Goal: Transaction & Acquisition: Book appointment/travel/reservation

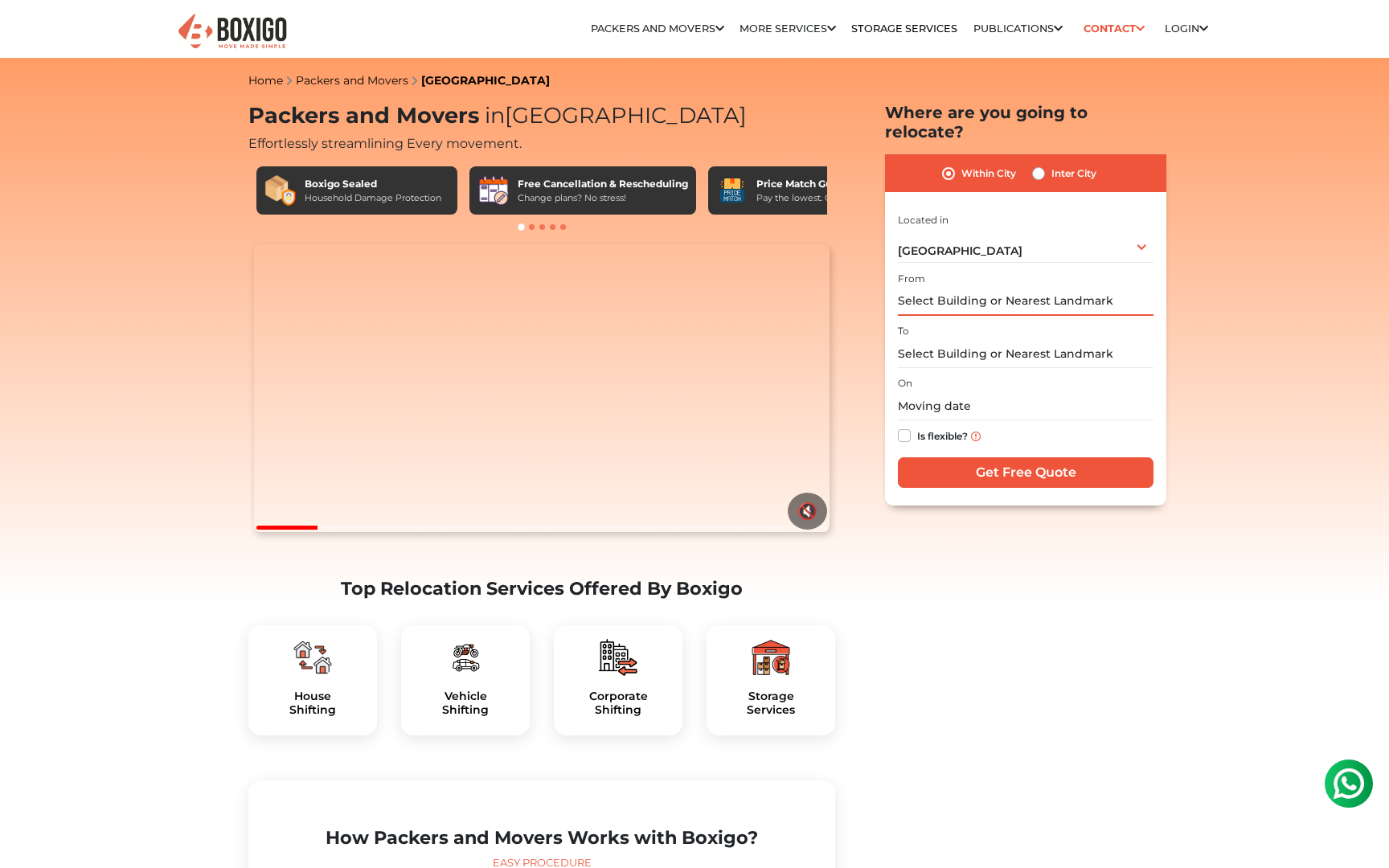
click at [953, 288] on input "text" at bounding box center [1025, 302] width 256 height 28
type input "4"
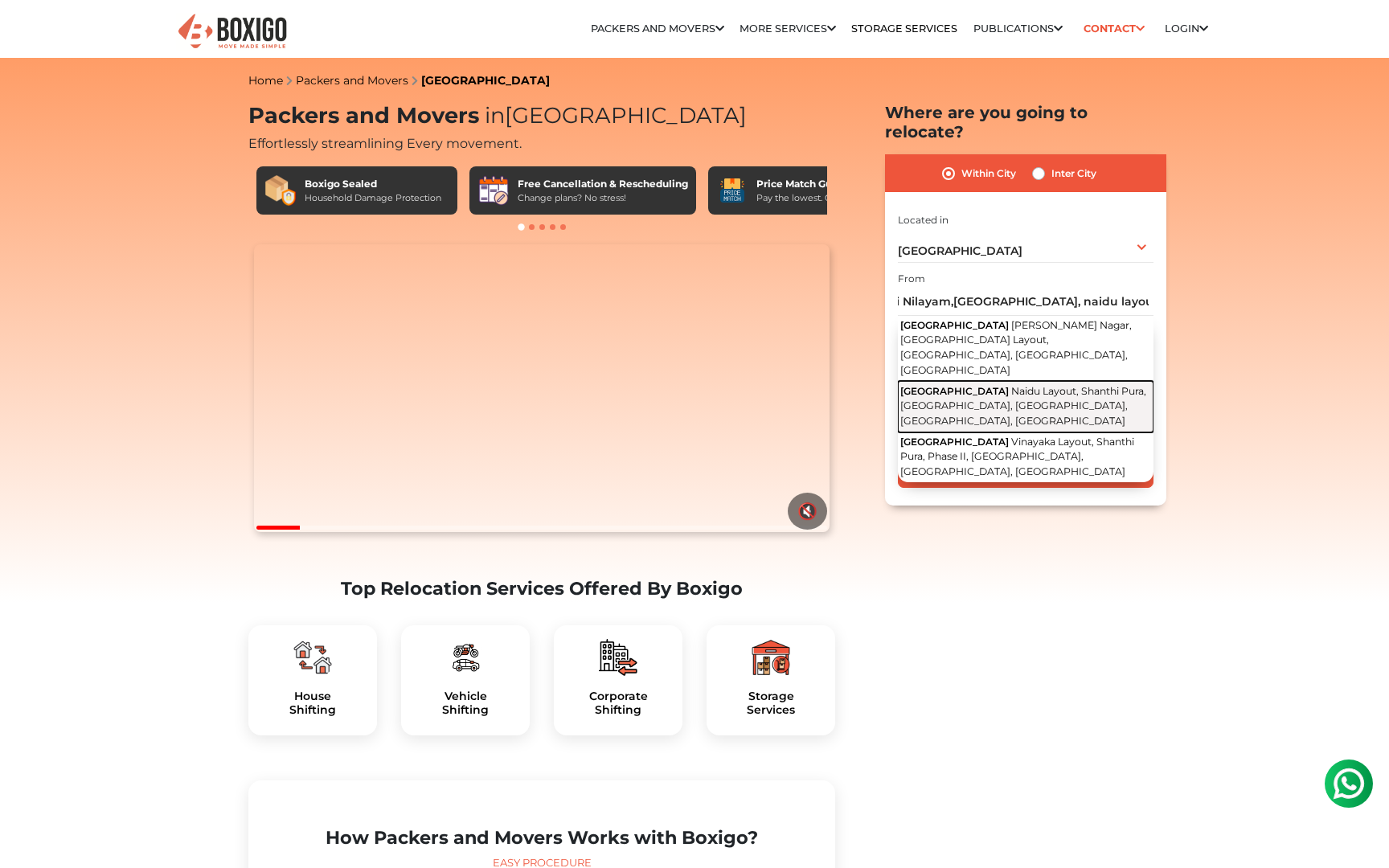
click at [983, 380] on button "[STREET_ADDRESS]" at bounding box center [1025, 406] width 256 height 51
type input "[STREET_ADDRESS]"
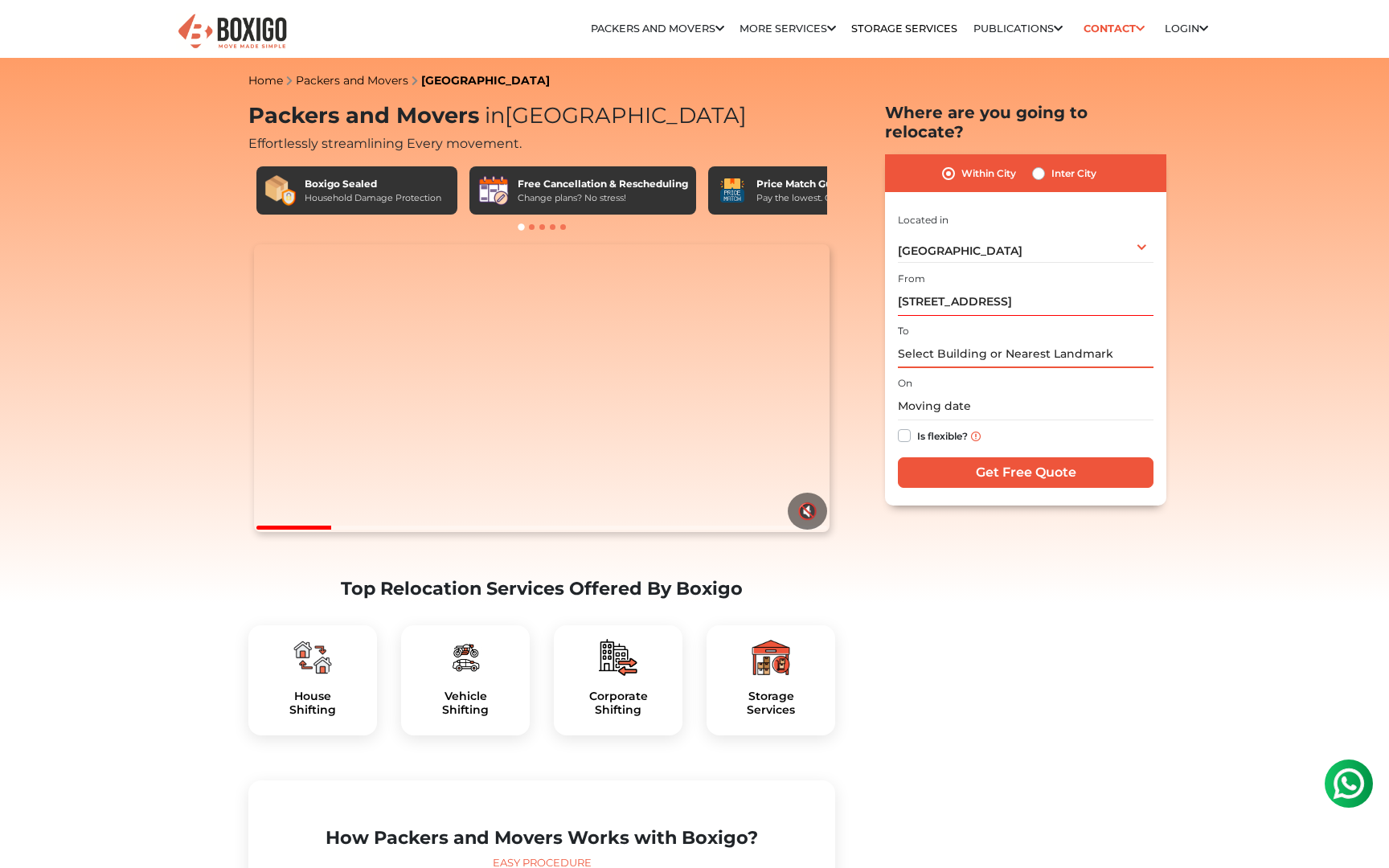
click at [952, 340] on input "text" at bounding box center [1025, 353] width 256 height 28
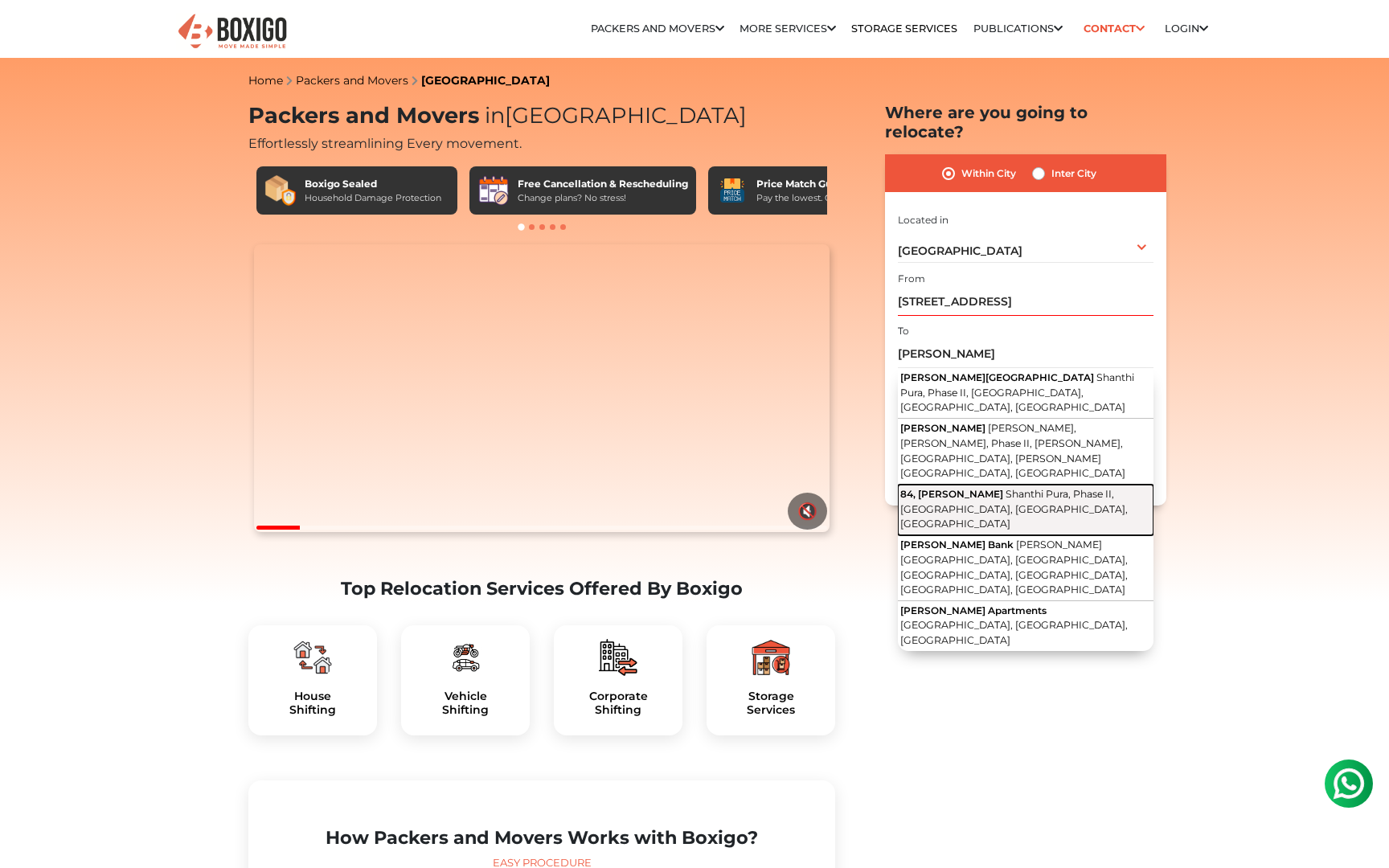
click at [938, 488] on span "84, [PERSON_NAME]" at bounding box center [951, 493] width 103 height 12
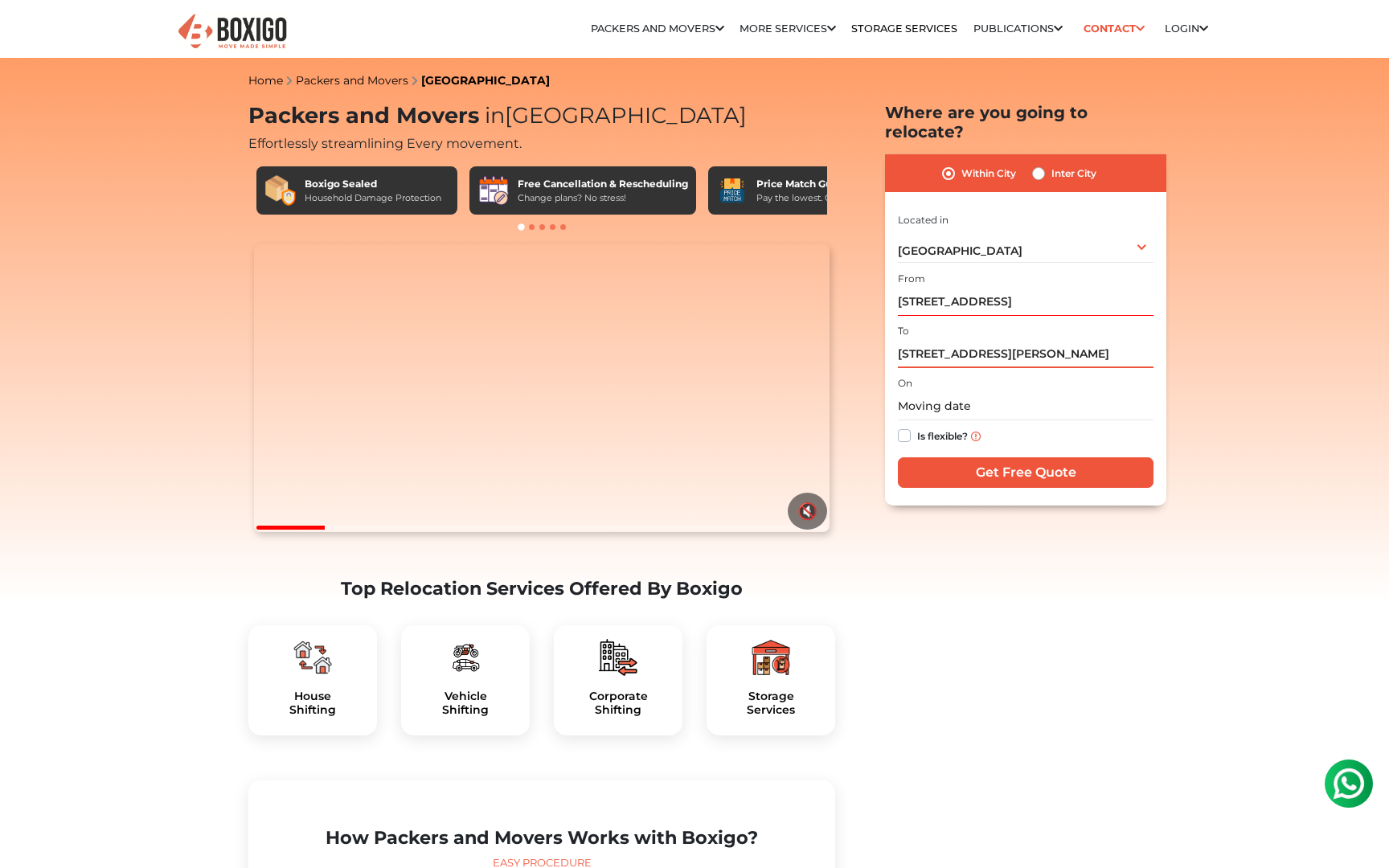
click at [911, 340] on input "[STREET_ADDRESS][PERSON_NAME]" at bounding box center [1025, 353] width 256 height 28
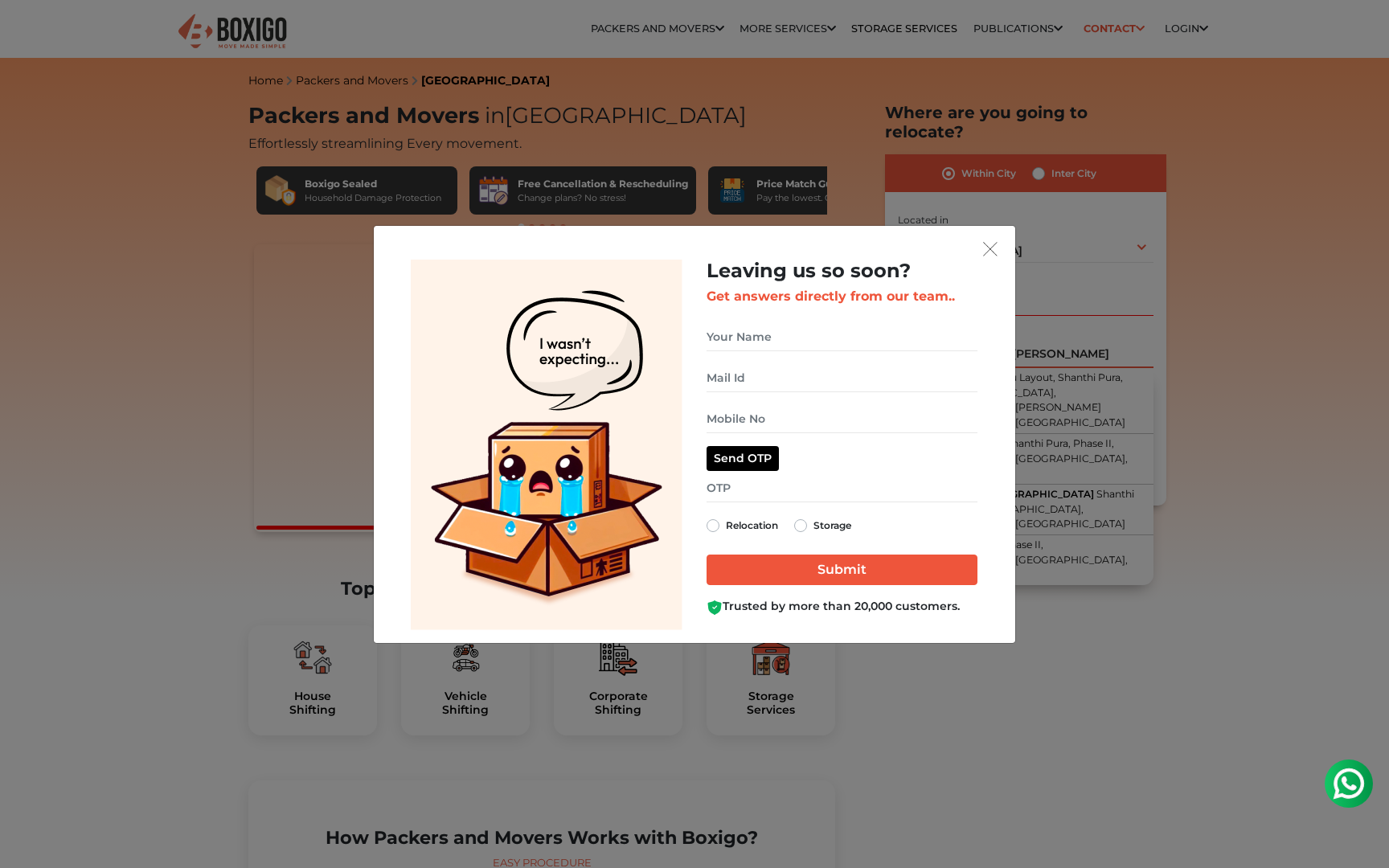
type input "[STREET_ADDRESS][PERSON_NAME]"
click at [991, 246] on img "get free quote dialog" at bounding box center [990, 249] width 14 height 14
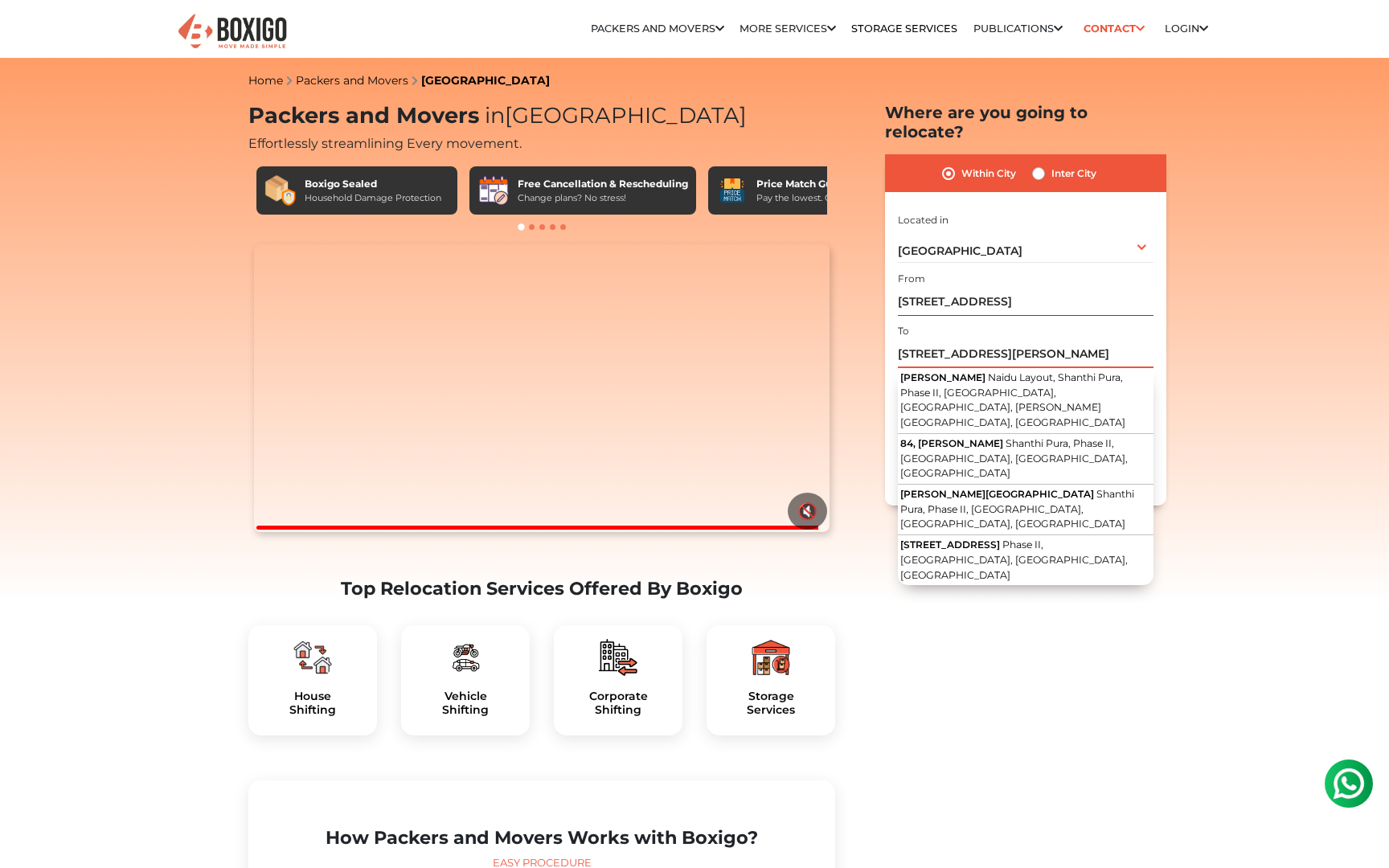
click at [924, 340] on input "[STREET_ADDRESS][PERSON_NAME]" at bounding box center [1025, 353] width 256 height 28
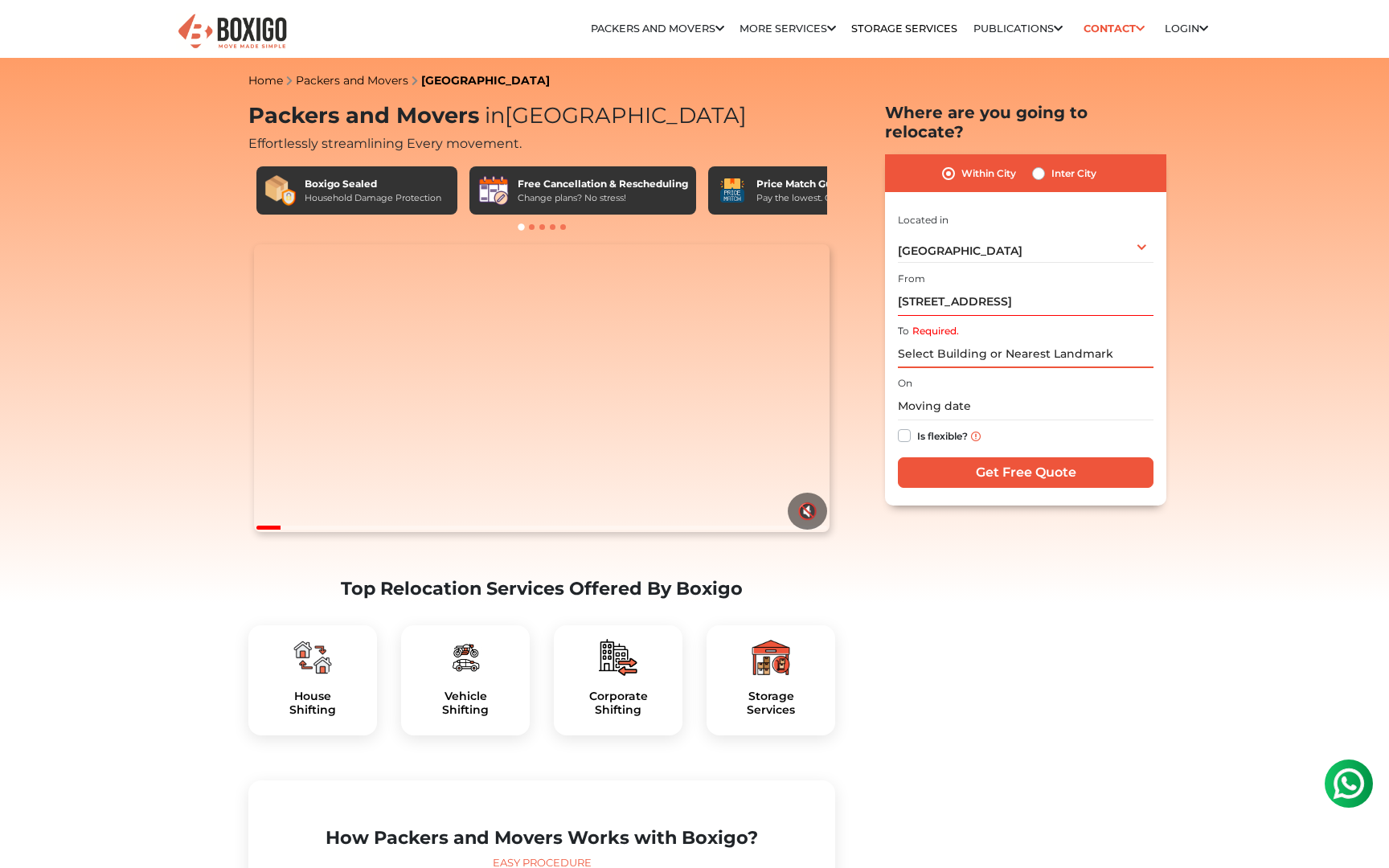
paste input "VM3M+[STREET_ADDRESS]"
type input "VM3M+[STREET_ADDRESS]"
click at [939, 340] on input "VM3M+[STREET_ADDRESS]" at bounding box center [1025, 353] width 256 height 28
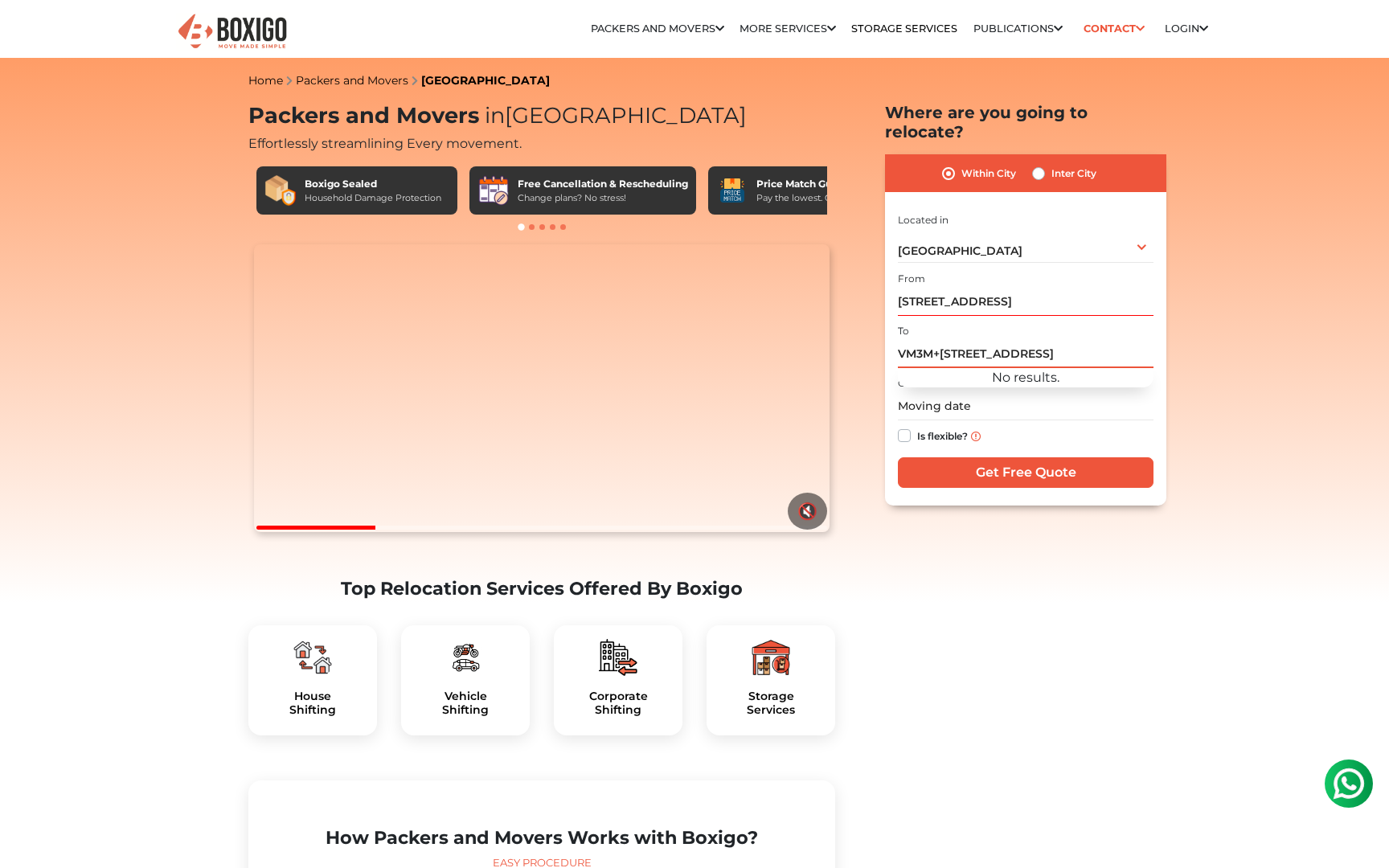
click at [939, 340] on input "VM3M+[STREET_ADDRESS]" at bounding box center [1025, 353] width 256 height 28
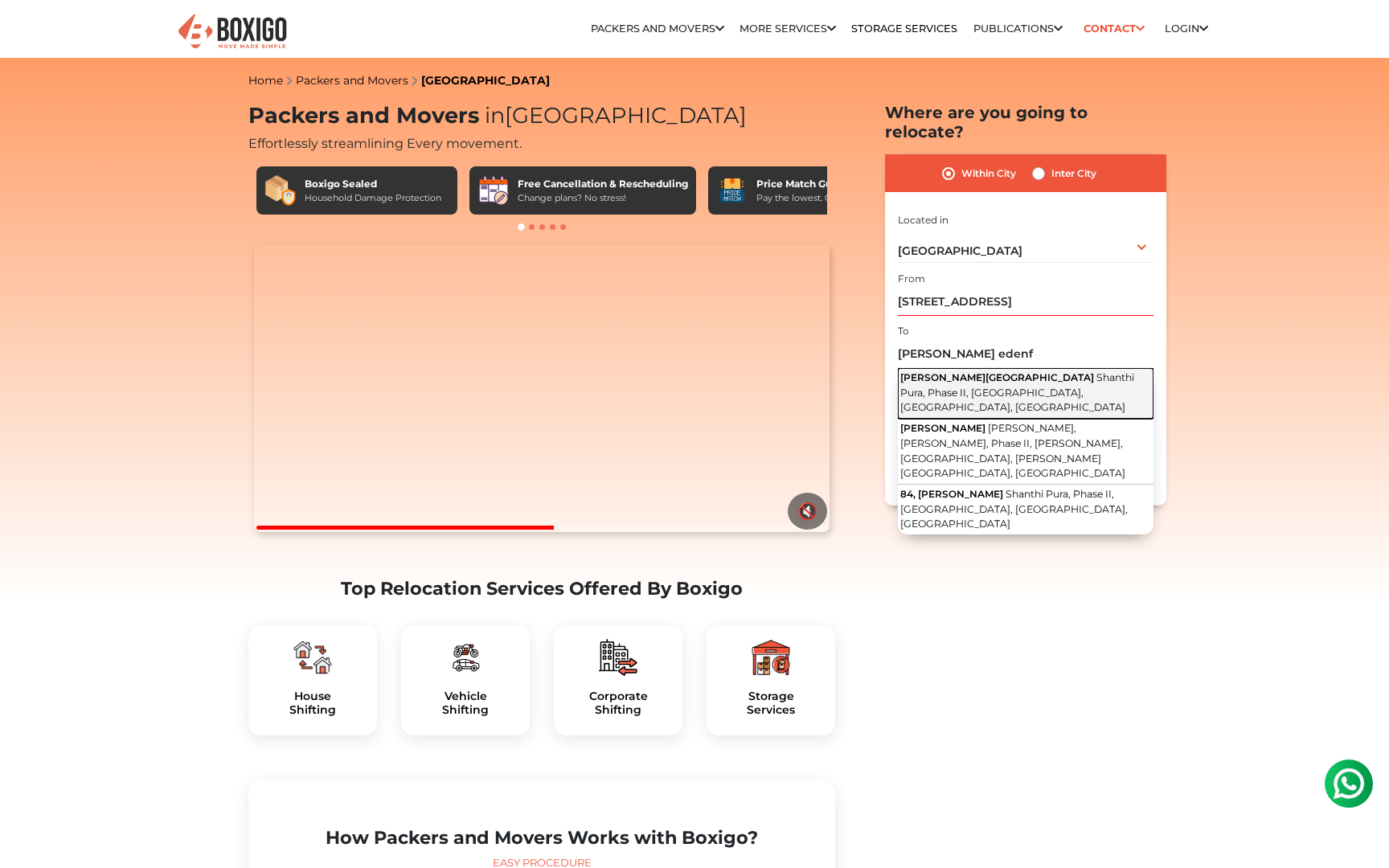
click at [940, 371] on span "Shanthi Pura, Phase II, [GEOGRAPHIC_DATA], [GEOGRAPHIC_DATA], [GEOGRAPHIC_DATA]" at bounding box center [1016, 392] width 234 height 42
type input "[PERSON_NAME][GEOGRAPHIC_DATA], [GEOGRAPHIC_DATA], Phase II, [GEOGRAPHIC_DATA],…"
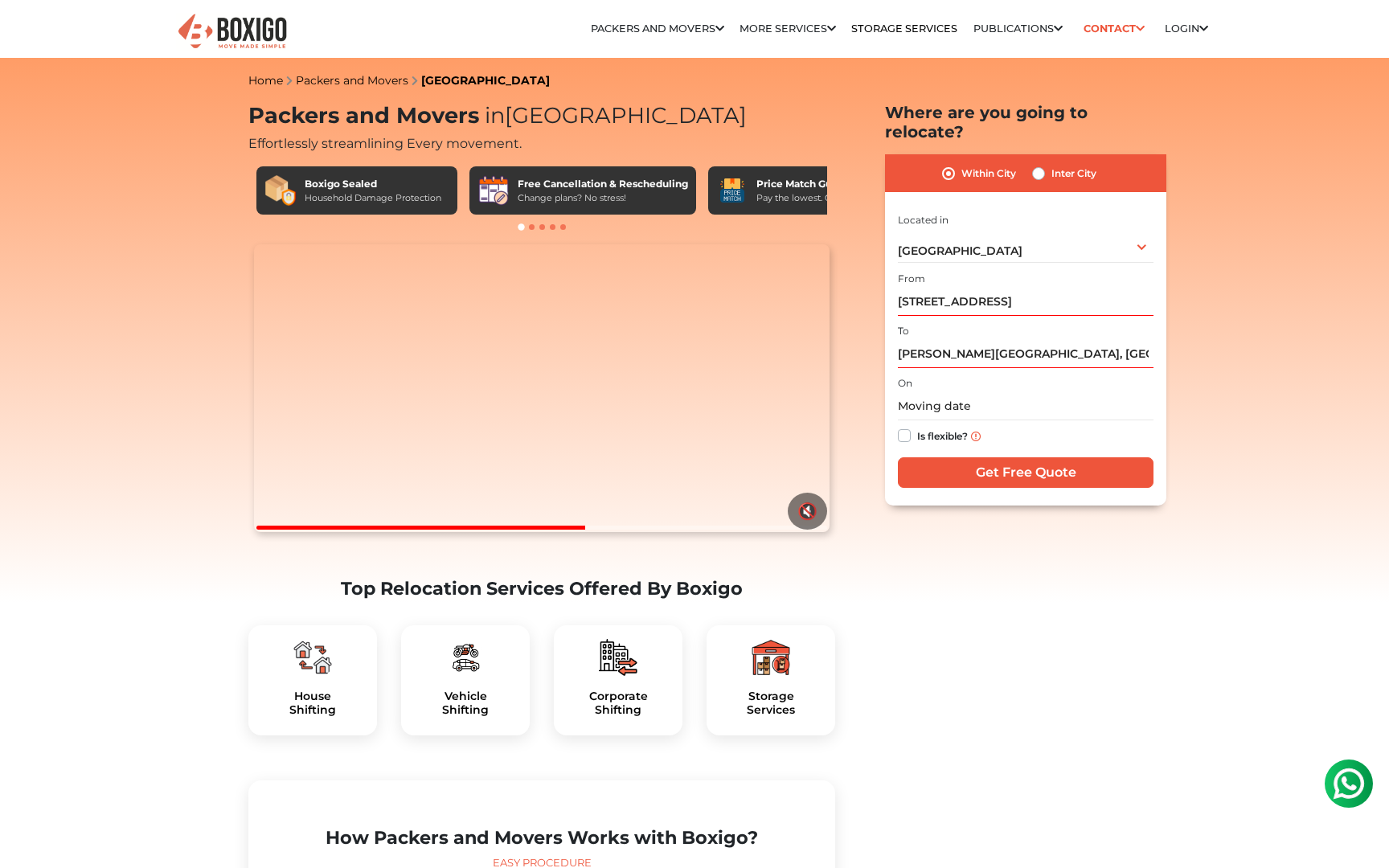
click at [948, 392] on input "text" at bounding box center [1025, 406] width 256 height 28
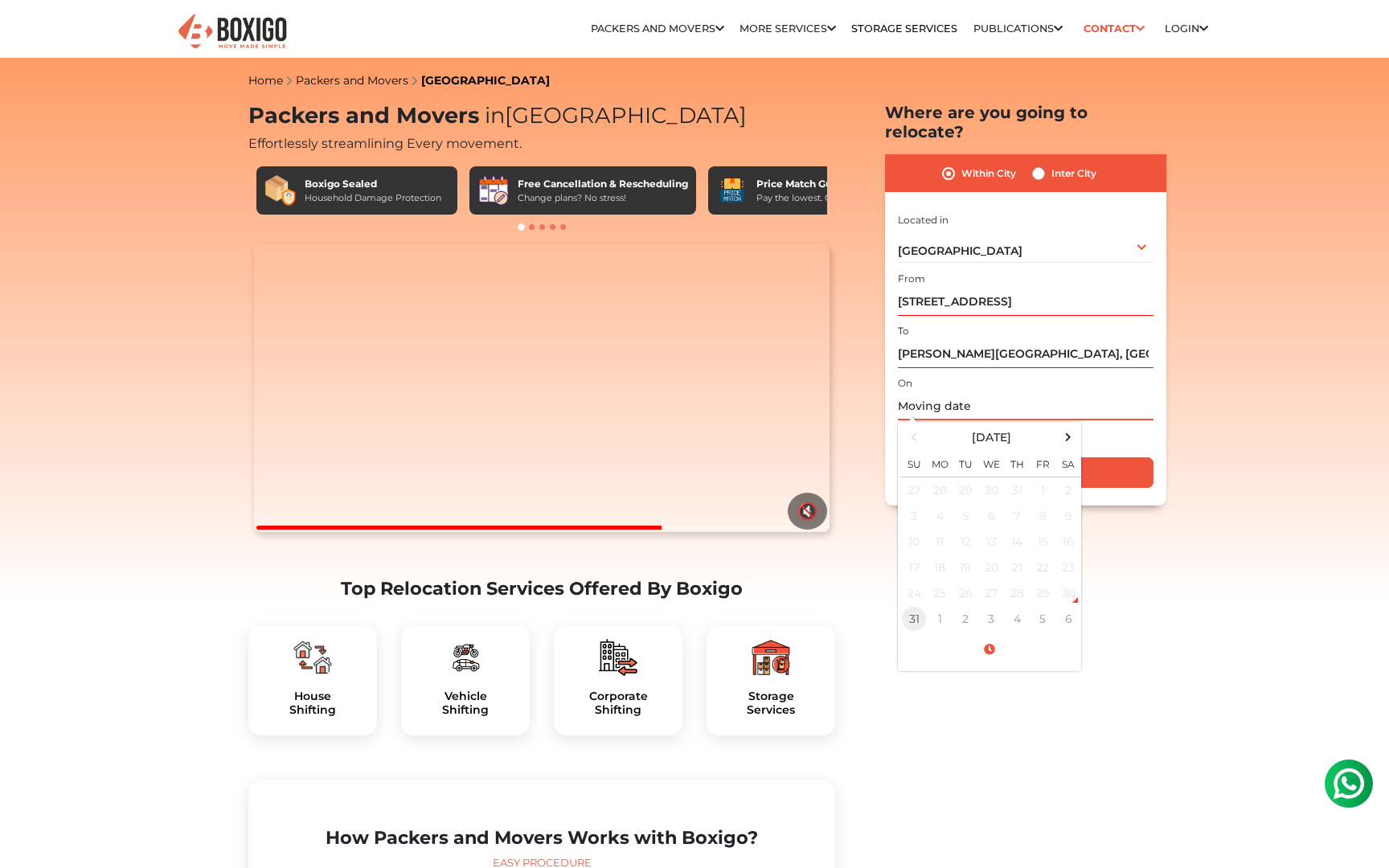
click at [914, 606] on td "31" at bounding box center [913, 618] width 25 height 25
click at [982, 392] on input "[DATE] 11:19 AM" at bounding box center [1025, 406] width 256 height 28
click at [918, 477] on td "31" at bounding box center [913, 490] width 25 height 26
type input "[DATE] 11:19 AM"
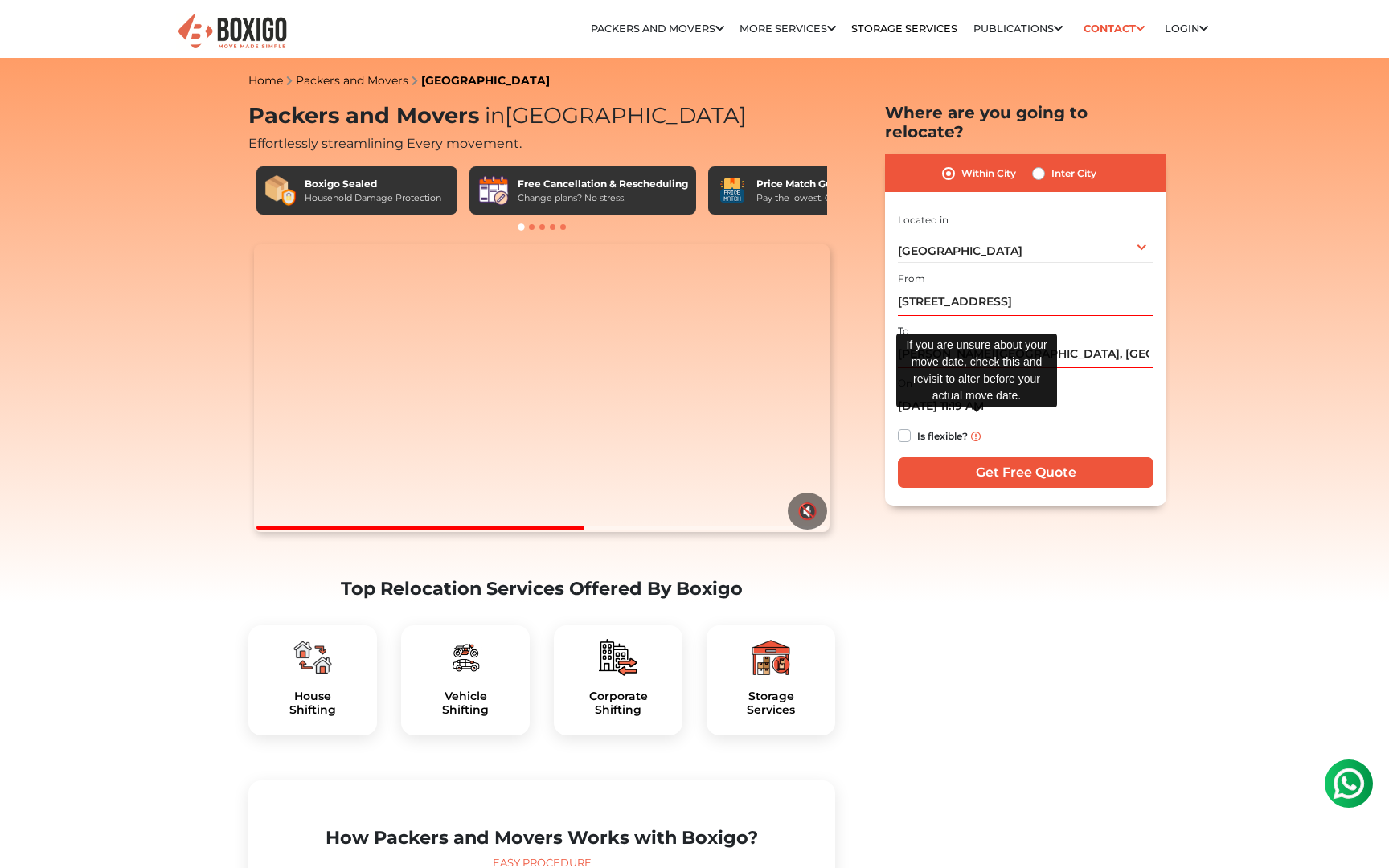
click at [976, 431] on img at bounding box center [975, 436] width 9 height 9
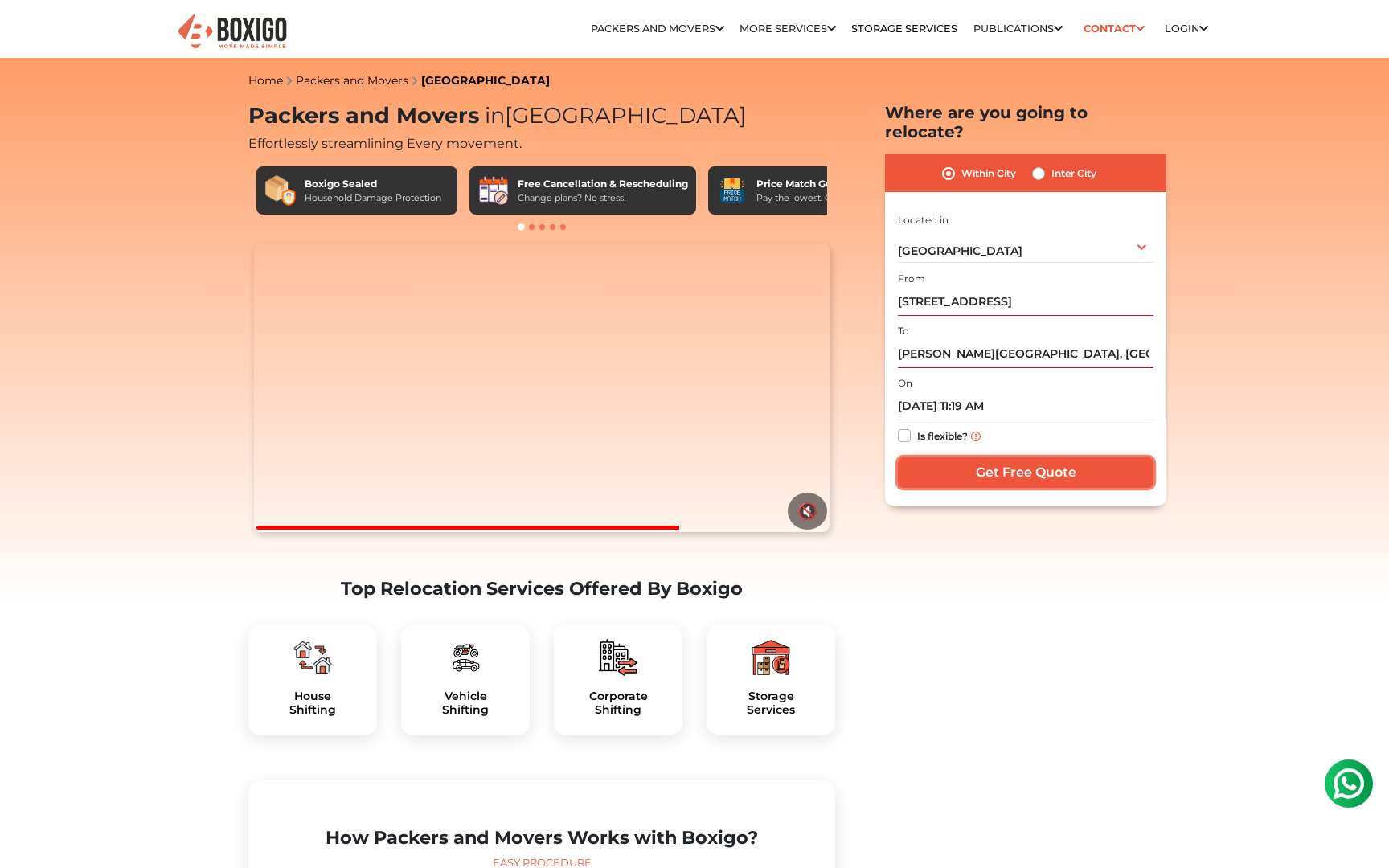
click at [1002, 457] on input "Get Free Quote" at bounding box center [1025, 472] width 256 height 31
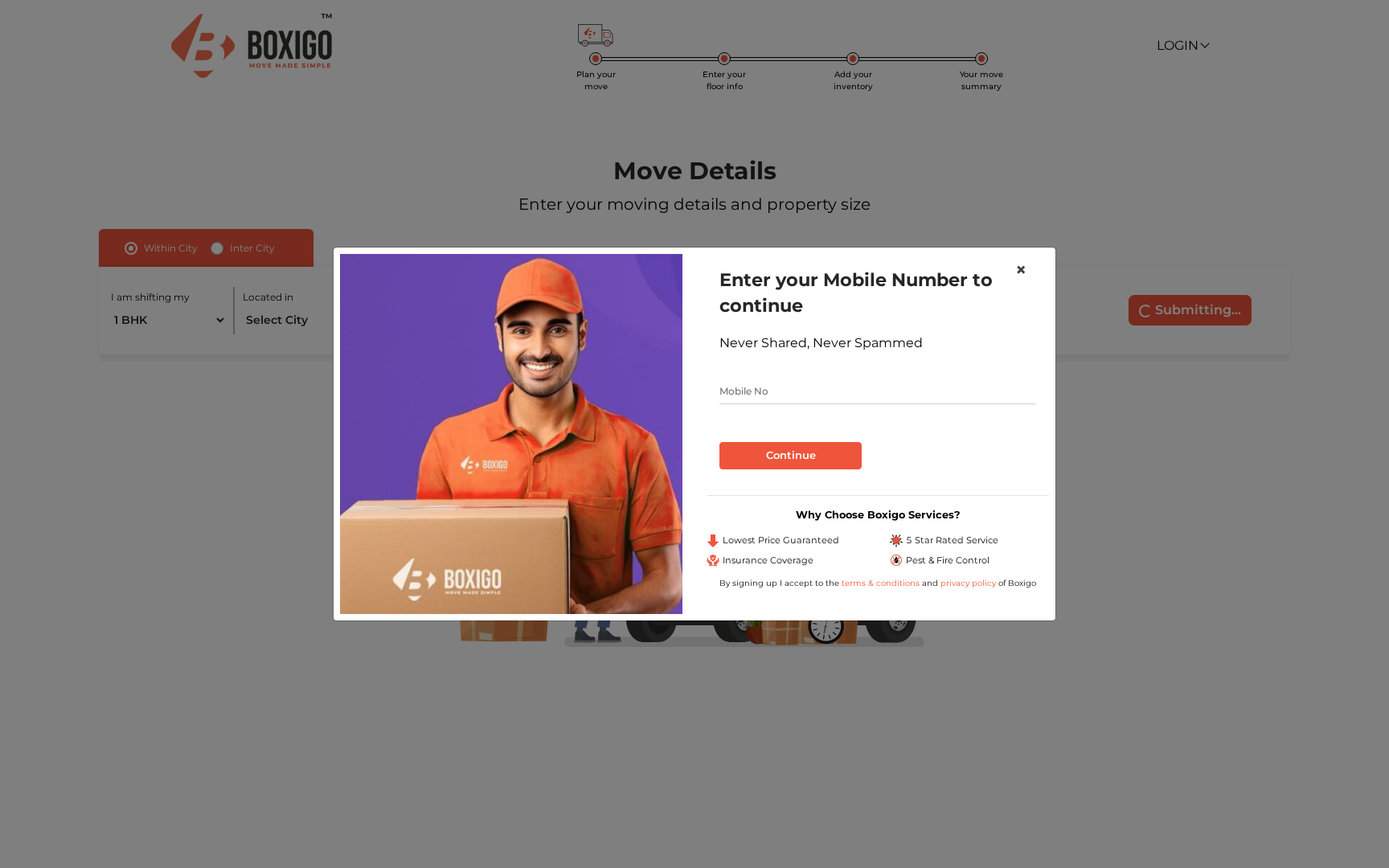
click at [1013, 265] on button "×" at bounding box center [1021, 269] width 37 height 45
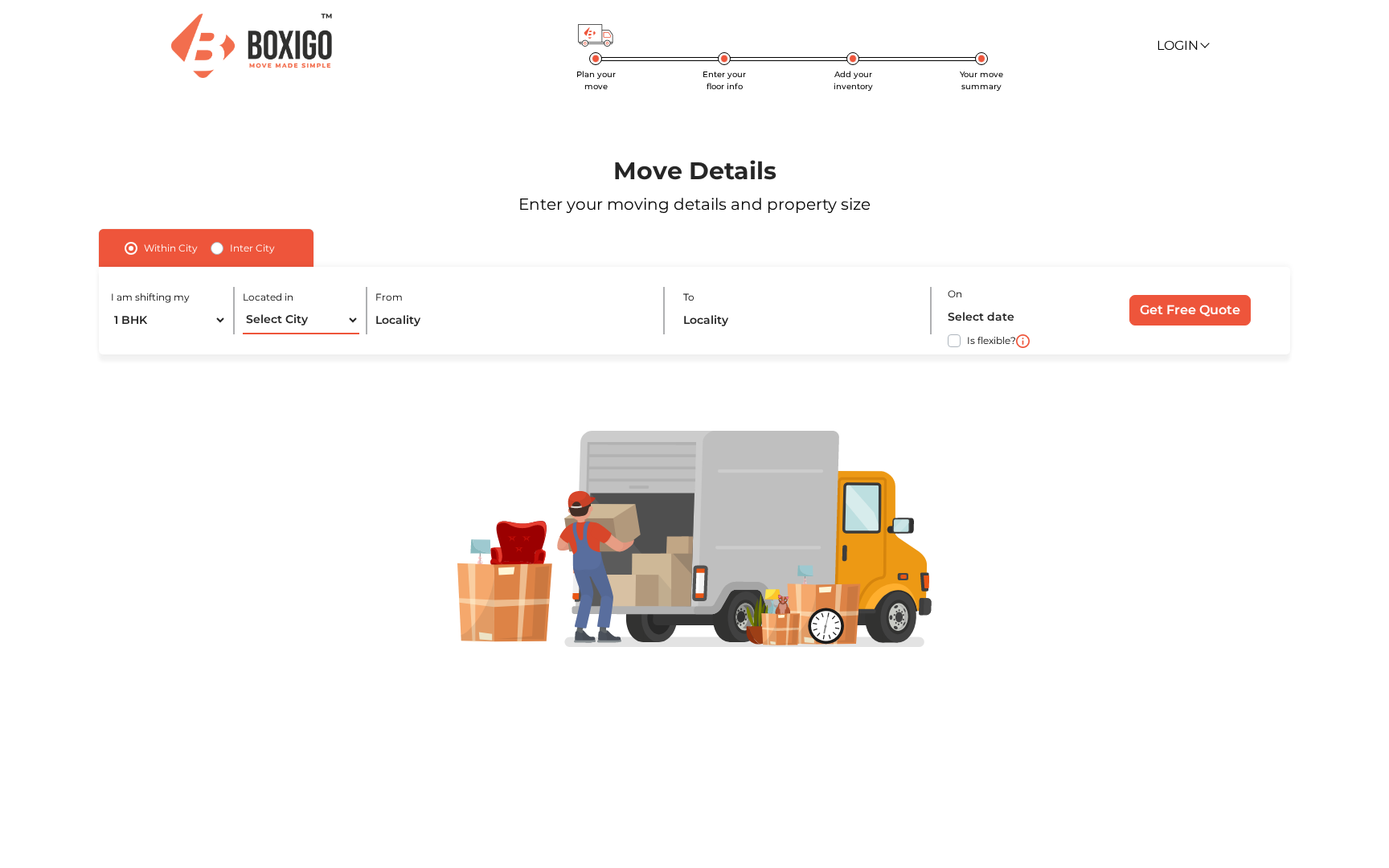
click at [282, 321] on select "Select City Bangalore Bengaluru Bhopal Bhubaneswar Chennai Coimbatore Cuttack D…" at bounding box center [301, 319] width 116 height 28
select select "[GEOGRAPHIC_DATA]"
click at [243, 306] on select "Select City Bangalore Bengaluru Bhopal Bhubaneswar Chennai Coimbatore Cuttack D…" at bounding box center [301, 319] width 116 height 28
click at [528, 325] on input "text" at bounding box center [511, 319] width 273 height 28
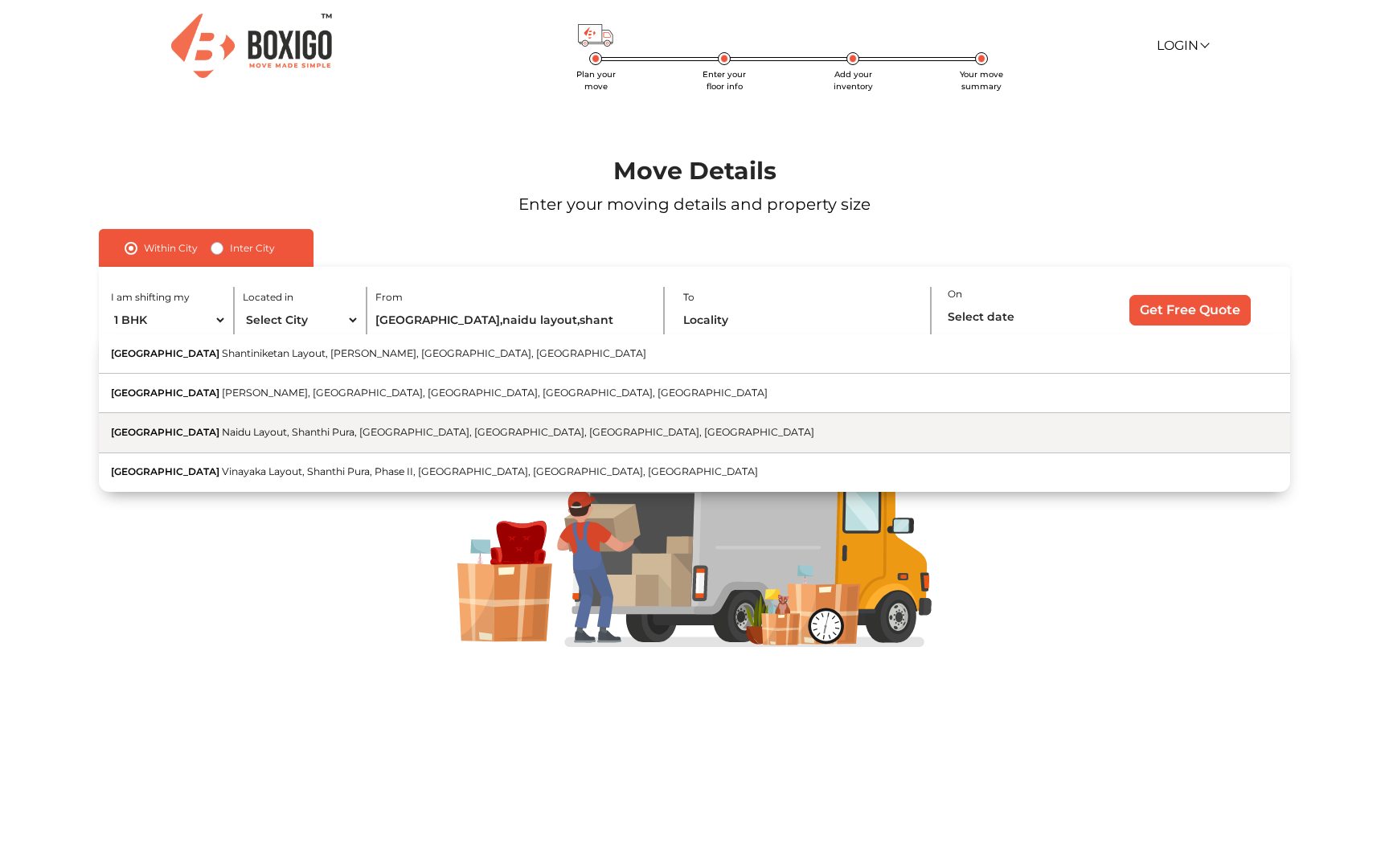
click at [369, 433] on span "Naidu Layout, Shanthi Pura, [GEOGRAPHIC_DATA], [GEOGRAPHIC_DATA], [GEOGRAPHIC_D…" at bounding box center [517, 431] width 592 height 12
type input "[STREET_ADDRESS]"
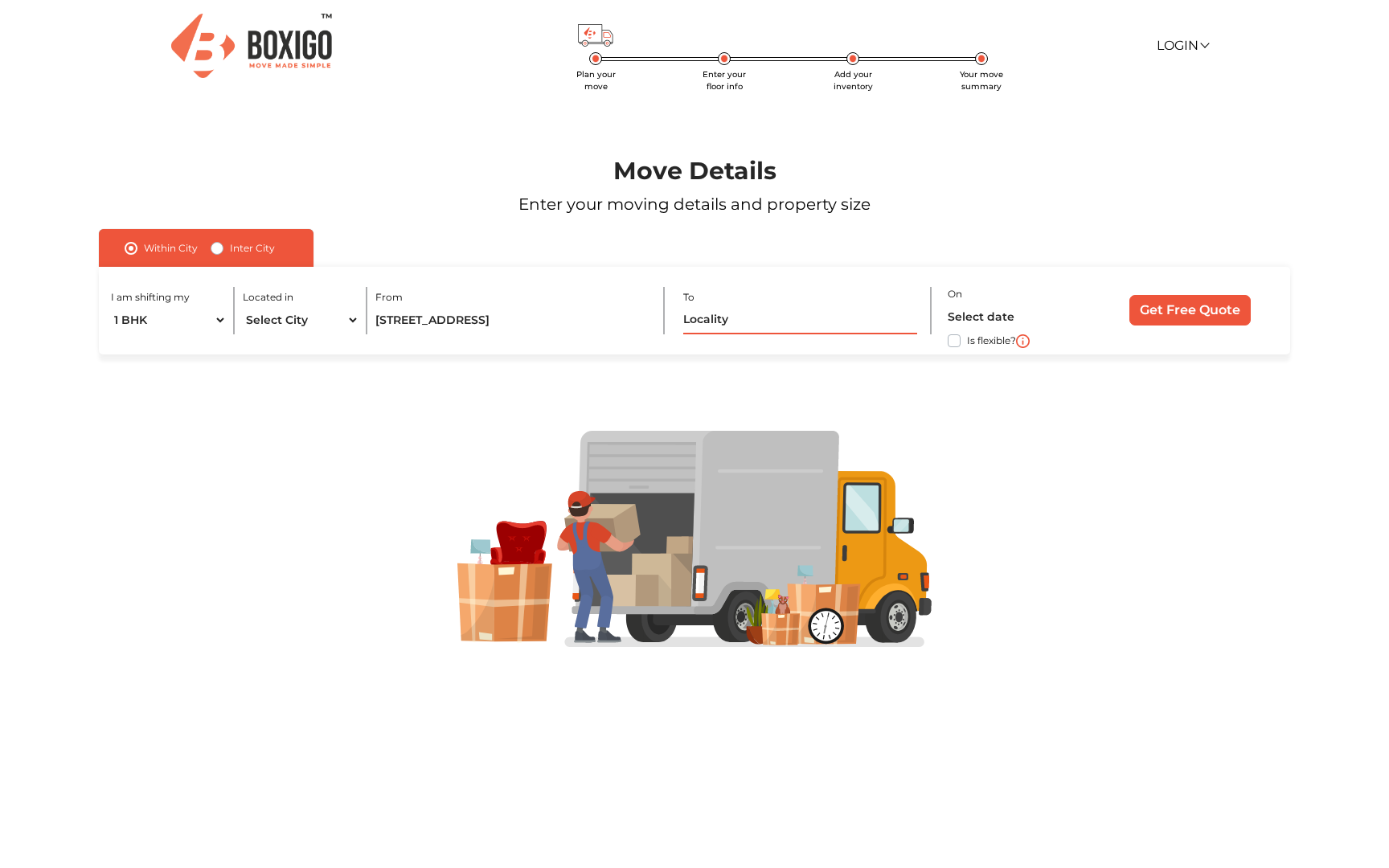
click at [700, 329] on input "text" at bounding box center [799, 319] width 234 height 28
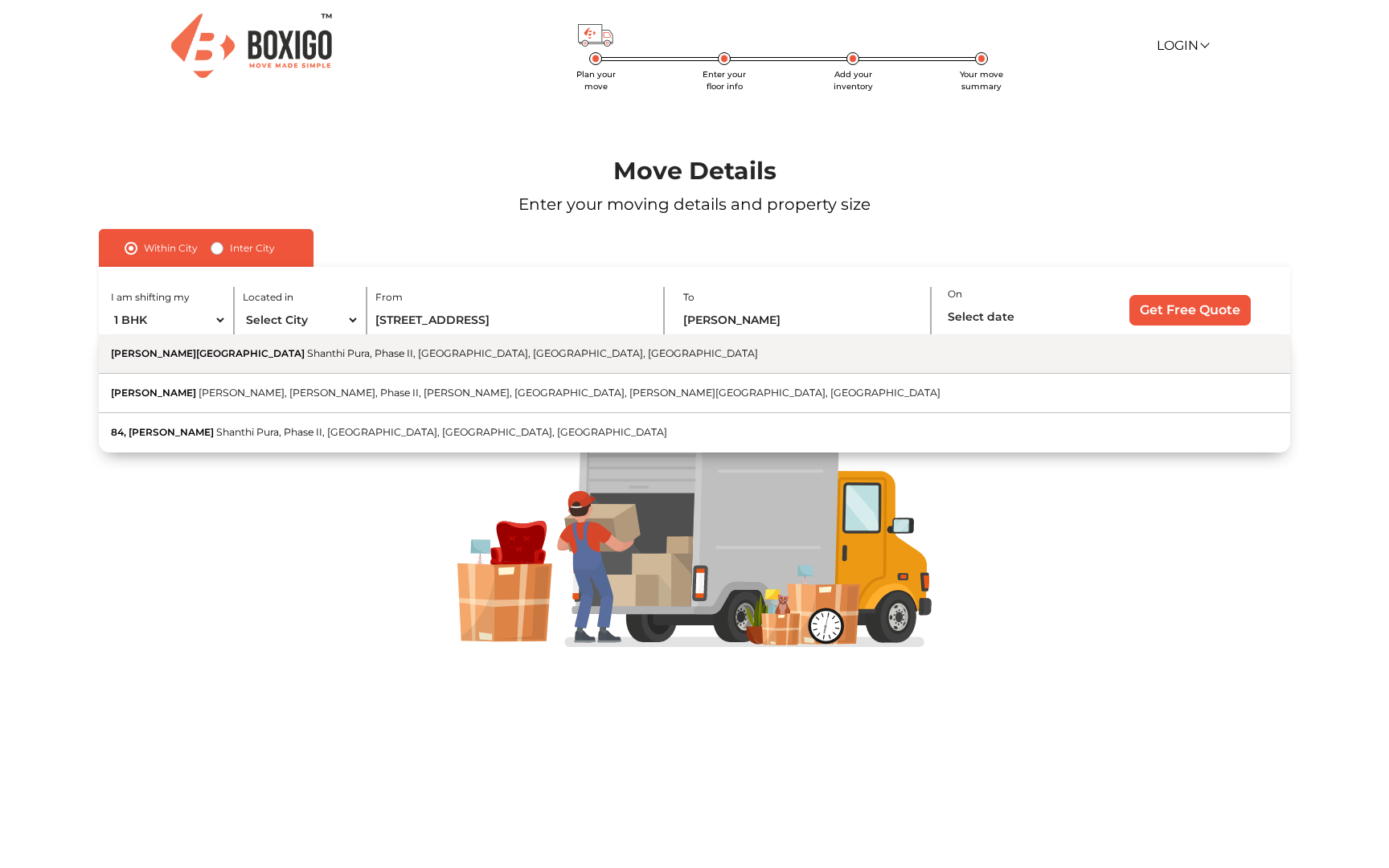
click at [259, 352] on span "[PERSON_NAME][GEOGRAPHIC_DATA]" at bounding box center [208, 353] width 194 height 12
type input "[PERSON_NAME][GEOGRAPHIC_DATA], [GEOGRAPHIC_DATA], Phase II, [GEOGRAPHIC_DATA],…"
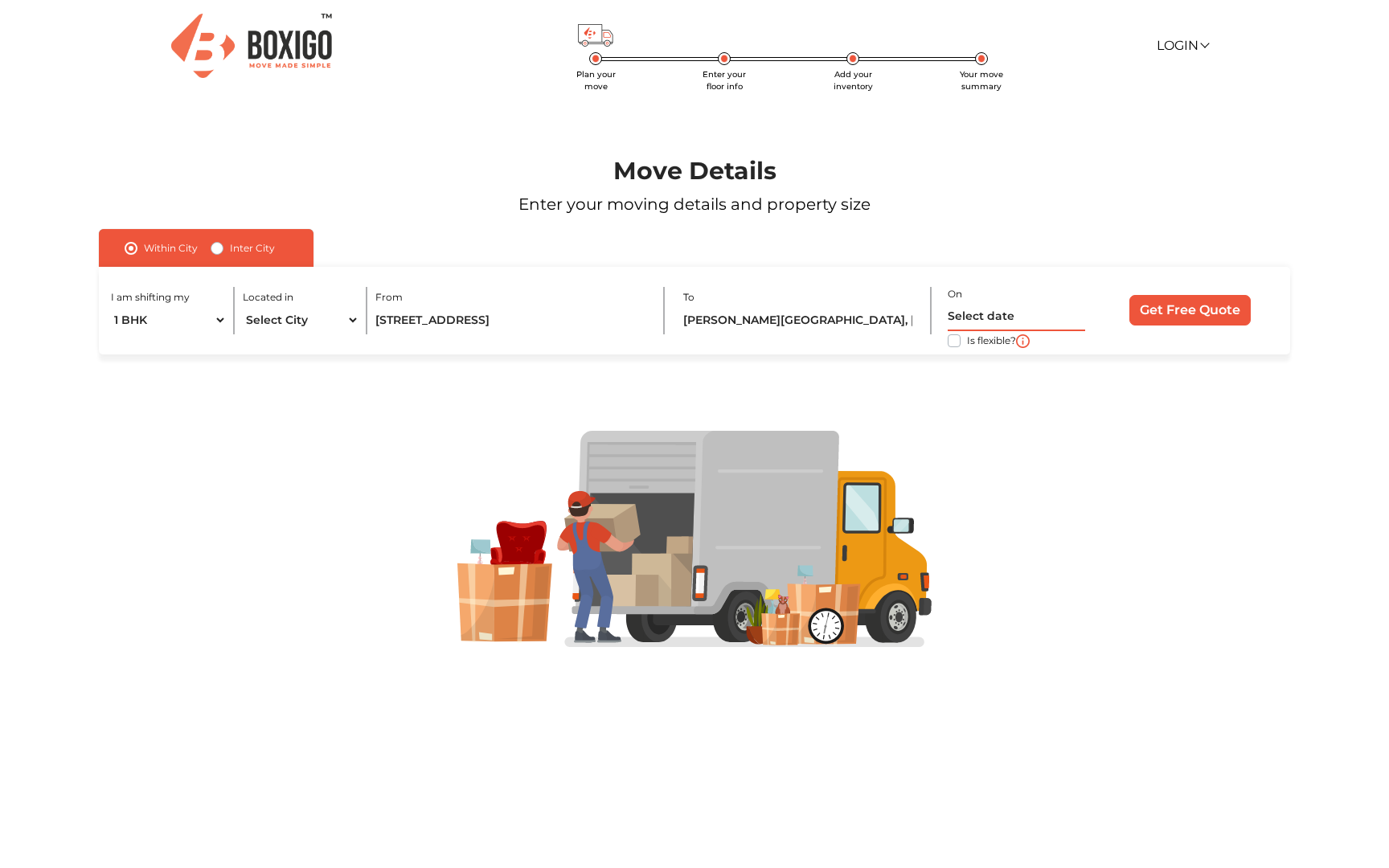
click at [993, 320] on input "text" at bounding box center [1016, 317] width 138 height 28
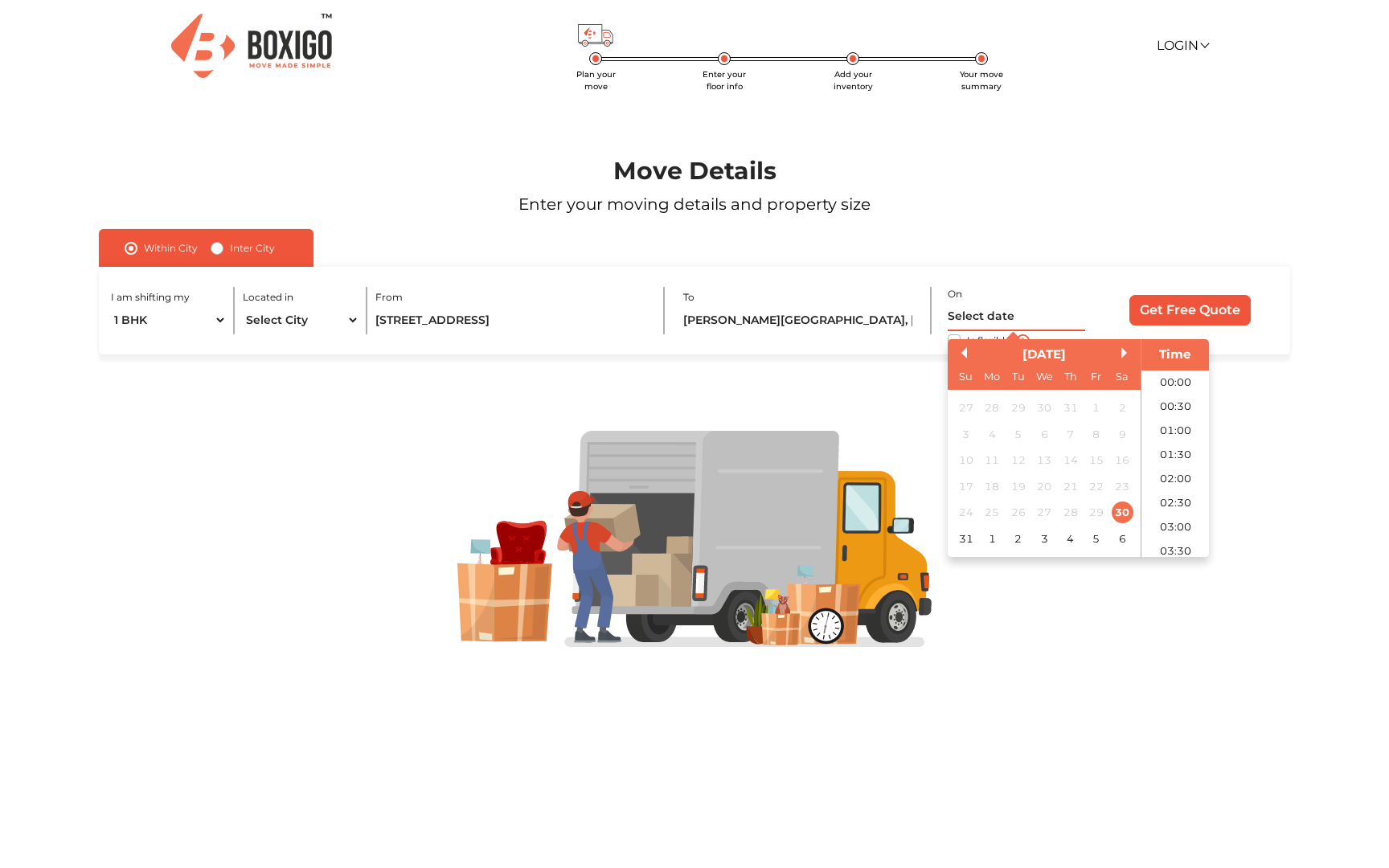
scroll to position [449, 0]
click at [974, 540] on div "31" at bounding box center [966, 539] width 22 height 22
click at [1172, 525] on li "14:00" at bounding box center [1175, 532] width 68 height 24
type input "31/08/2025 2:00 PM"
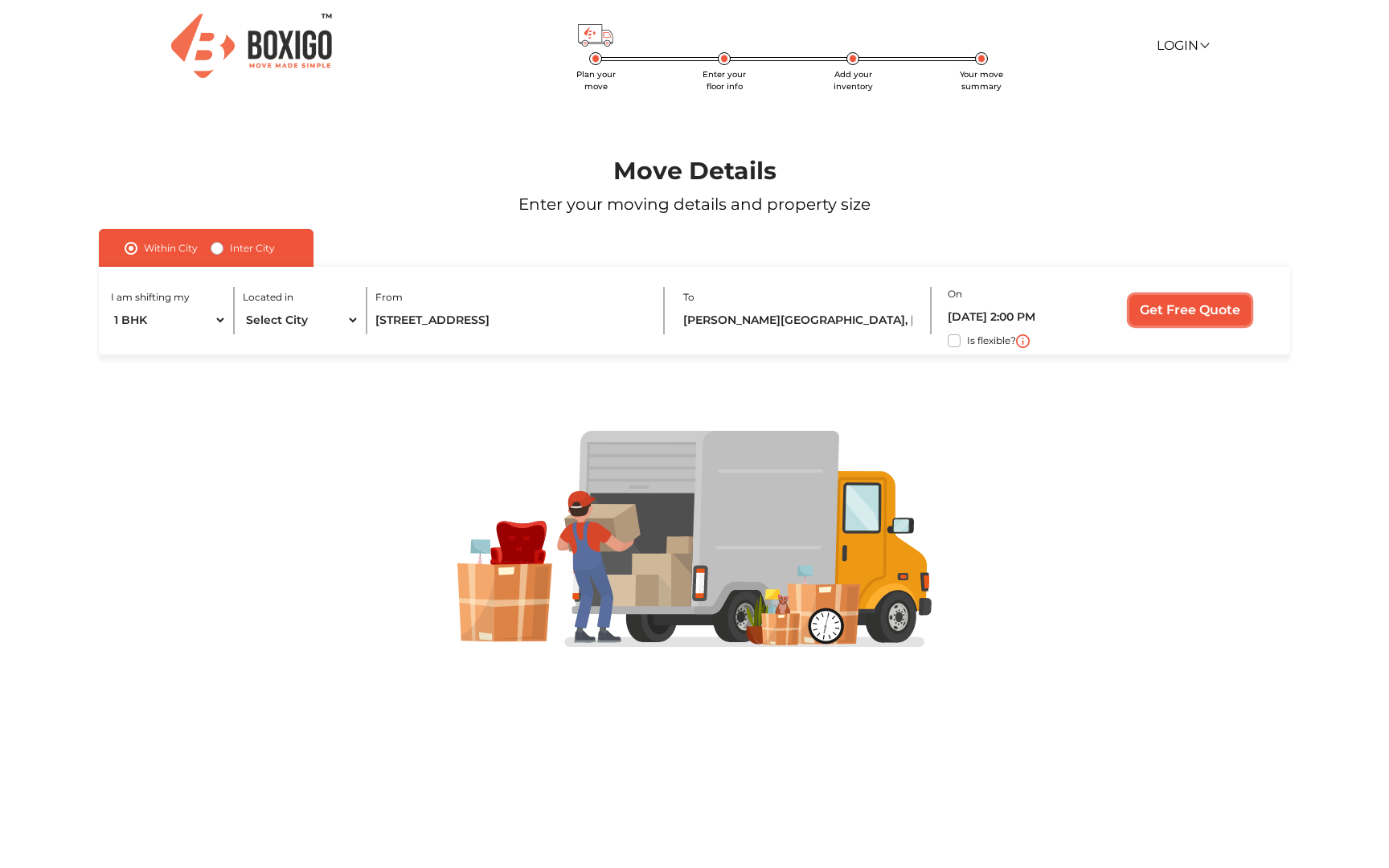
click at [1165, 324] on input "Get Free Quote" at bounding box center [1189, 310] width 121 height 31
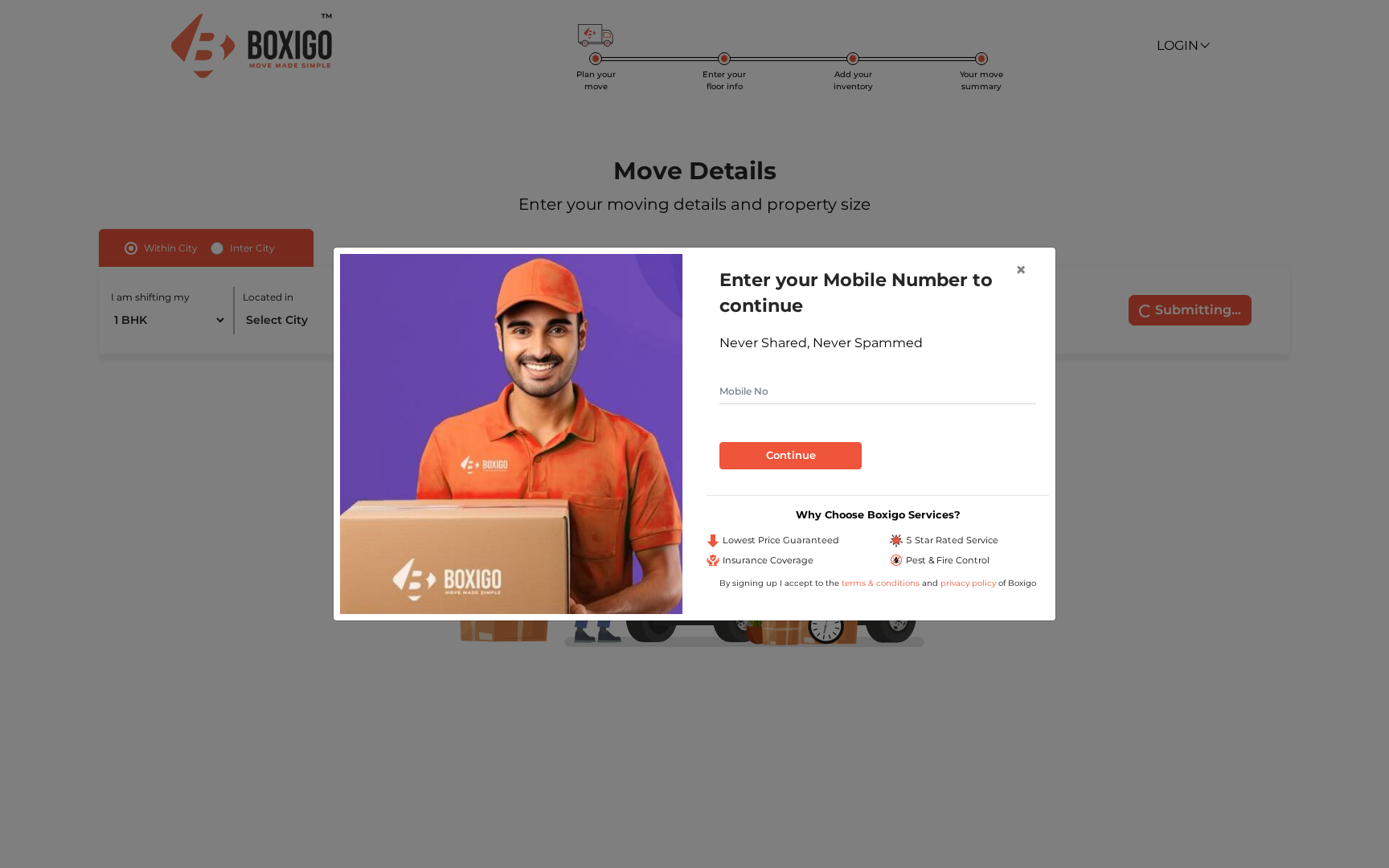
click at [776, 389] on input "text" at bounding box center [878, 392] width 317 height 25
type input "9113477955"
click at [766, 465] on button "Continue" at bounding box center [790, 455] width 142 height 27
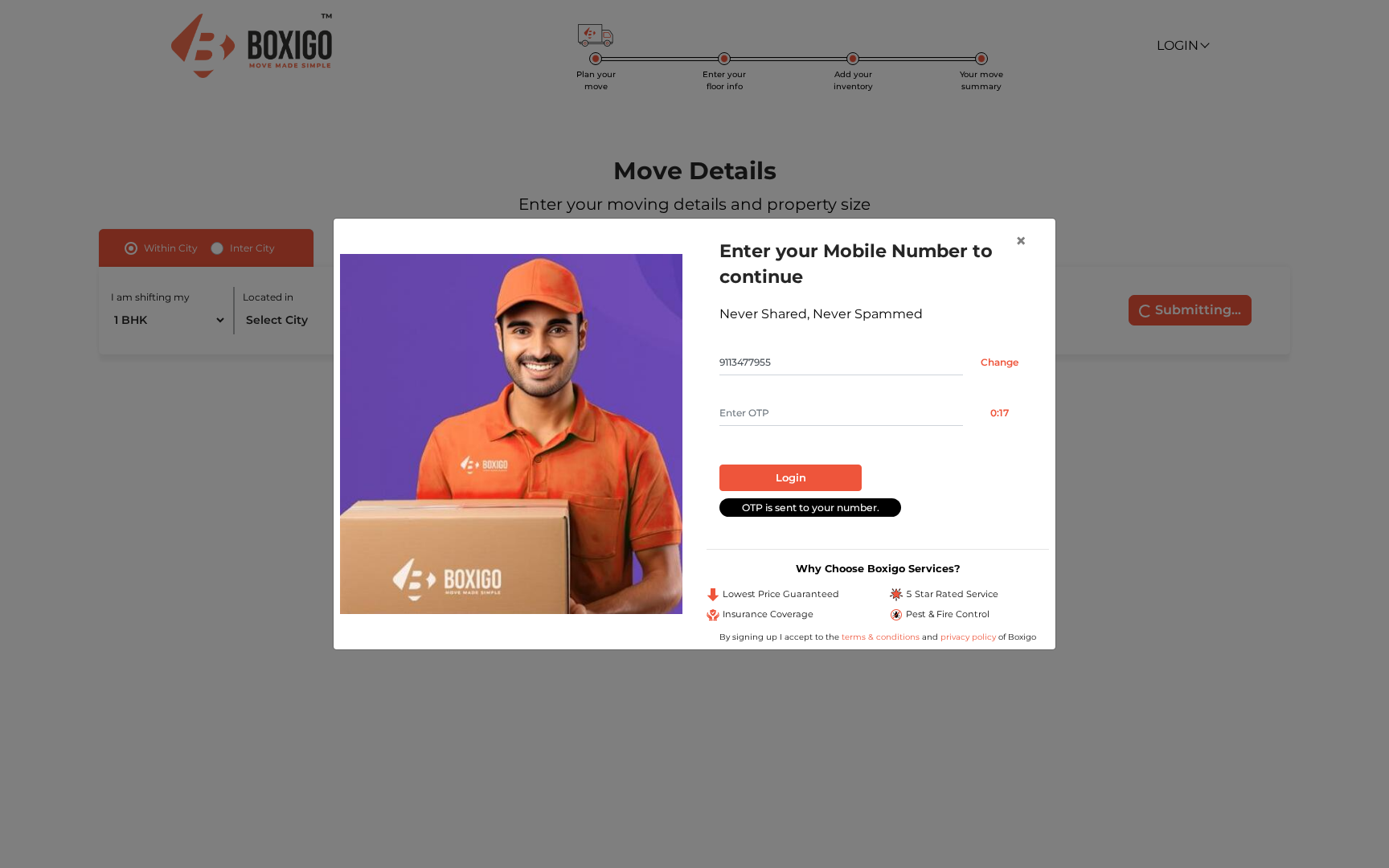
click at [744, 408] on input "text" at bounding box center [841, 413] width 244 height 25
type input "6509"
click at [736, 471] on button "Login" at bounding box center [790, 478] width 142 height 27
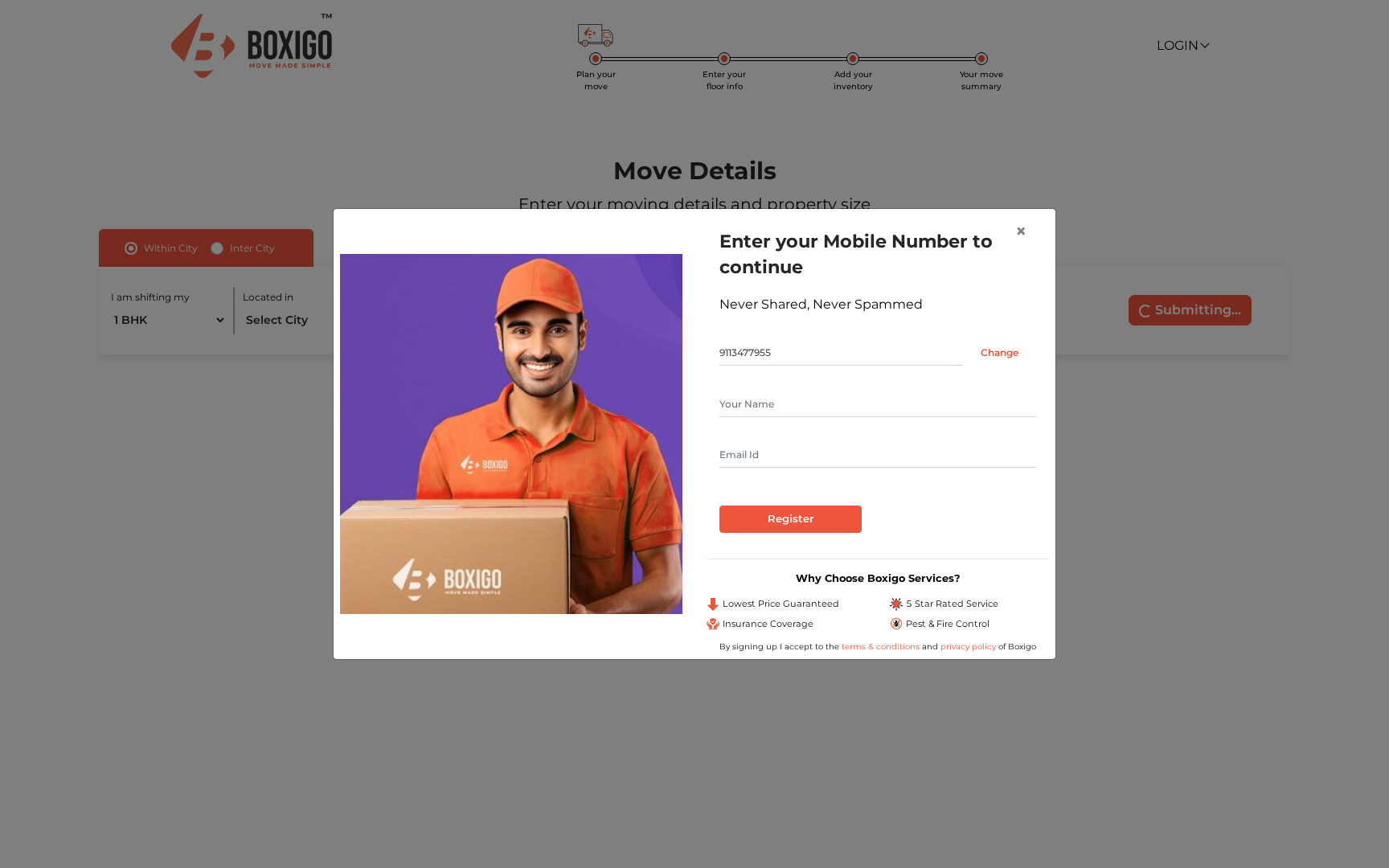
click at [749, 409] on input "text" at bounding box center [878, 404] width 317 height 25
type input "Prince Kumar Himanshu"
click at [740, 461] on input "text" at bounding box center [878, 454] width 317 height 25
type input "arijitprince9113@gmail.com"
click at [785, 516] on input "Register" at bounding box center [790, 519] width 142 height 27
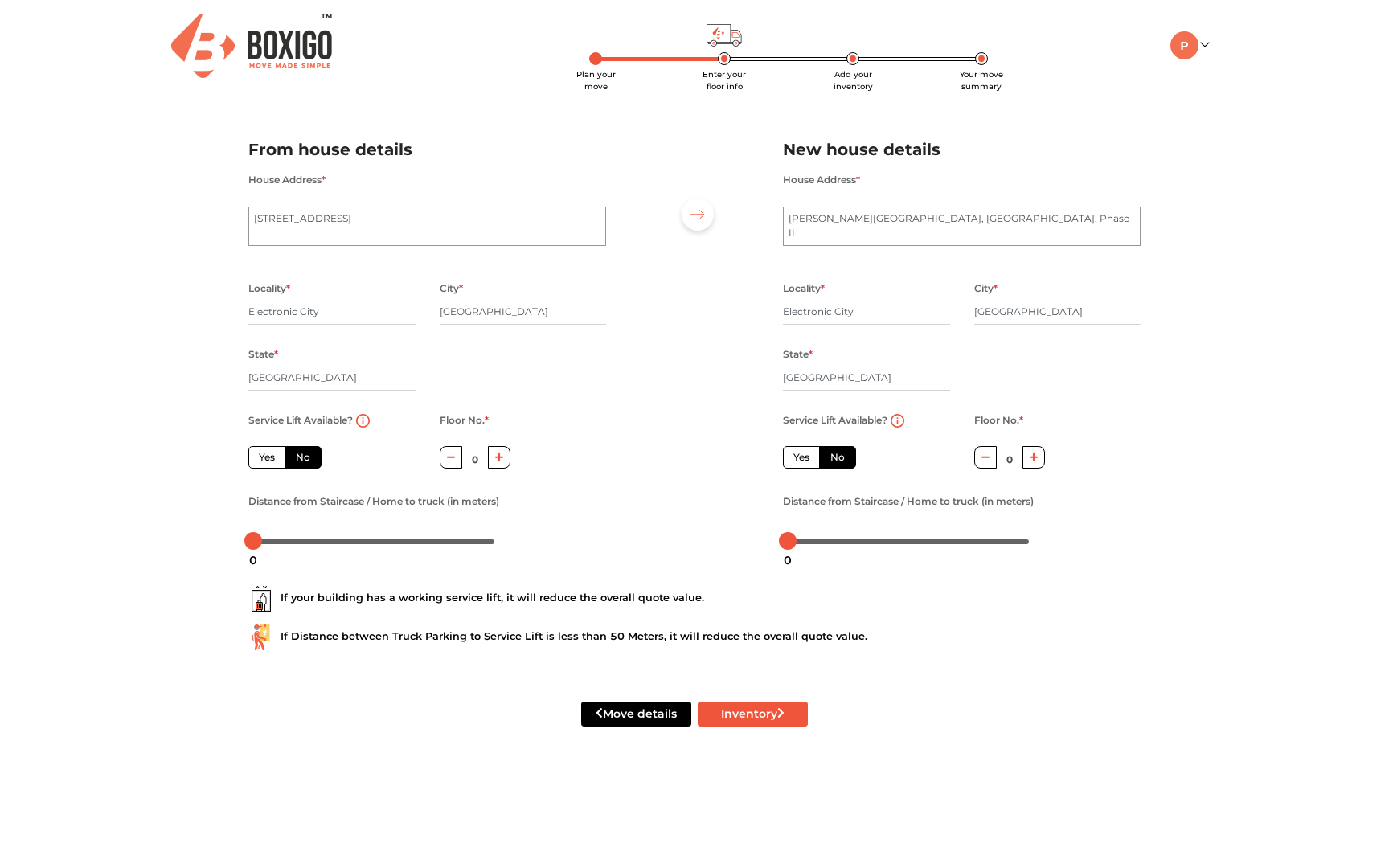
click at [486, 454] on input "0" at bounding box center [475, 459] width 25 height 25
click at [494, 456] on button "button" at bounding box center [499, 457] width 23 height 22
click at [494, 456] on button "button" at bounding box center [499, 457] width 23 height 22
type input "2"
click at [1031, 454] on button "button" at bounding box center [1033, 457] width 23 height 22
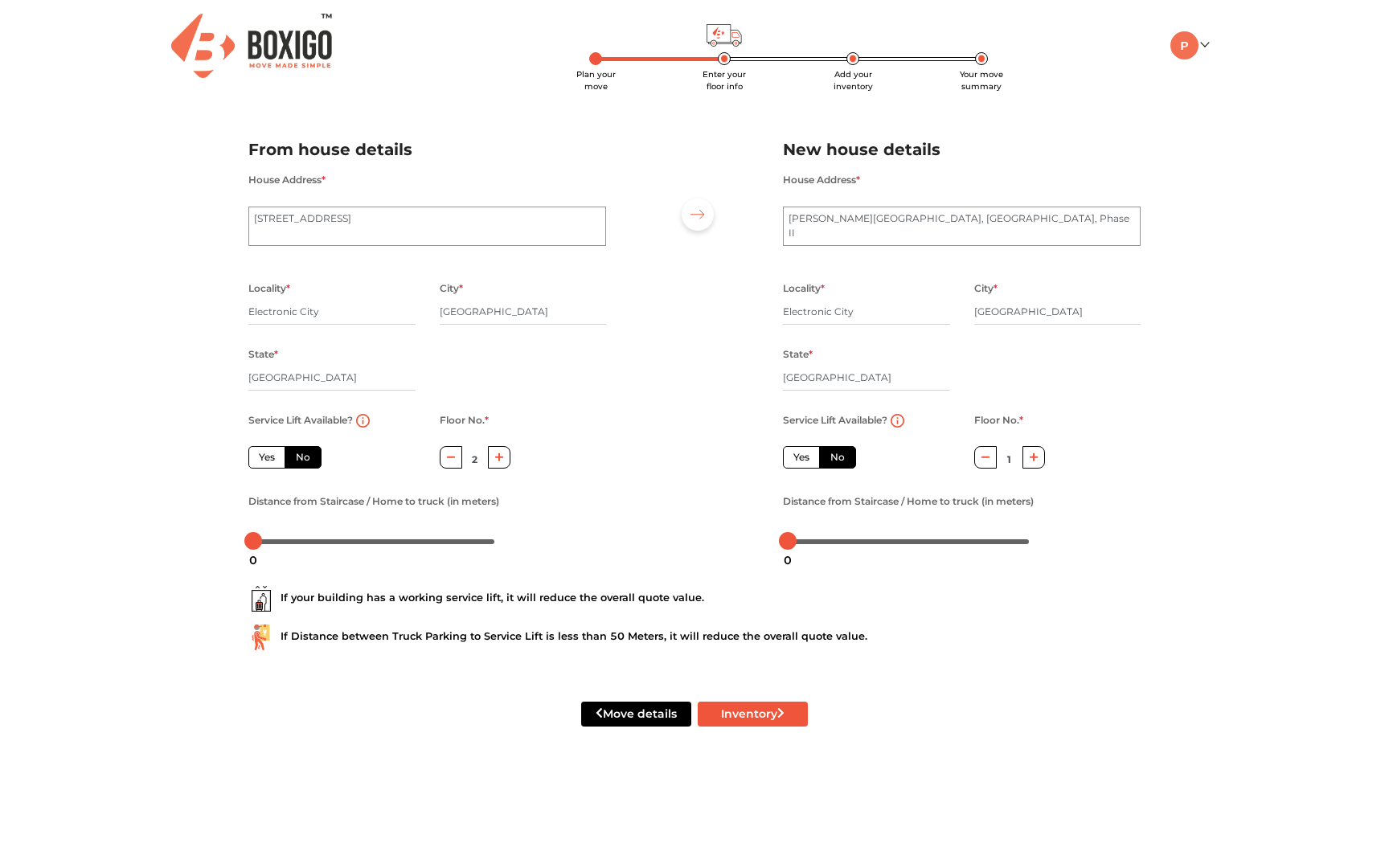
click at [1031, 454] on button "button" at bounding box center [1033, 457] width 23 height 22
type input "2"
click at [746, 721] on button "Inventory" at bounding box center [753, 713] width 110 height 25
radio input "true"
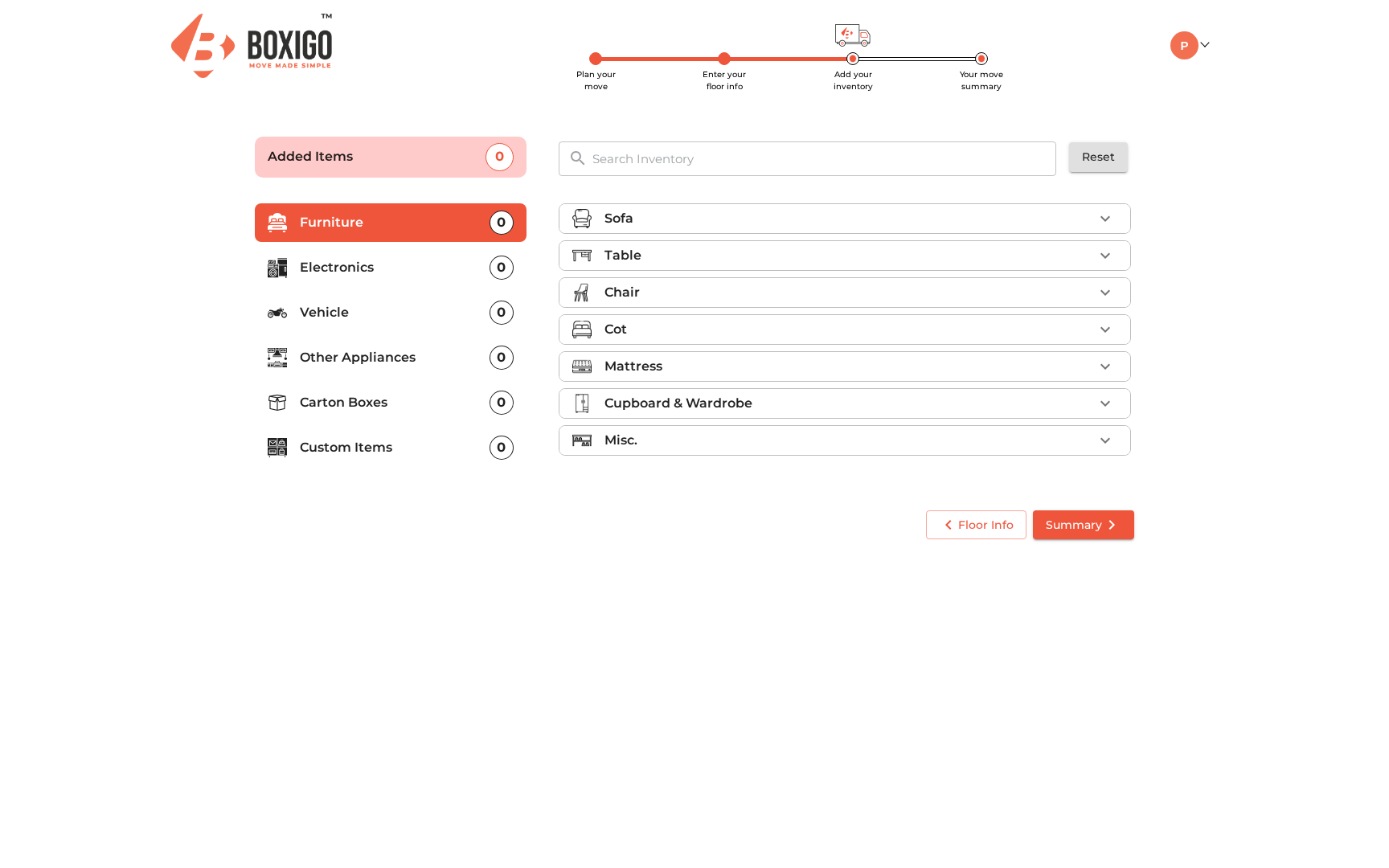
click at [755, 363] on div "Mattress" at bounding box center [848, 366] width 488 height 20
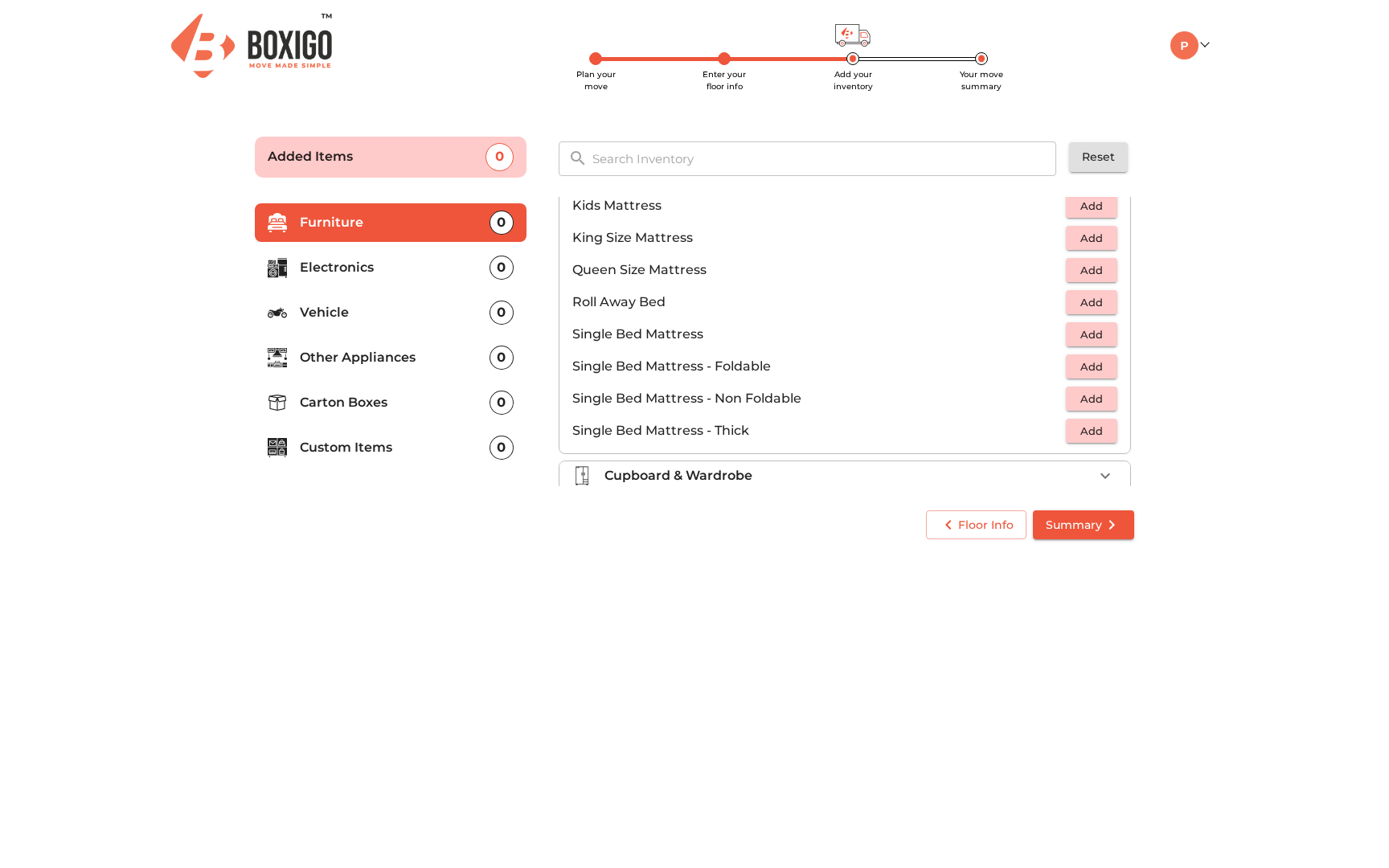
scroll to position [263, 0]
click at [1093, 398] on span "Add" at bounding box center [1092, 398] width 36 height 19
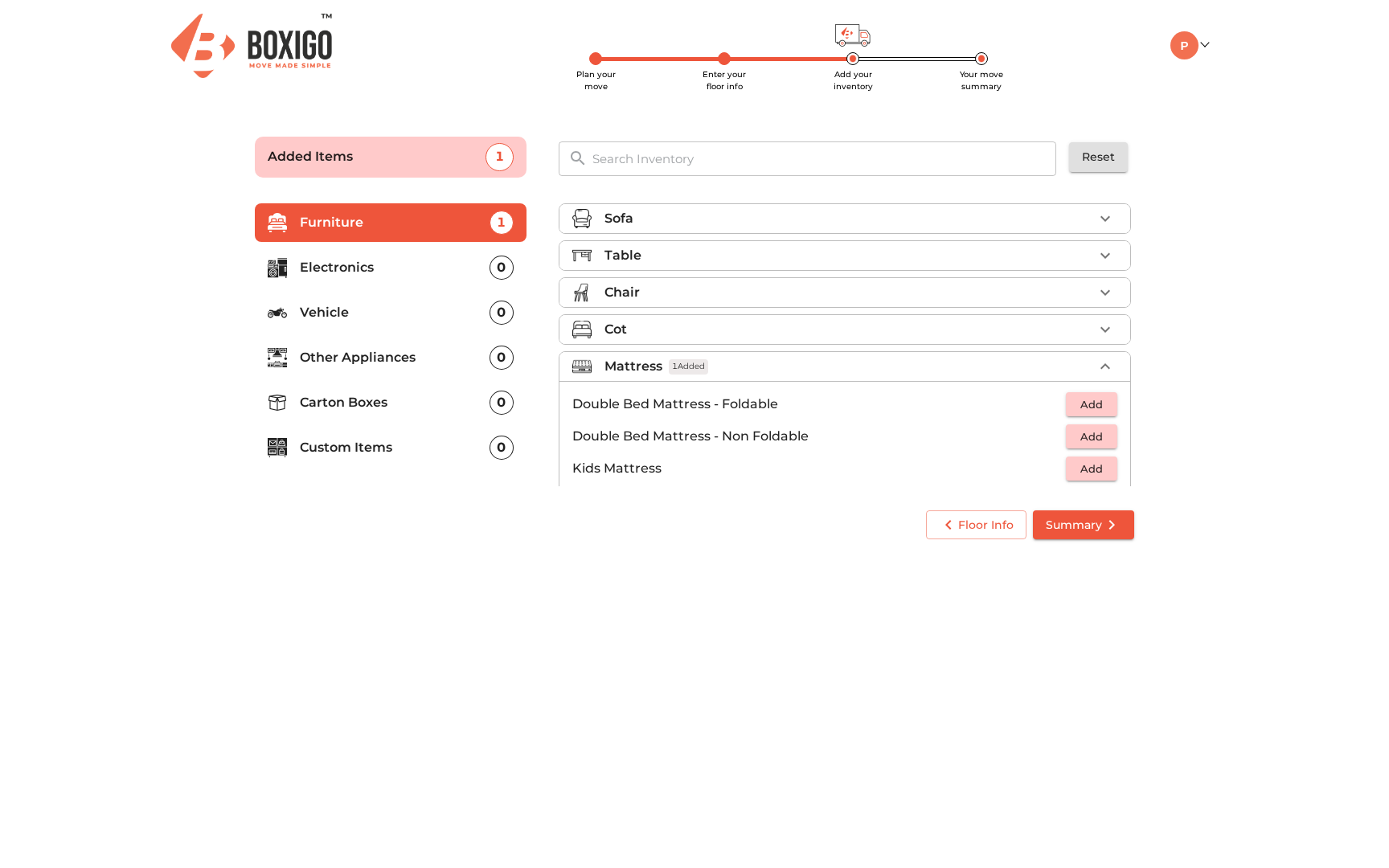
click at [1107, 364] on icon "button" at bounding box center [1104, 366] width 20 height 20
click at [706, 328] on div "Cot" at bounding box center [848, 329] width 488 height 20
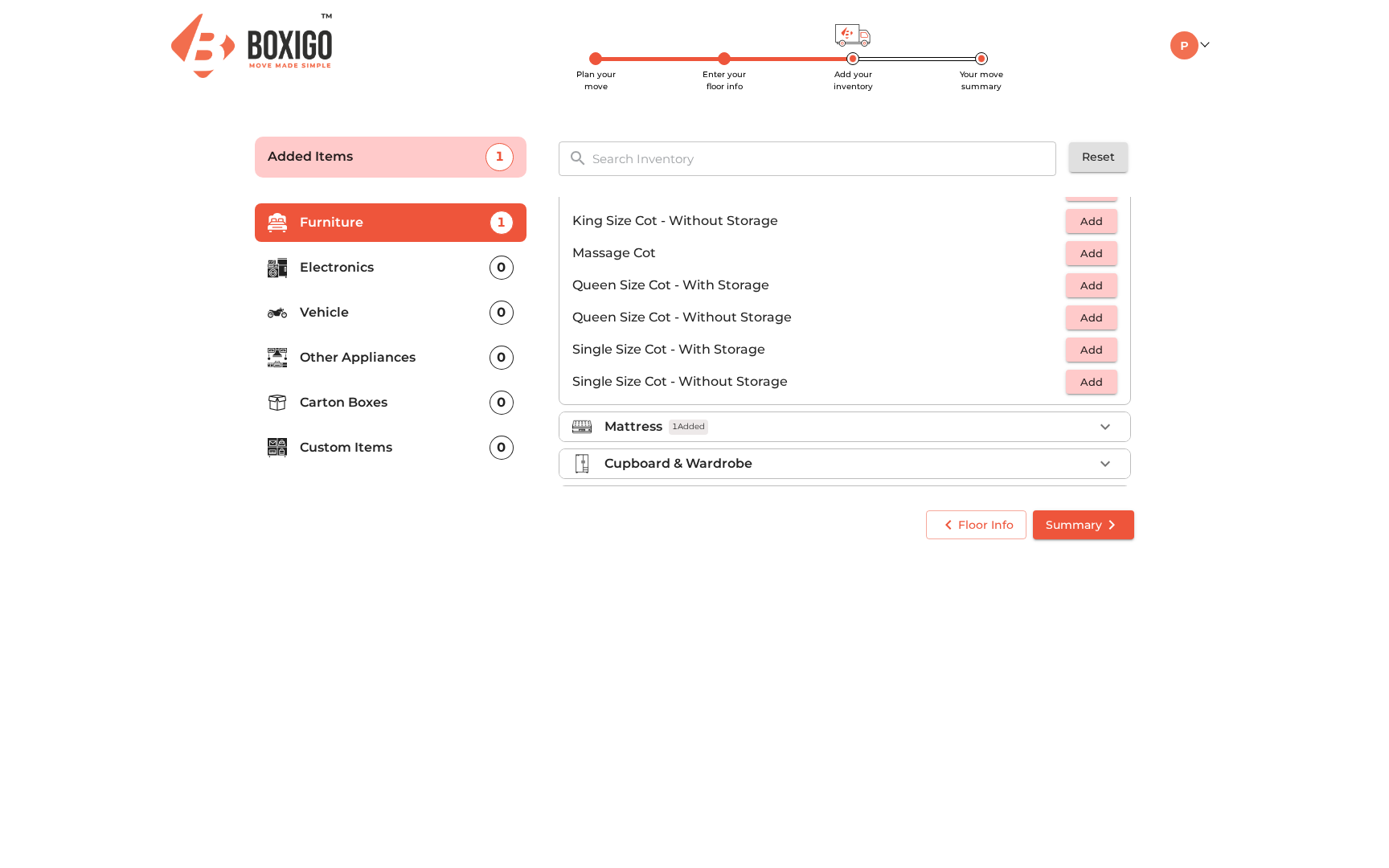
scroll to position [475, 0]
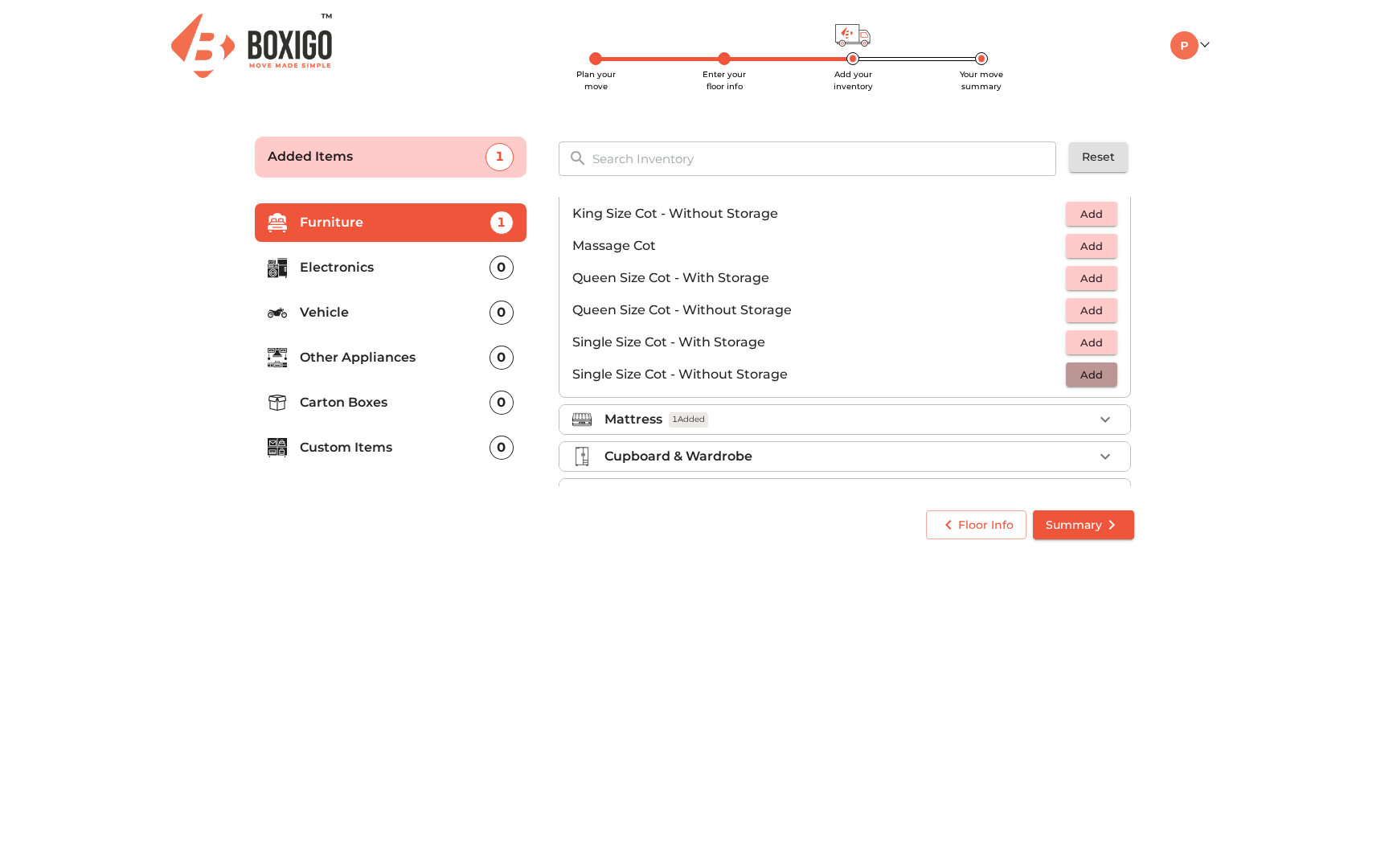
click at [1093, 373] on span "Add" at bounding box center [1092, 375] width 36 height 19
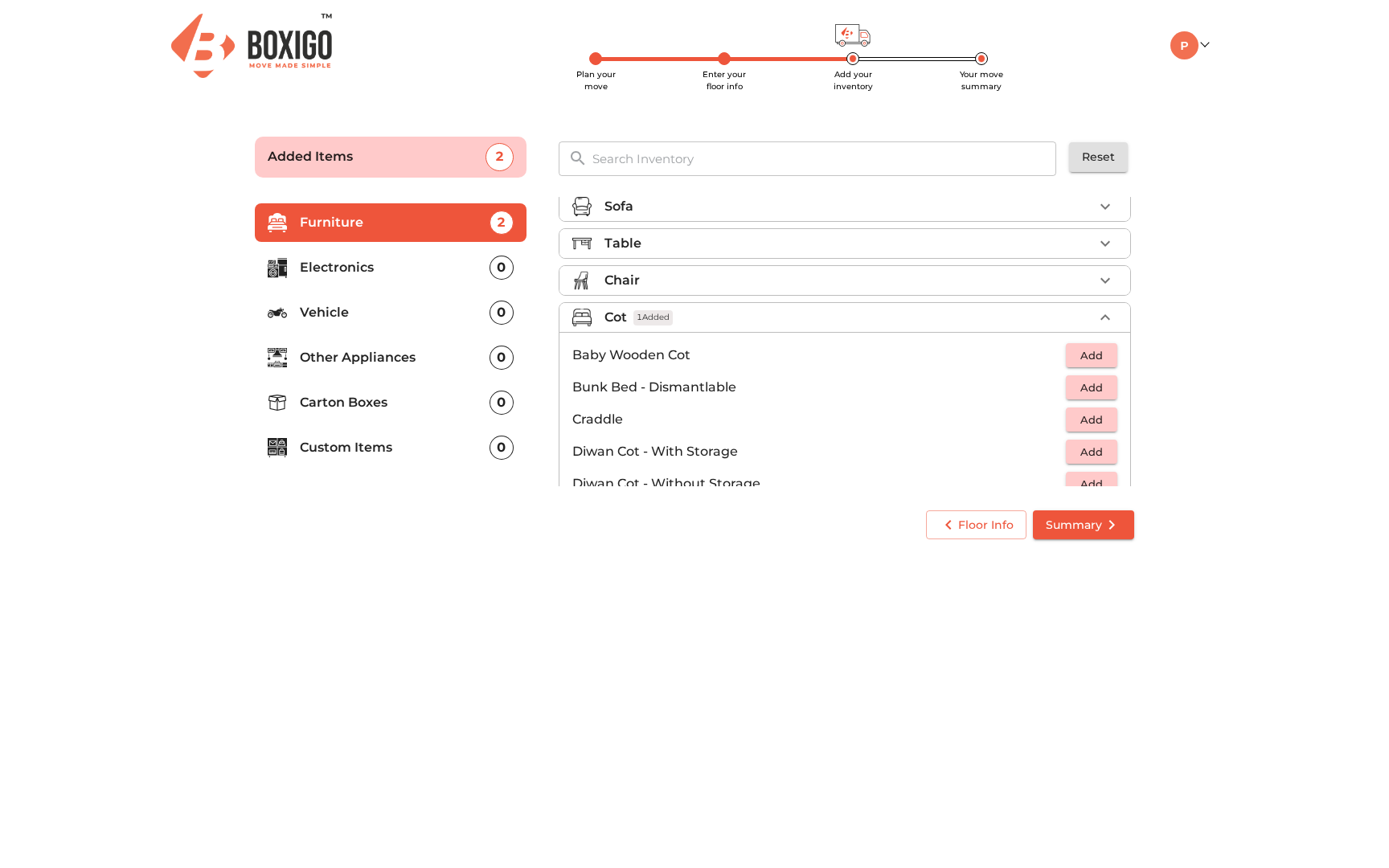
scroll to position [0, 0]
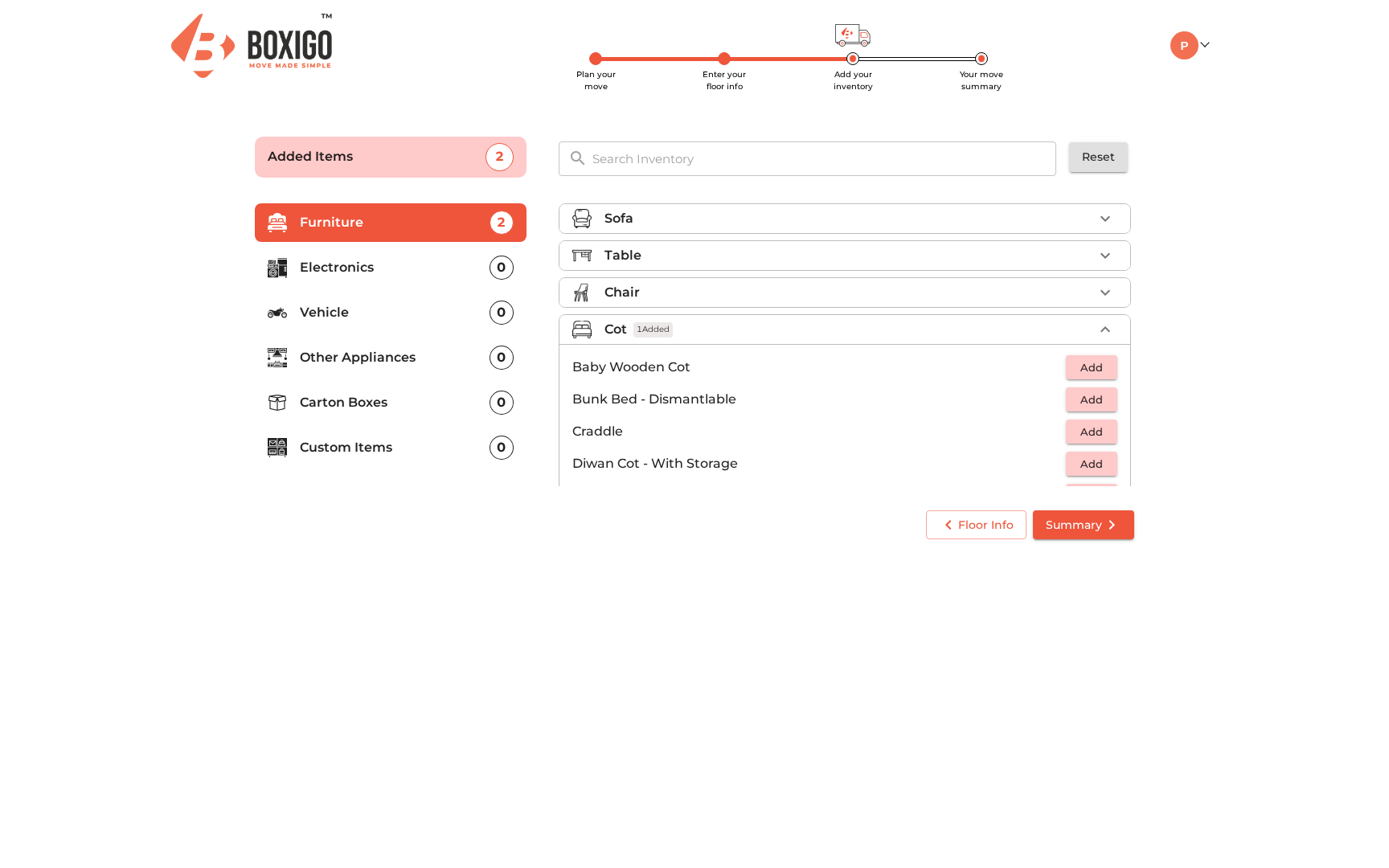
click at [1100, 332] on icon "button" at bounding box center [1104, 329] width 20 height 20
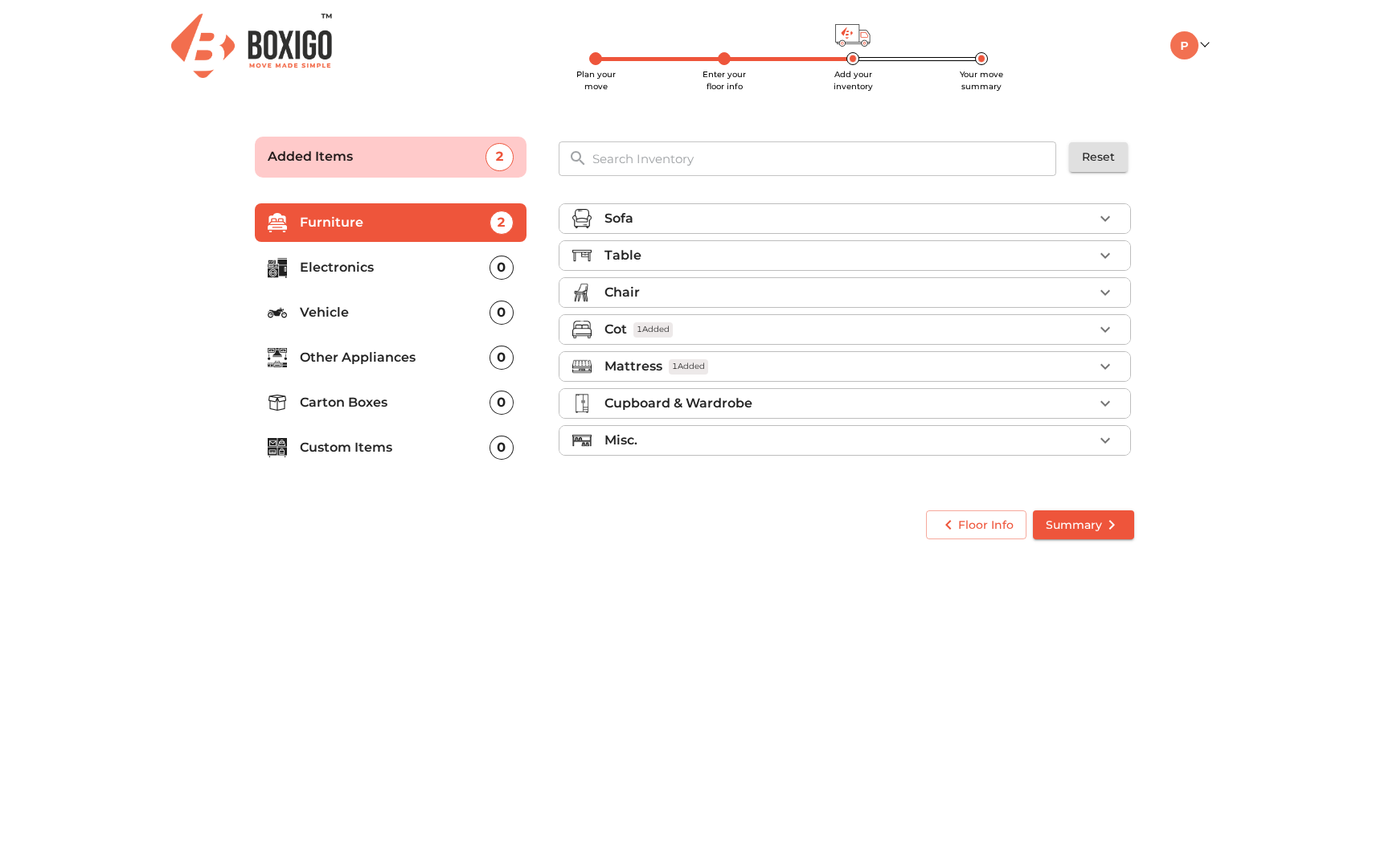
click at [953, 395] on div "Cupboard & Wardrobe" at bounding box center [848, 403] width 488 height 20
click at [1090, 397] on div "Cupboard & Wardrobe" at bounding box center [848, 403] width 488 height 20
click at [864, 221] on div "Sofa" at bounding box center [848, 218] width 488 height 20
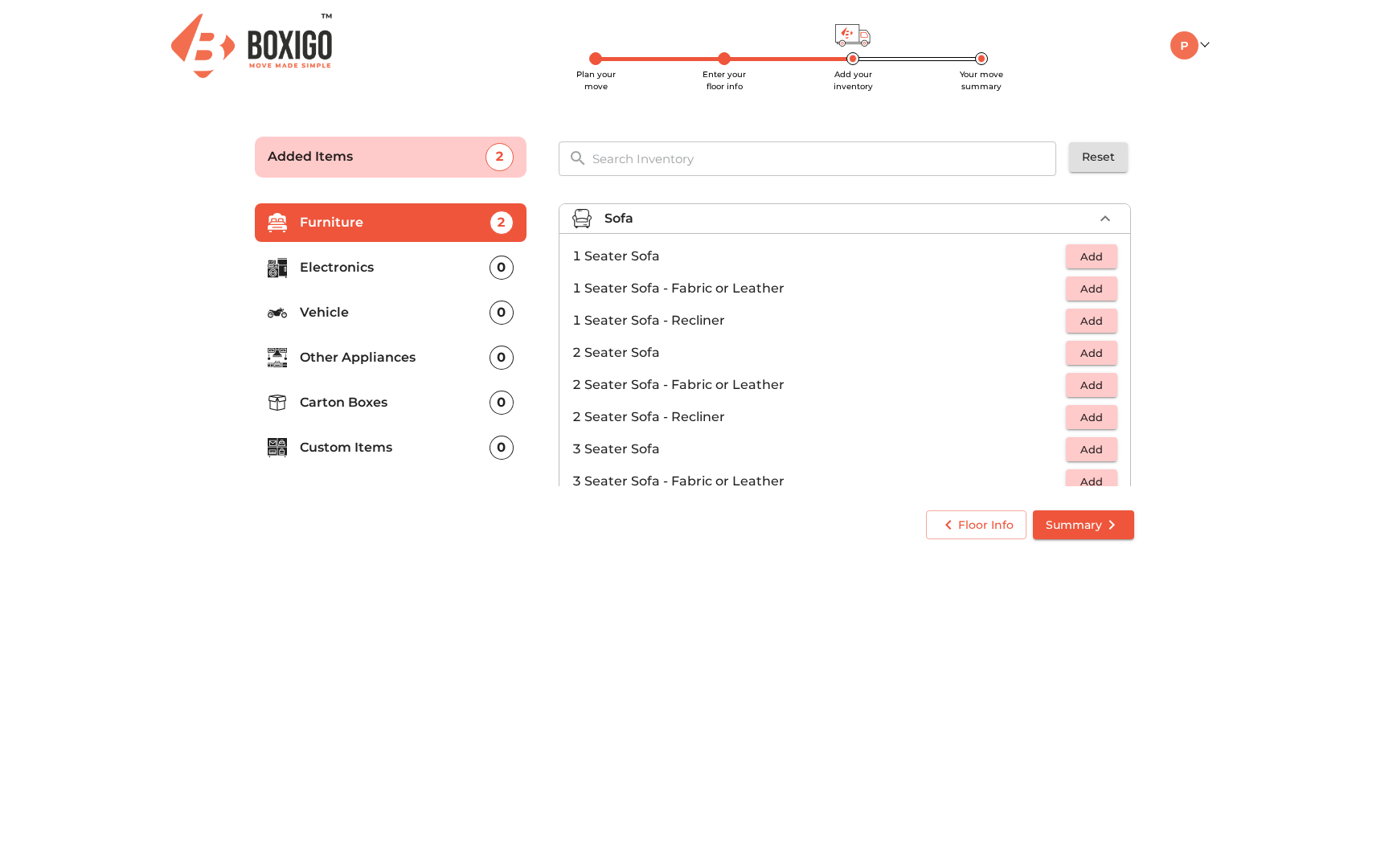
click at [864, 221] on div "Sofa" at bounding box center [848, 218] width 488 height 20
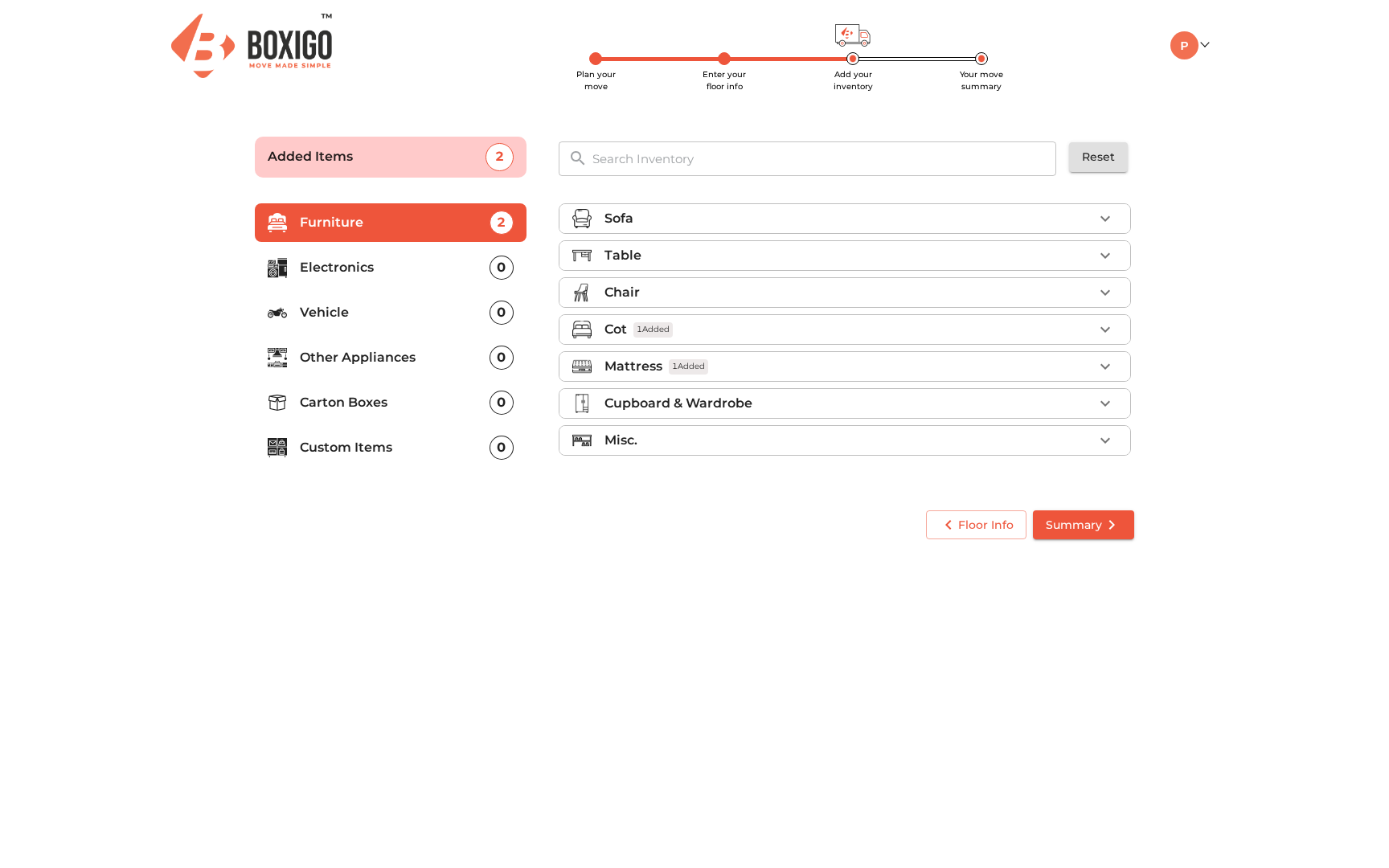
click at [822, 260] on div "Table" at bounding box center [848, 255] width 488 height 20
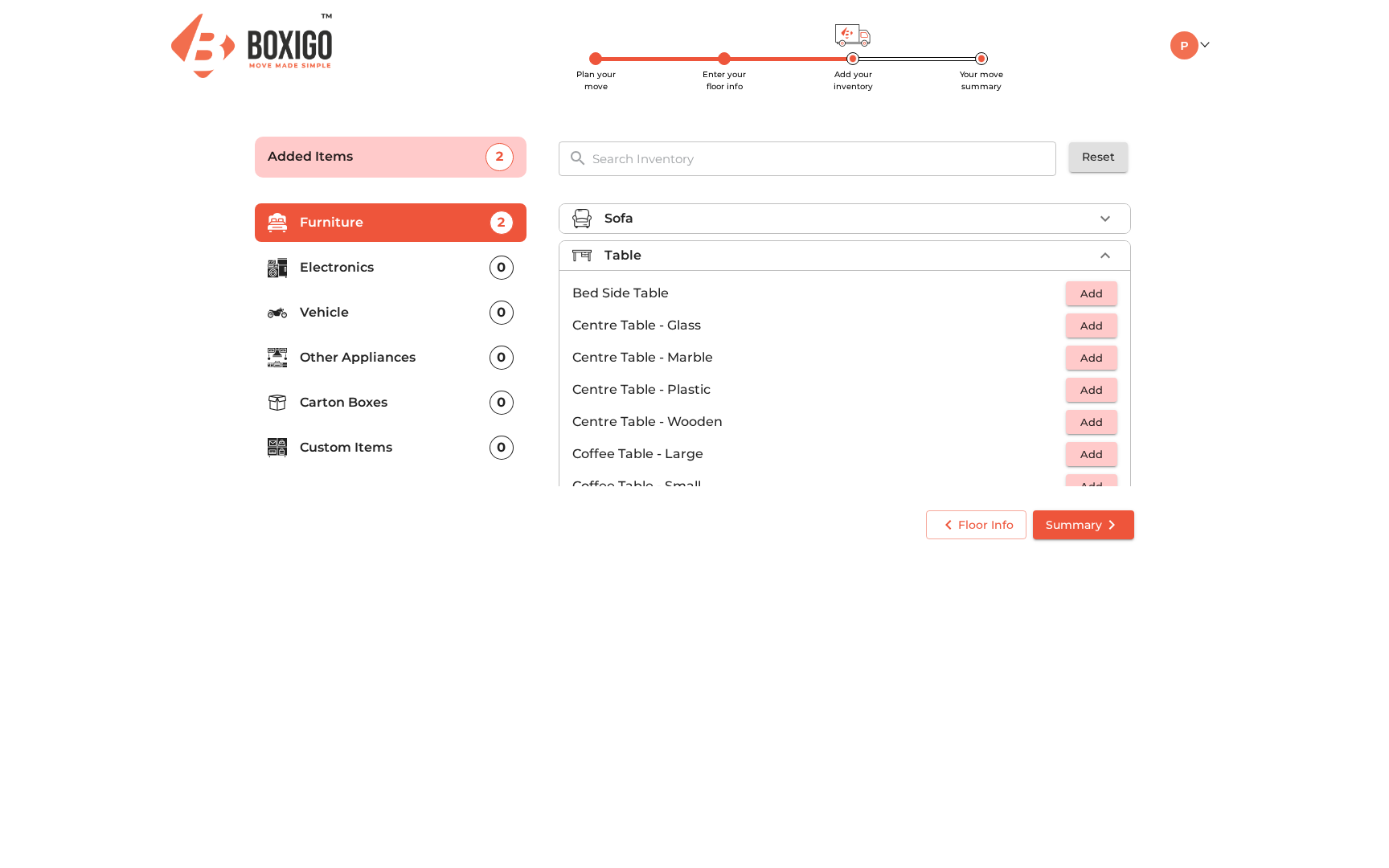
click at [889, 245] on div "Table" at bounding box center [848, 255] width 488 height 20
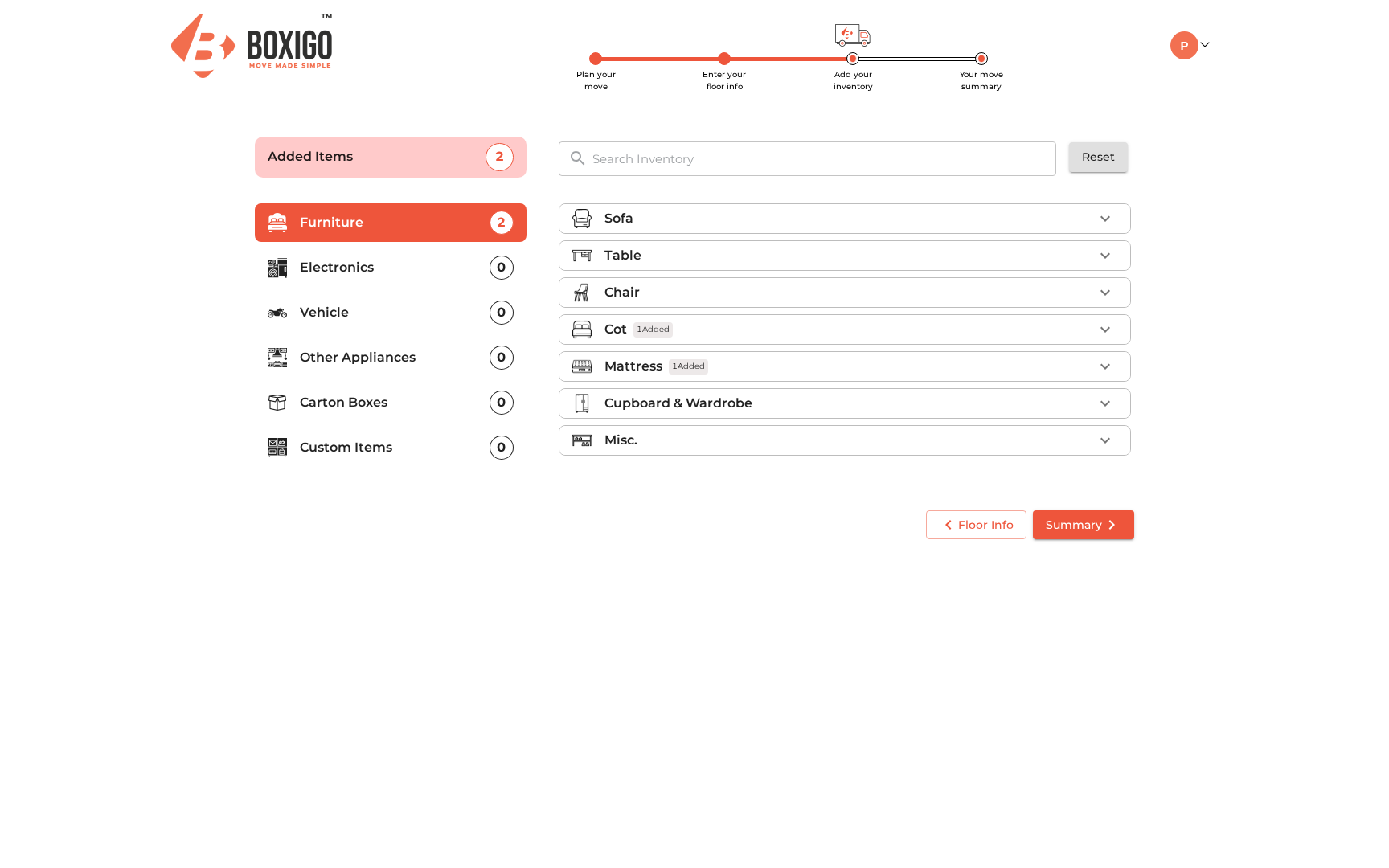
click at [855, 281] on li "Chair" at bounding box center [844, 292] width 571 height 29
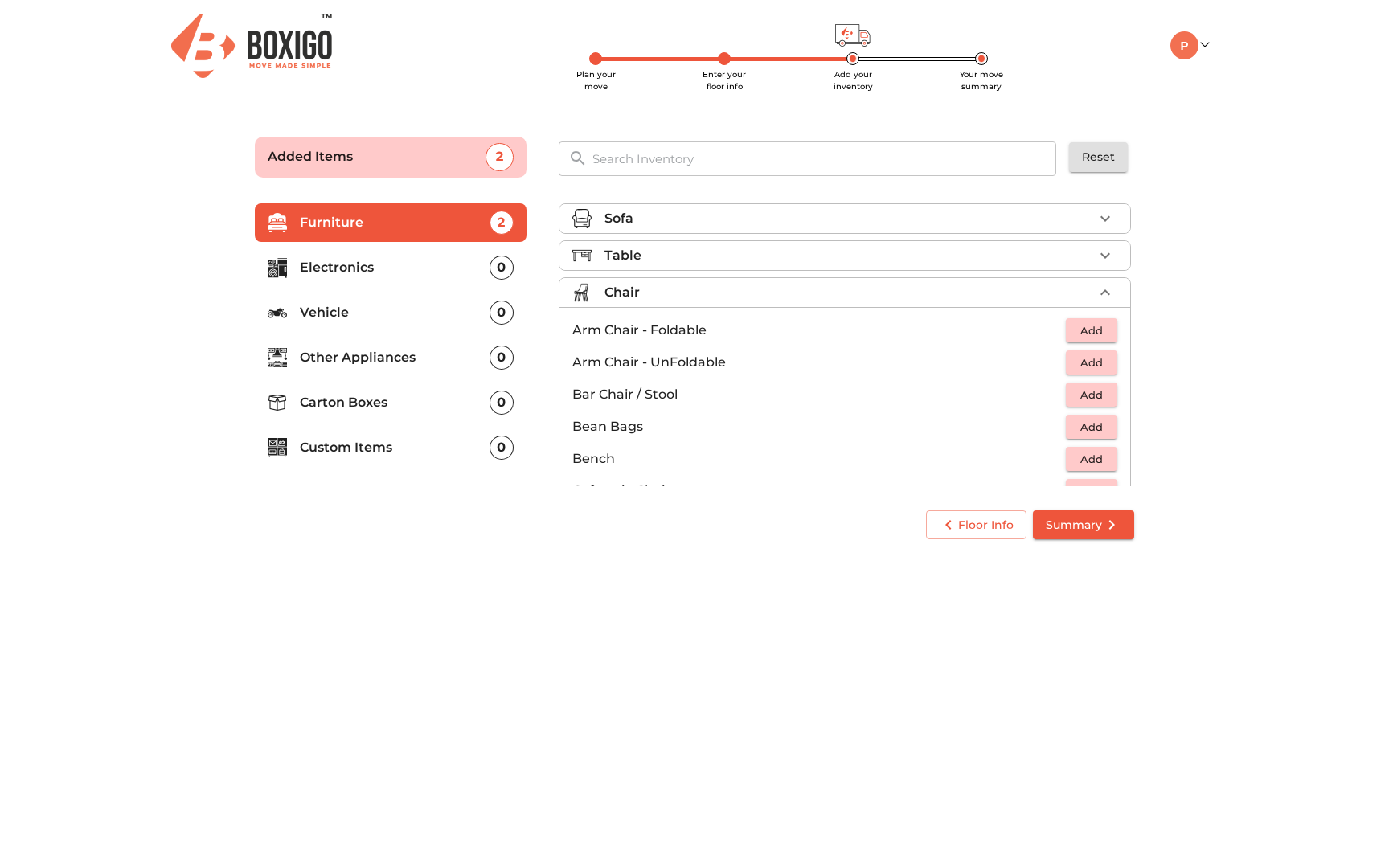
click at [854, 290] on div "Chair" at bounding box center [848, 292] width 488 height 20
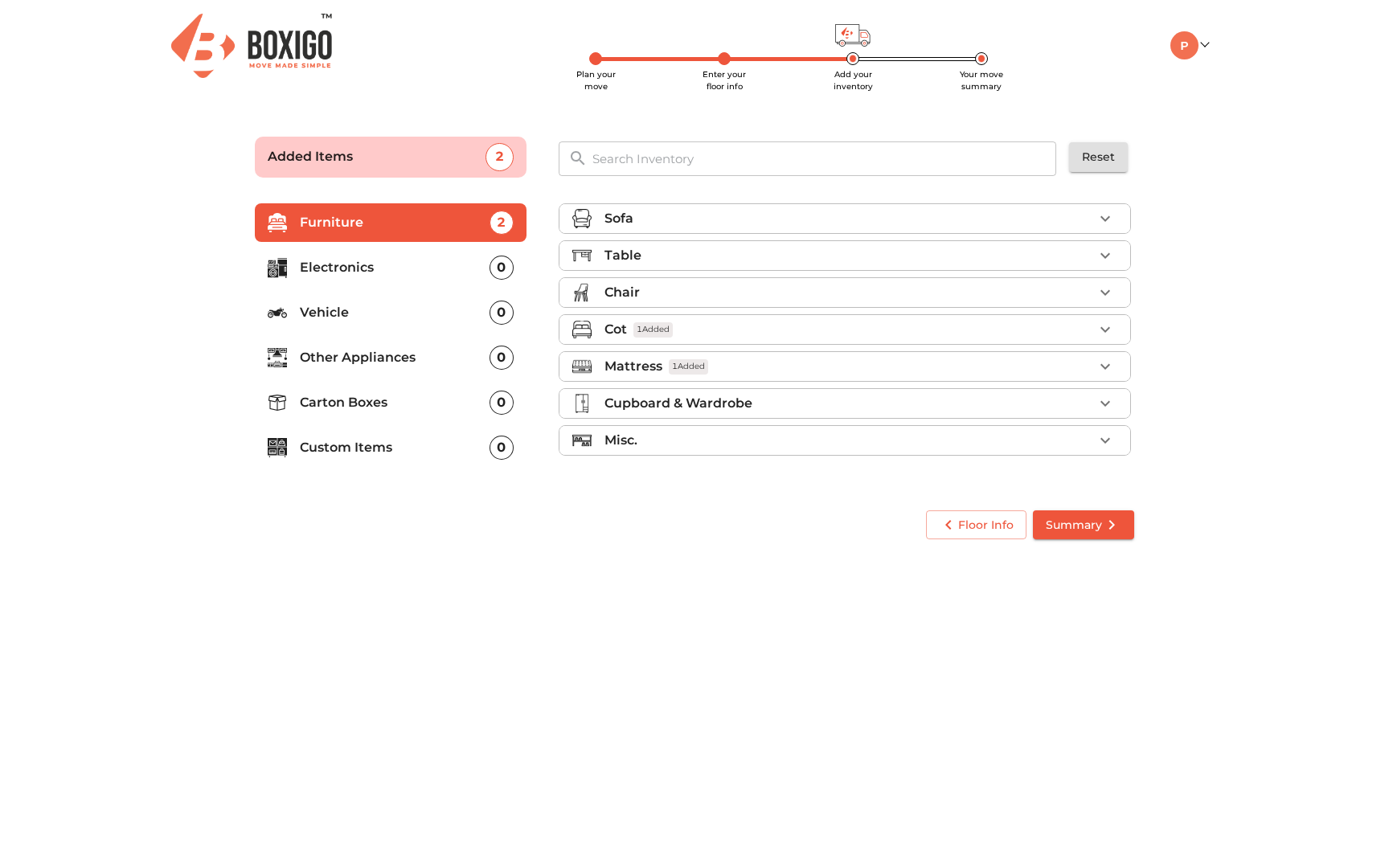
click at [698, 451] on li "Misc." at bounding box center [844, 440] width 571 height 29
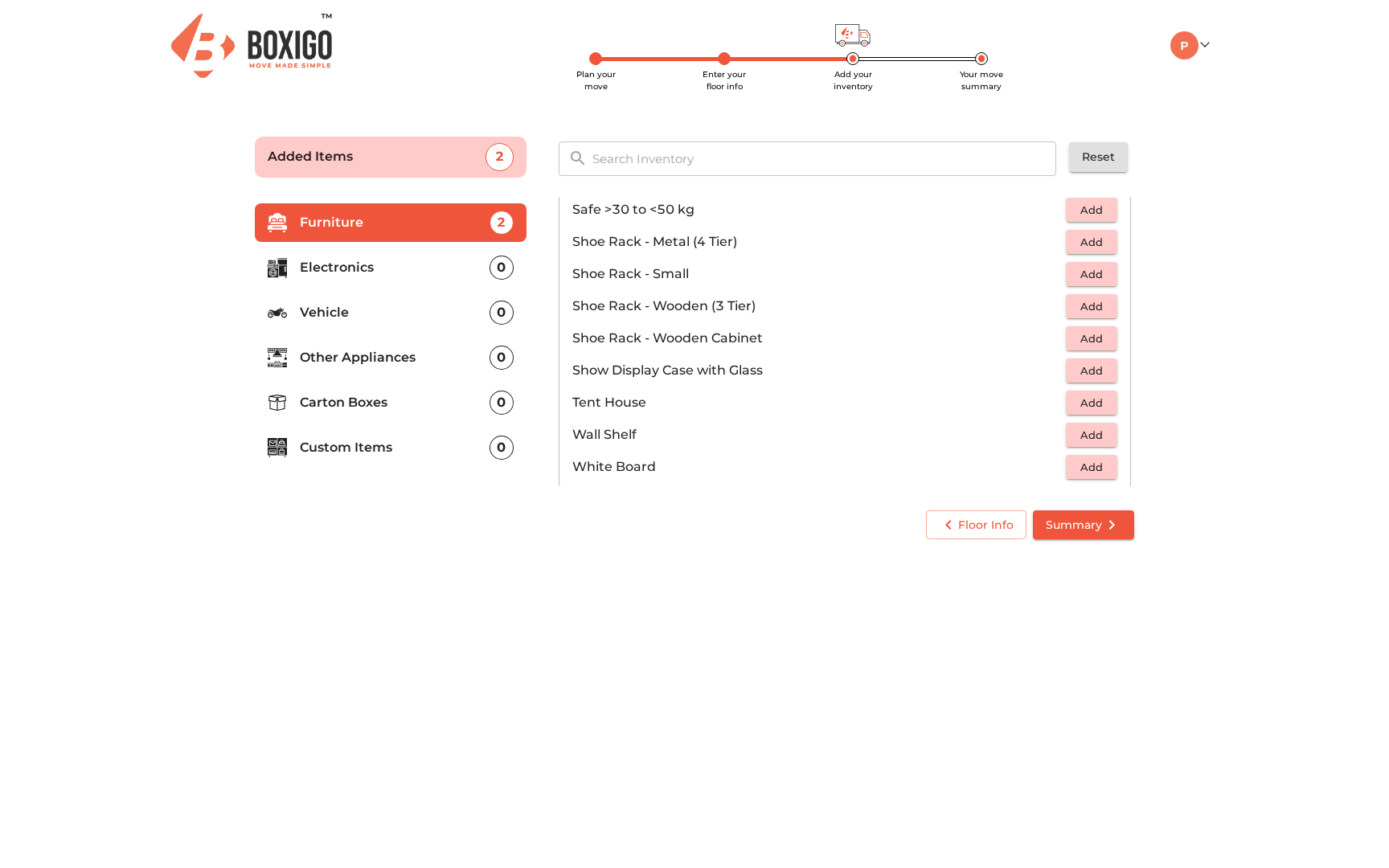
scroll to position [846, 0]
click at [1083, 244] on span "Add" at bounding box center [1092, 243] width 36 height 19
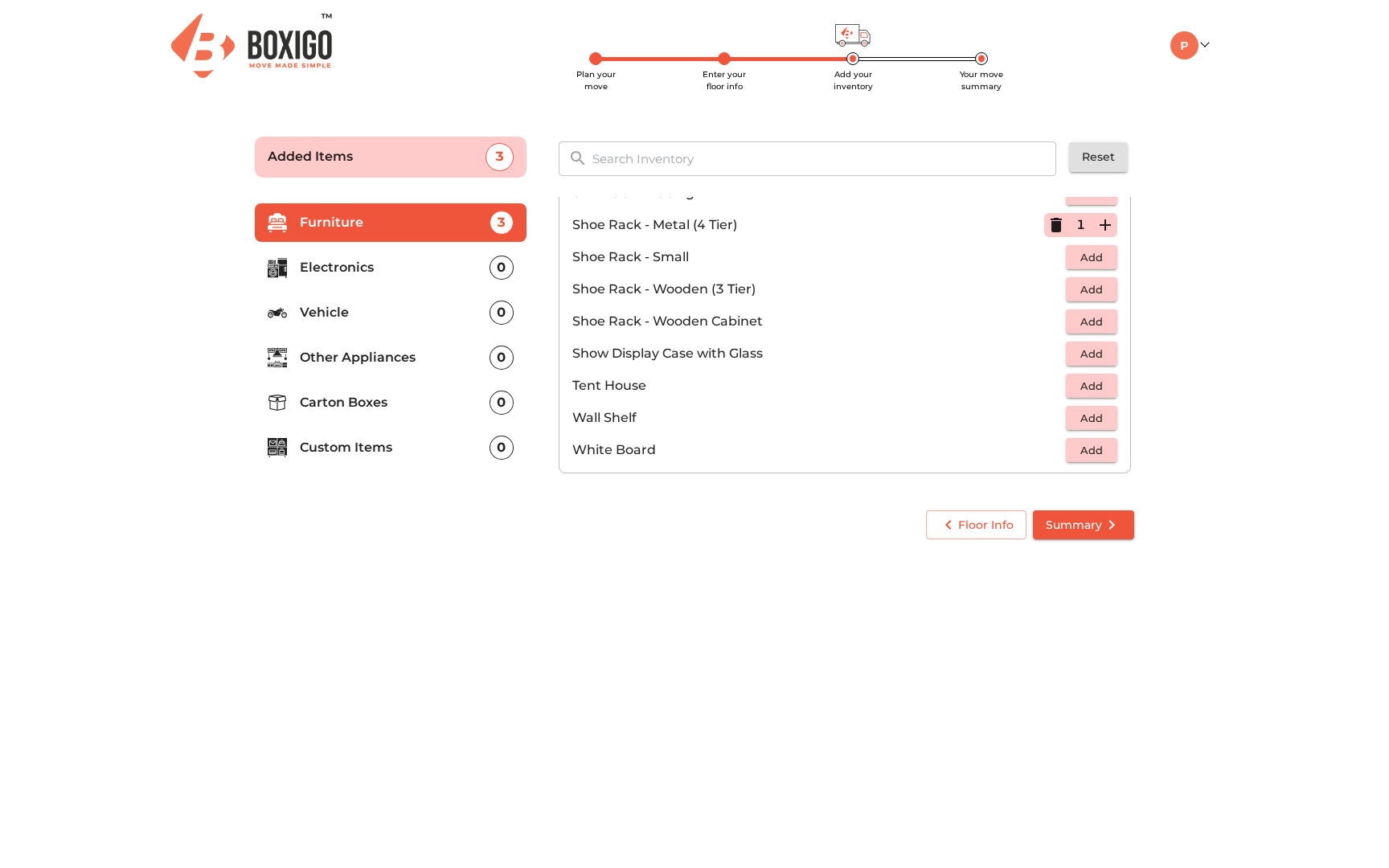
click at [346, 273] on p "Electronics" at bounding box center [394, 268] width 189 height 20
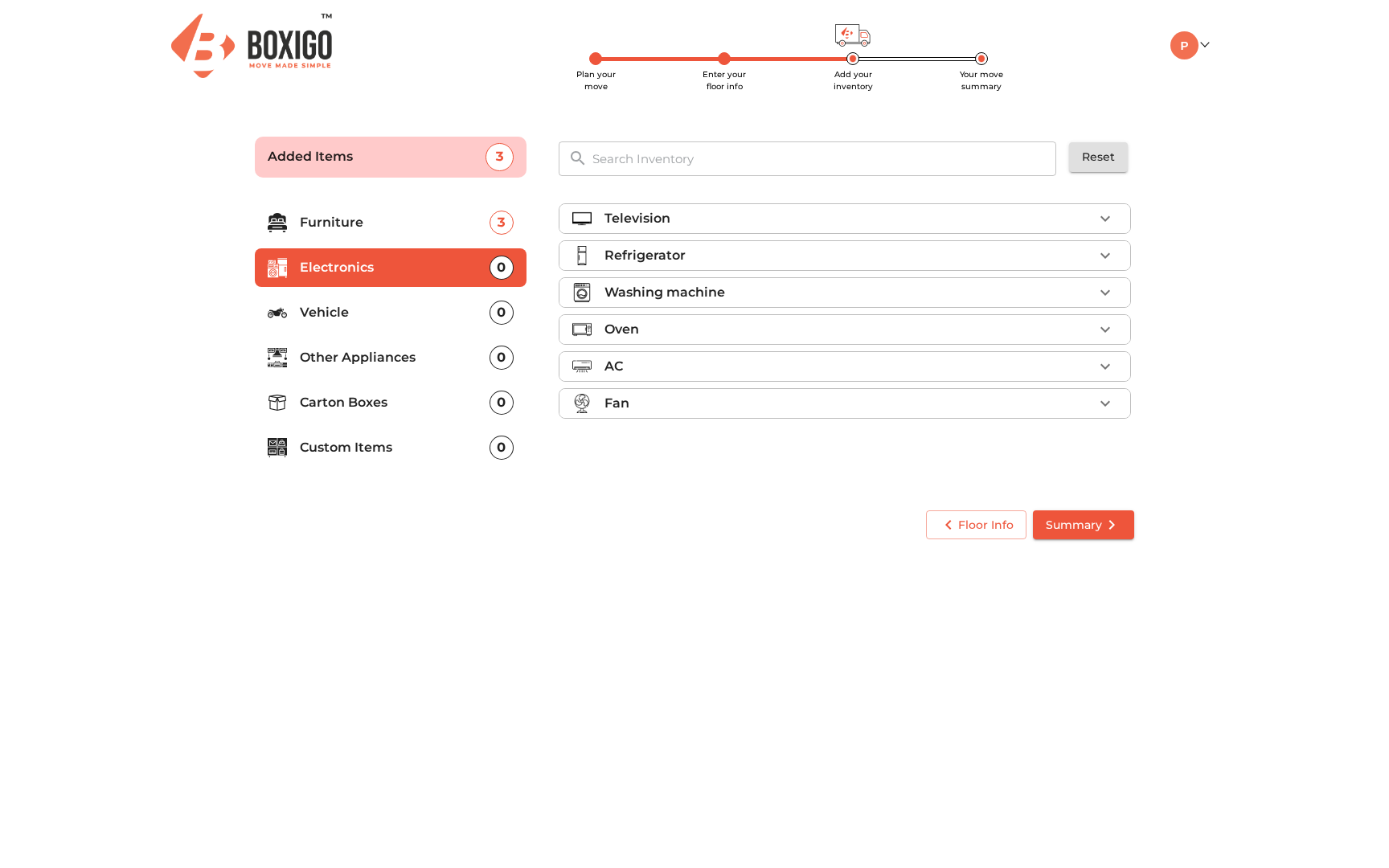
scroll to position [0, 0]
click at [737, 326] on div "Oven" at bounding box center [848, 329] width 488 height 20
click at [738, 326] on div "Oven" at bounding box center [848, 329] width 488 height 20
click at [695, 360] on div "AC" at bounding box center [848, 366] width 488 height 20
click at [695, 359] on div "AC" at bounding box center [848, 366] width 488 height 20
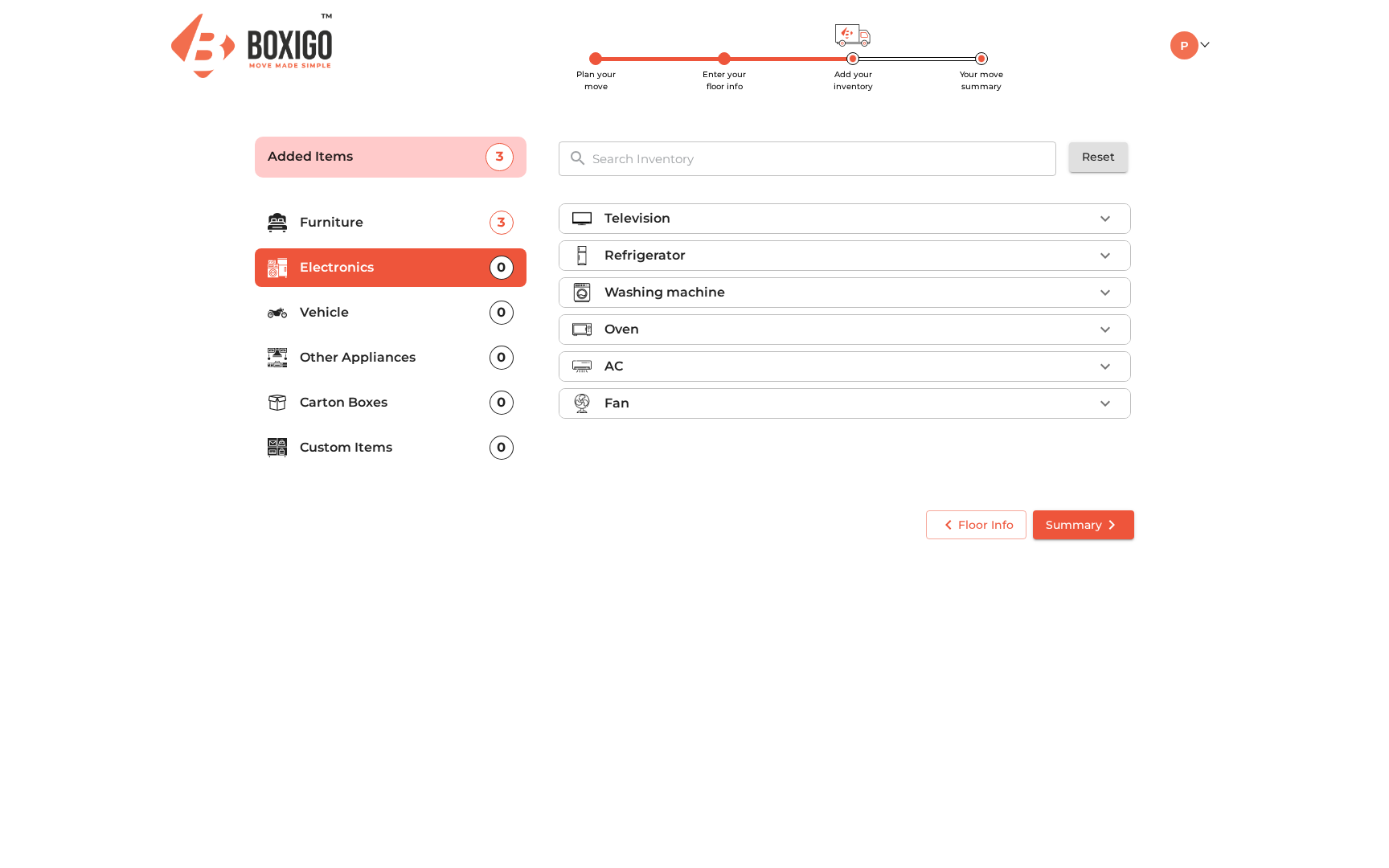
click at [669, 406] on div "Fan" at bounding box center [848, 403] width 488 height 20
click at [707, 408] on div "Fan" at bounding box center [848, 403] width 488 height 20
click at [727, 266] on li "Refrigerator" at bounding box center [844, 256] width 571 height 29
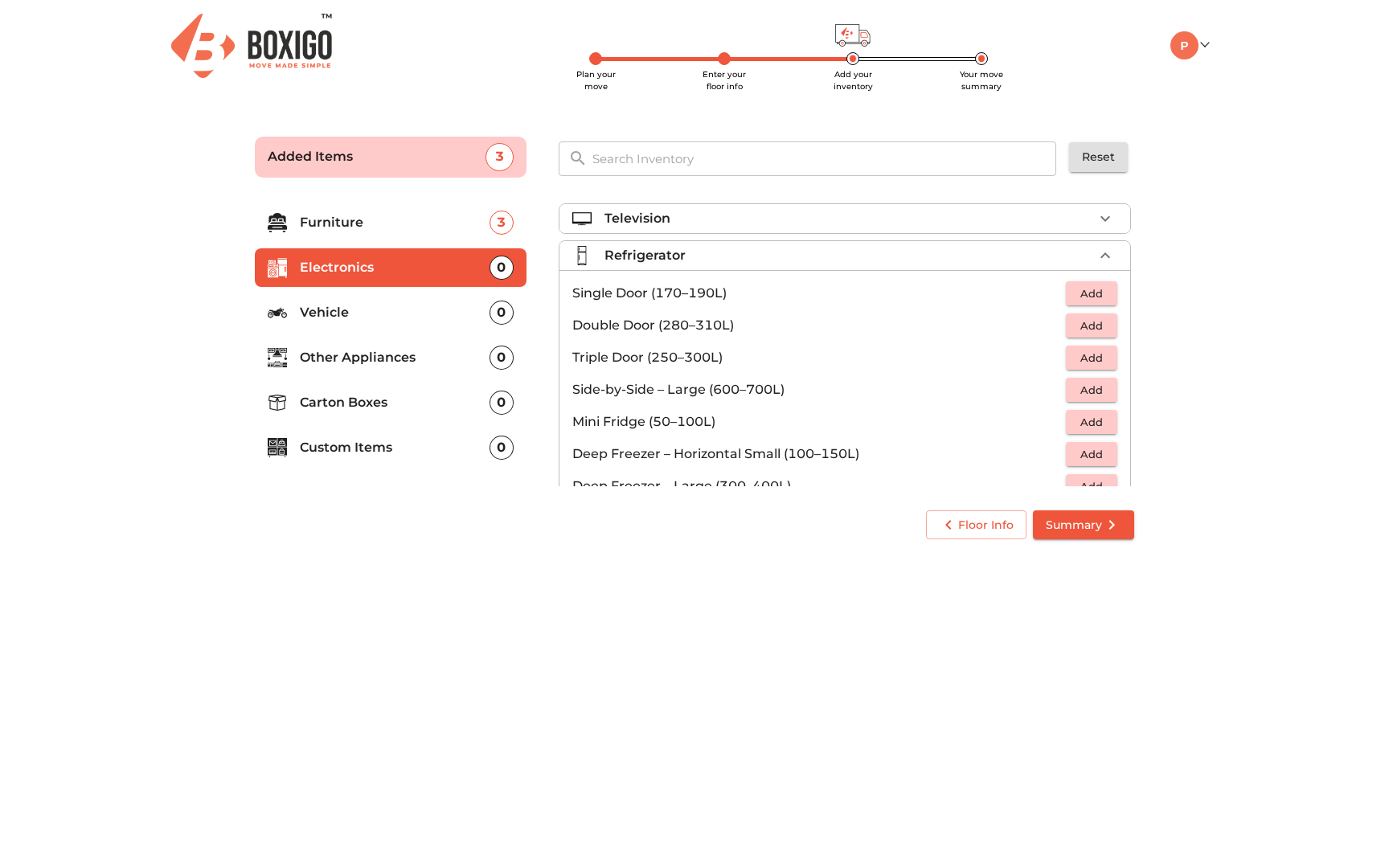
click at [751, 261] on div "Refrigerator" at bounding box center [848, 255] width 488 height 20
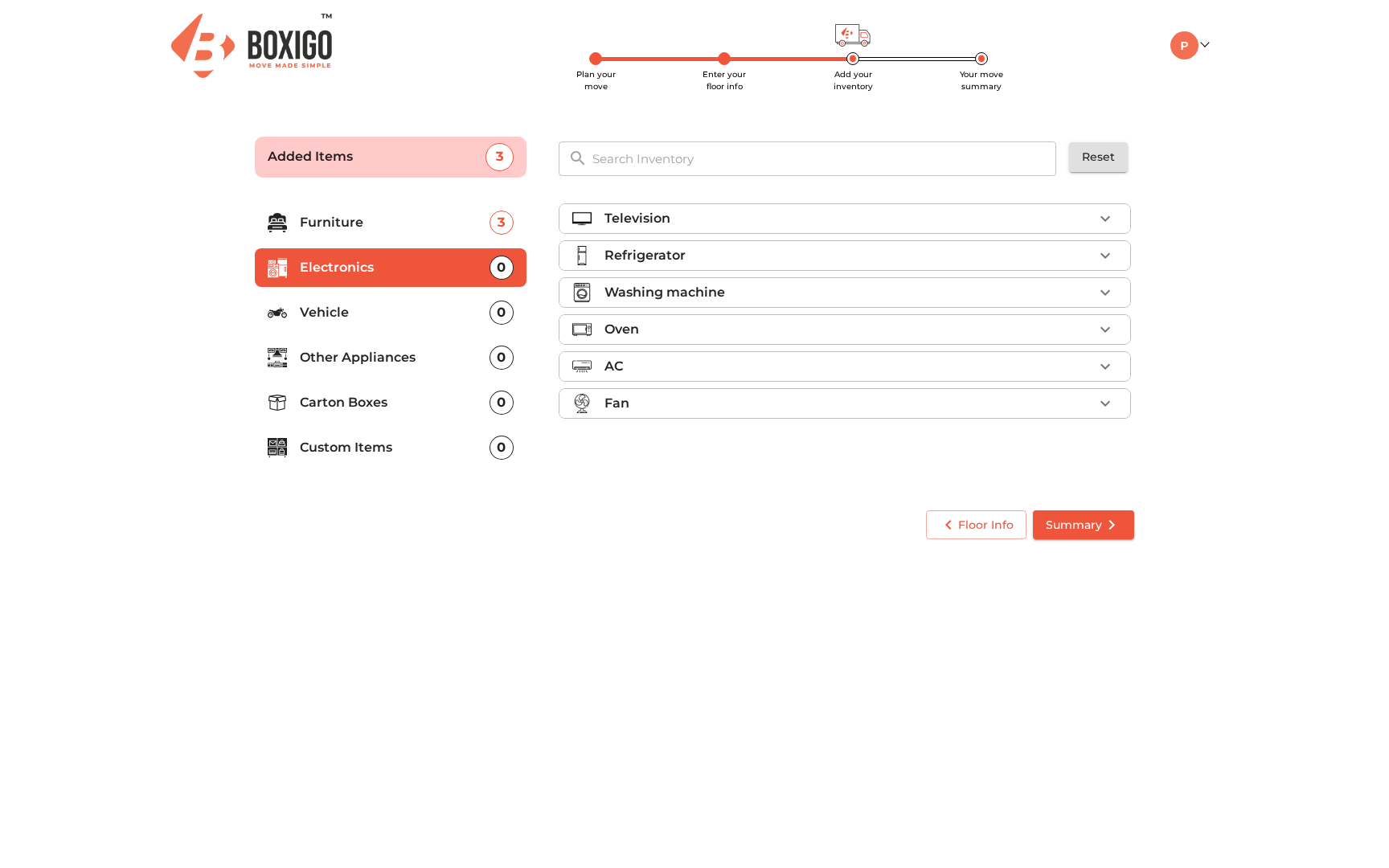
click at [685, 315] on li "Oven" at bounding box center [844, 330] width 571 height 29
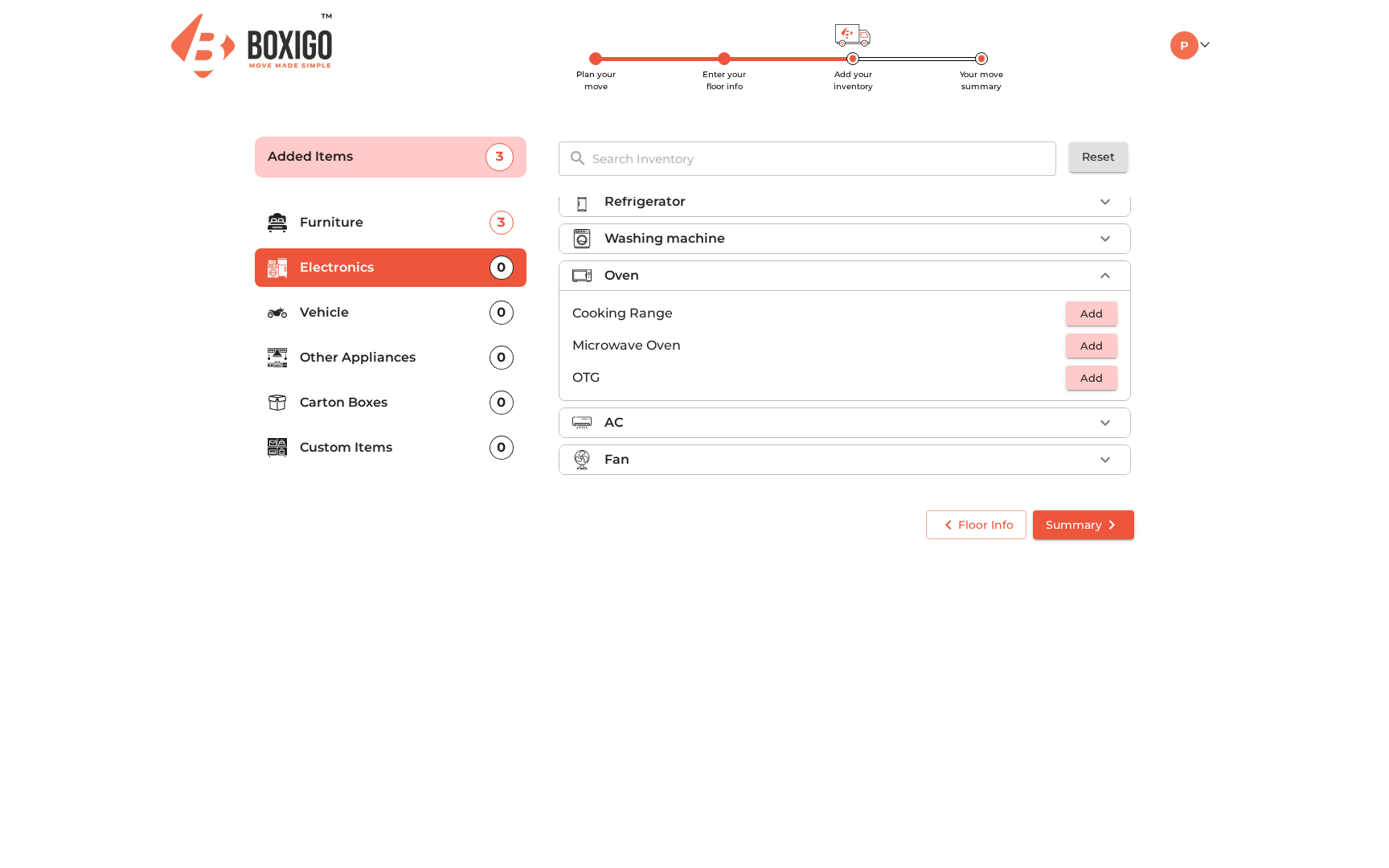
scroll to position [55, 0]
click at [681, 273] on div "Oven" at bounding box center [848, 273] width 488 height 20
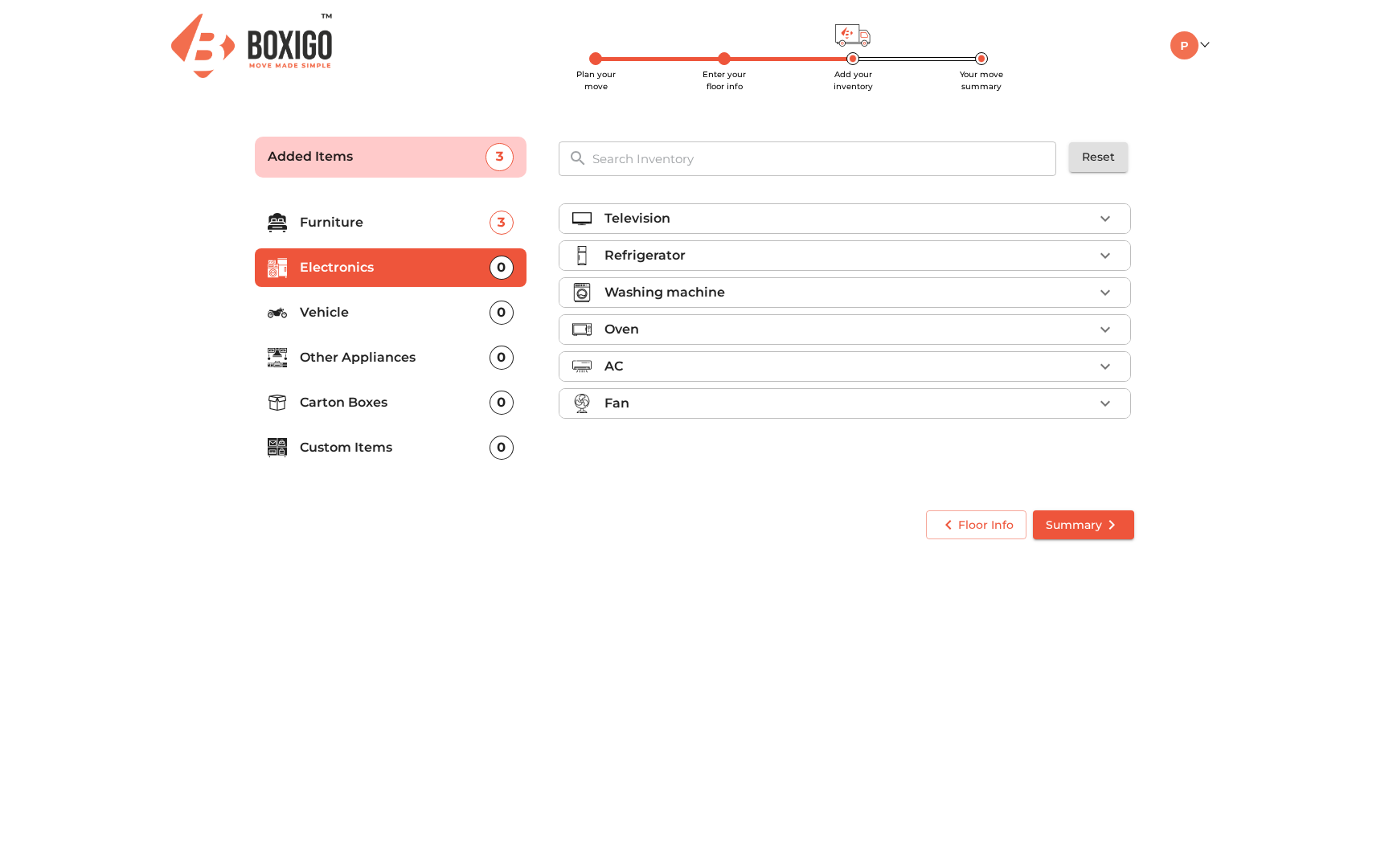
scroll to position [0, 0]
click at [454, 315] on p "Vehicle" at bounding box center [394, 313] width 189 height 20
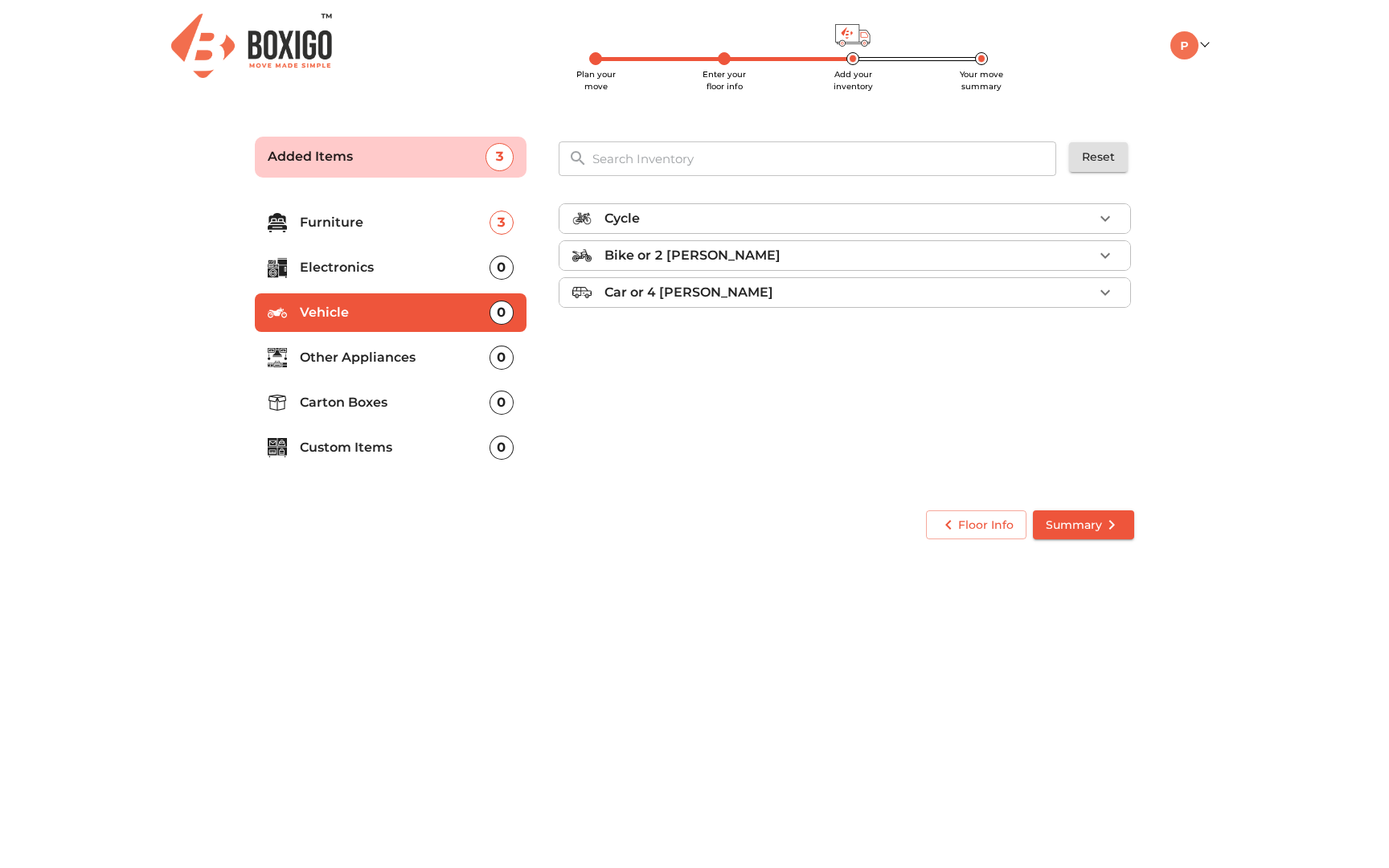
click at [405, 367] on li "Other Appliances 0" at bounding box center [391, 357] width 272 height 38
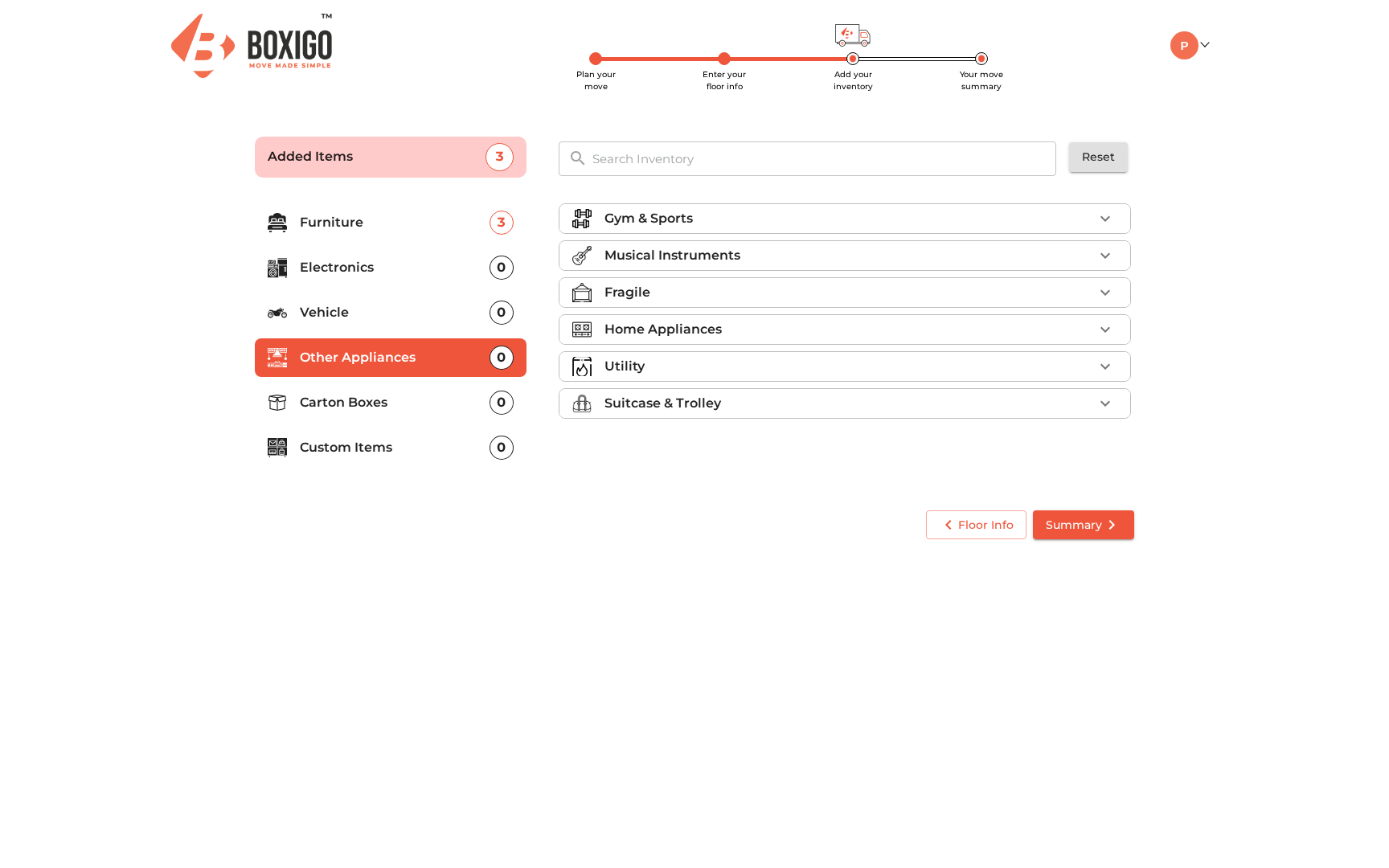
click at [701, 319] on p "Home Appliances" at bounding box center [663, 329] width 117 height 20
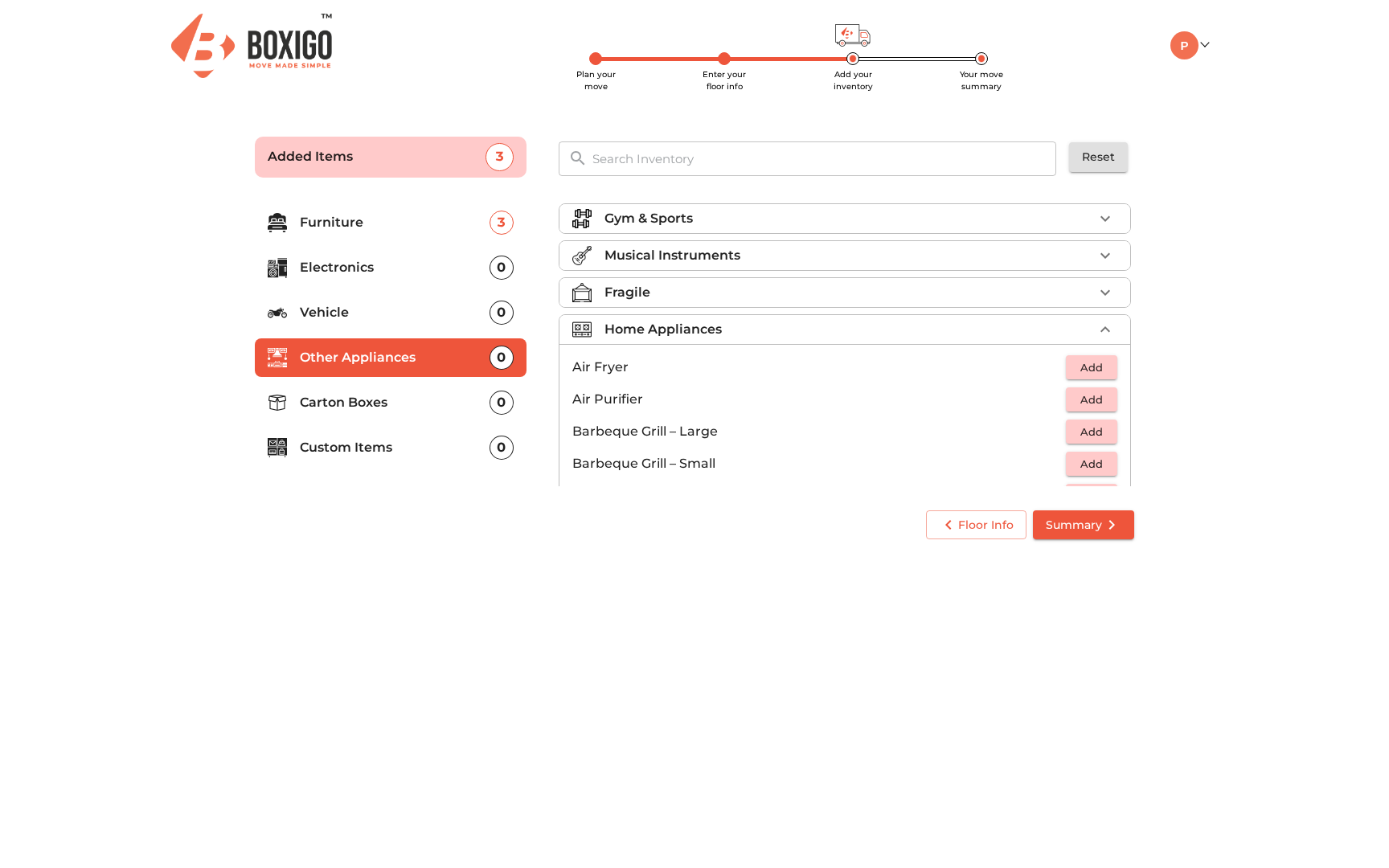
click at [766, 333] on div "Home Appliances" at bounding box center [848, 329] width 488 height 20
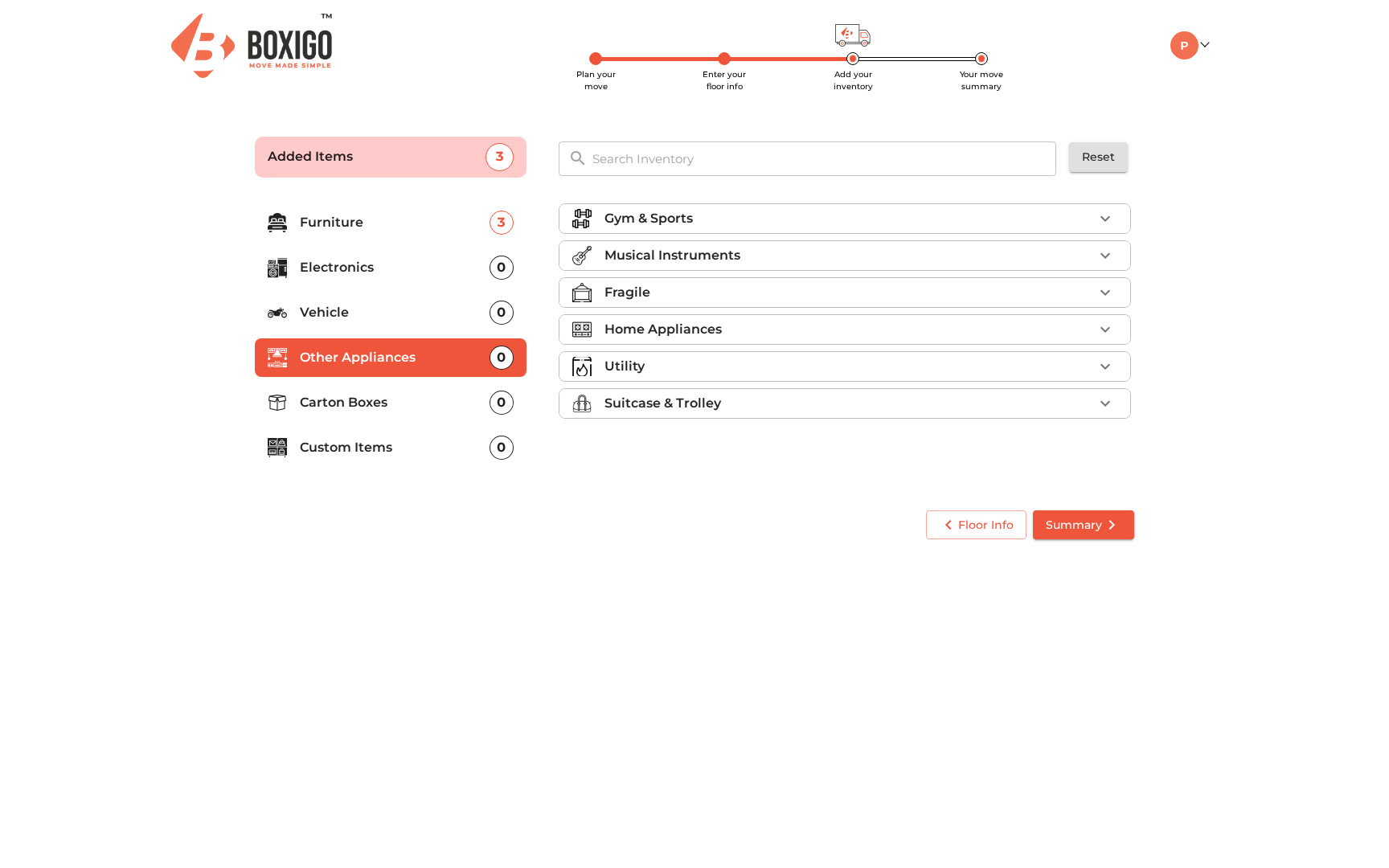
click at [721, 404] on div "Suitcase & Trolley" at bounding box center [848, 403] width 488 height 20
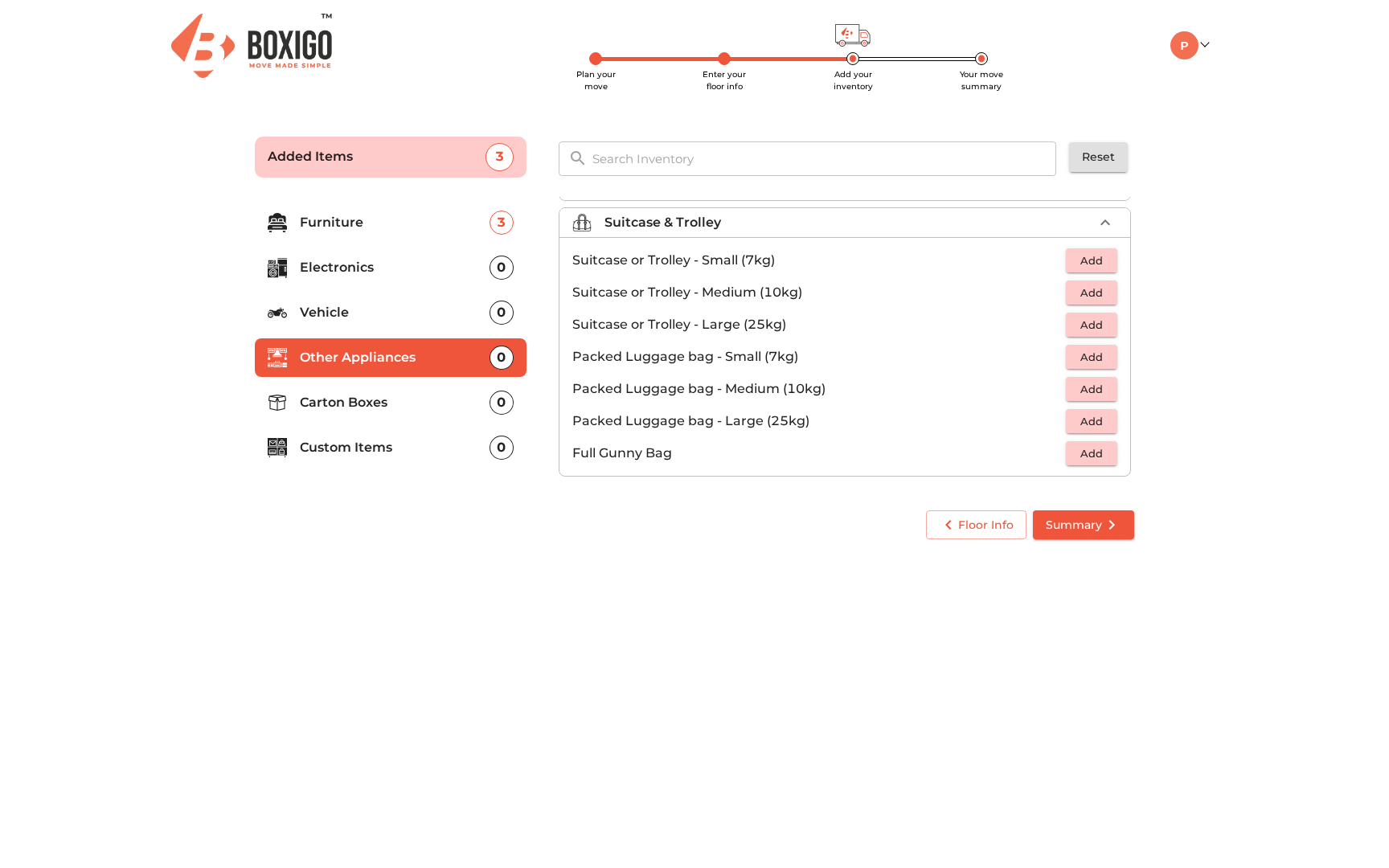
scroll to position [184, 0]
click at [1093, 392] on span "Add" at bounding box center [1092, 386] width 36 height 19
click at [1103, 415] on span "Add" at bounding box center [1092, 418] width 36 height 19
click at [1108, 390] on icon "button" at bounding box center [1104, 386] width 20 height 20
click at [405, 409] on p "Carton Boxes" at bounding box center [394, 403] width 189 height 20
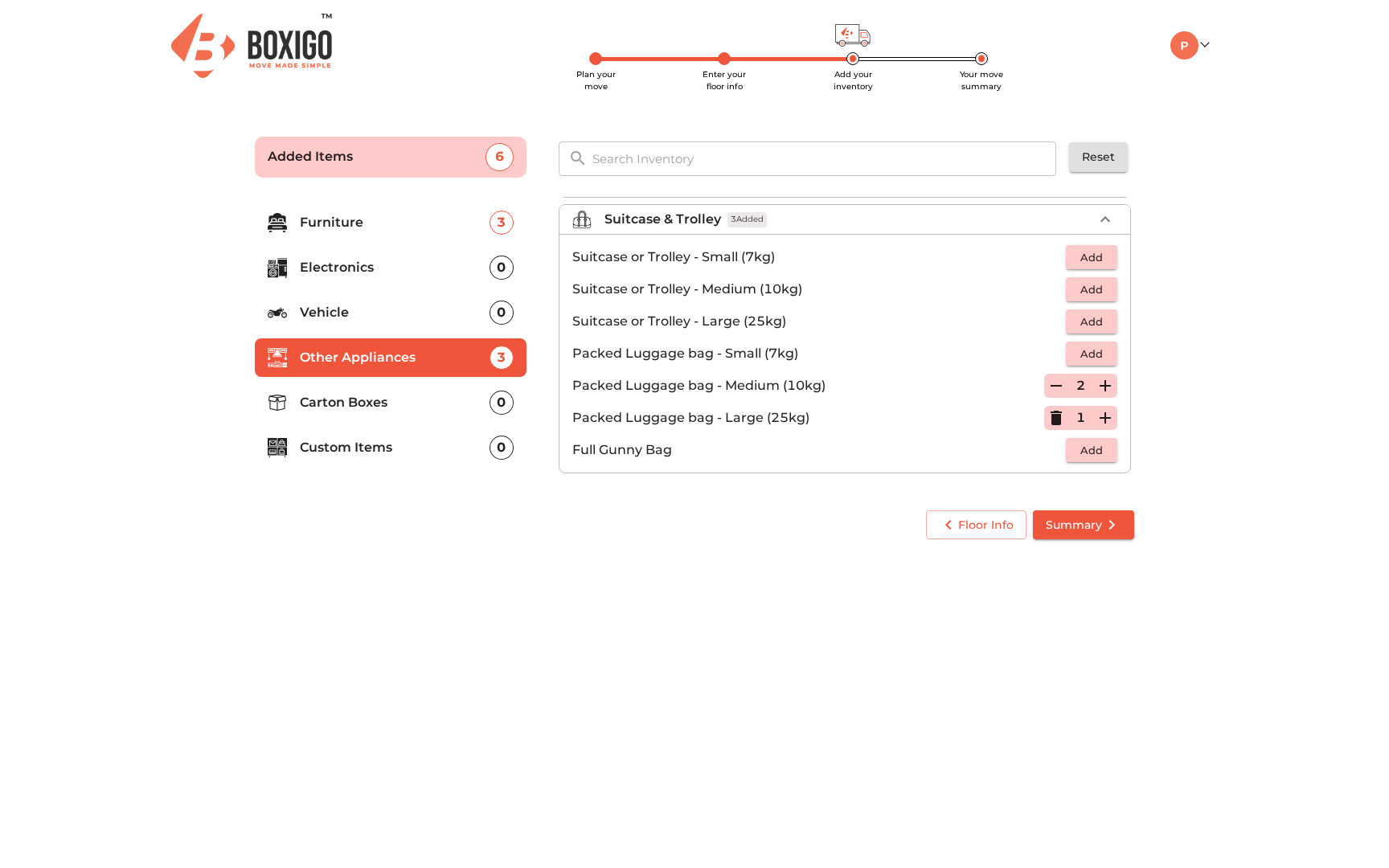
scroll to position [0, 0]
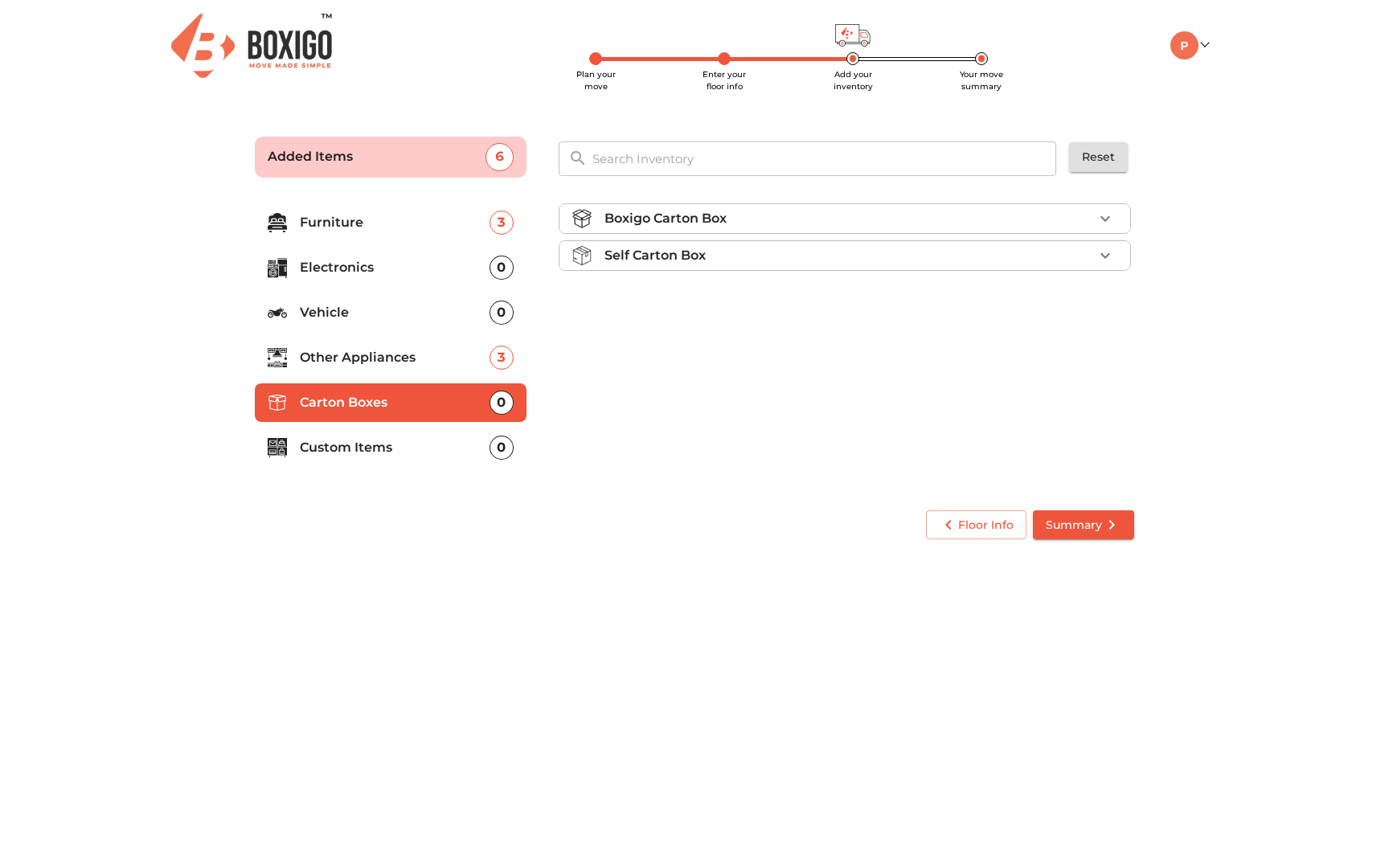
click at [738, 223] on div "Boxigo Carton Box" at bounding box center [848, 218] width 488 height 20
click at [686, 302] on p "Self Carton Box" at bounding box center [654, 301] width 101 height 20
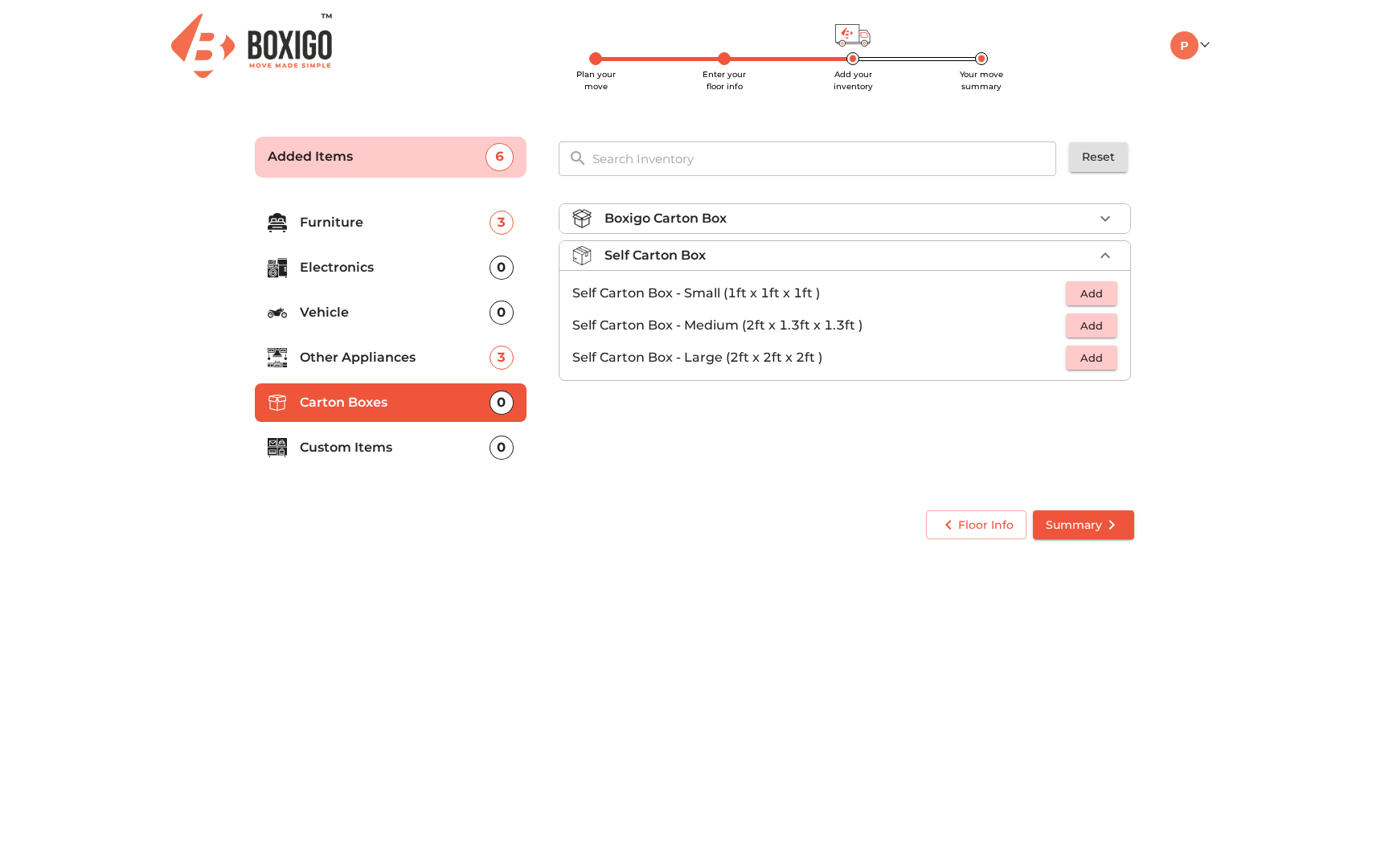
click at [342, 454] on p "Custom Items" at bounding box center [394, 448] width 189 height 20
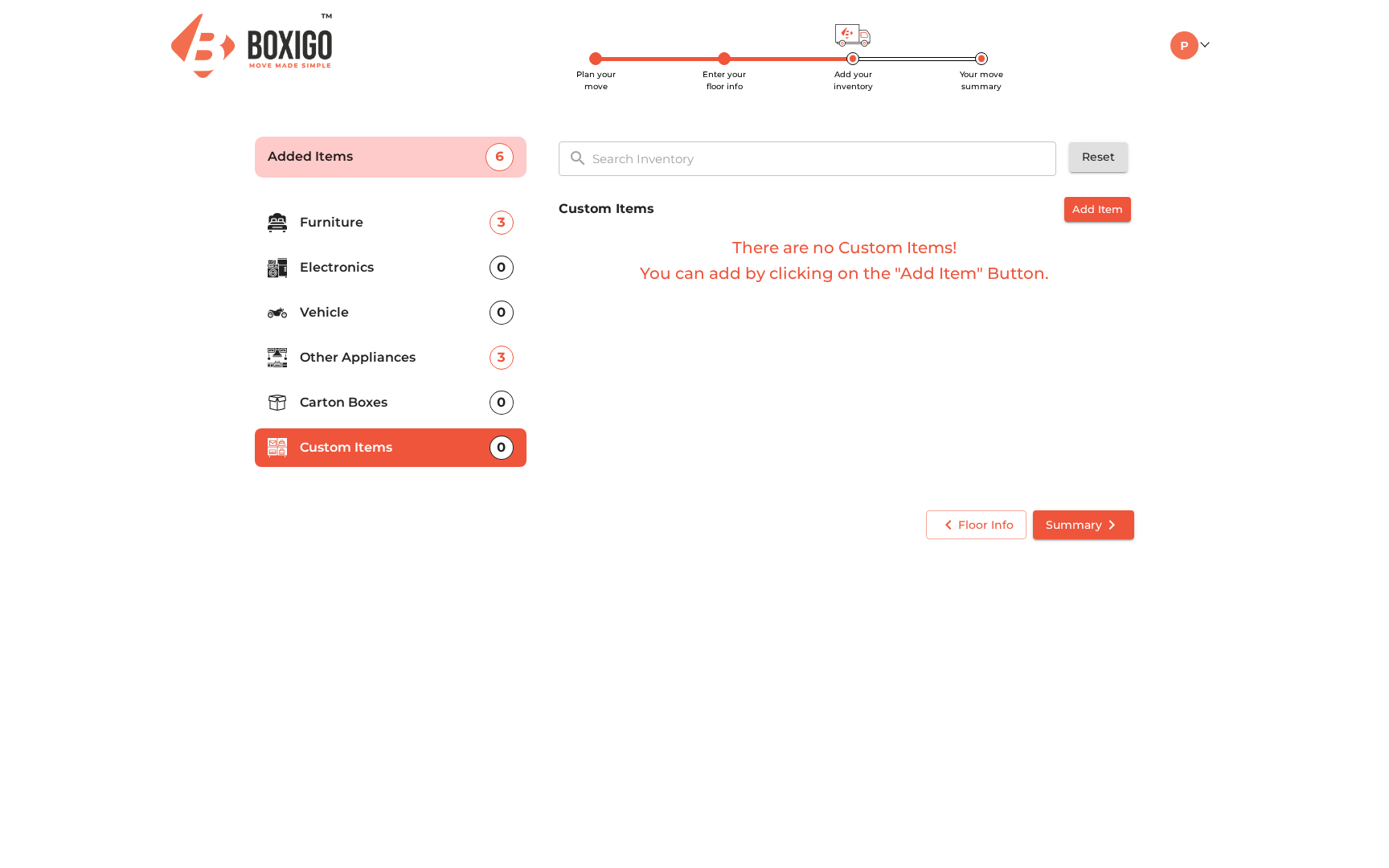
click at [1087, 527] on span "Summary" at bounding box center [1083, 525] width 76 height 20
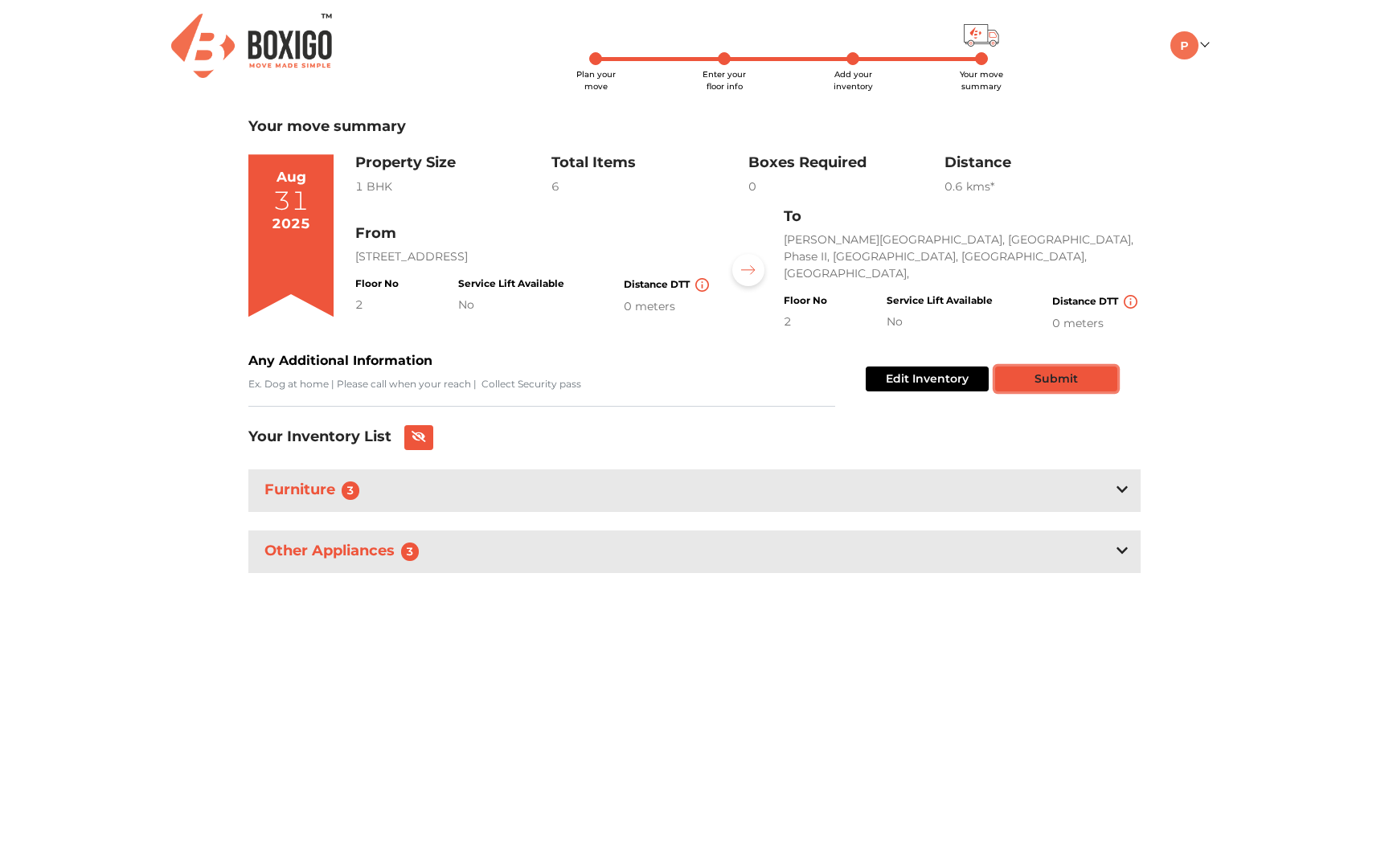
click at [1047, 381] on button "Submit" at bounding box center [1056, 378] width 122 height 25
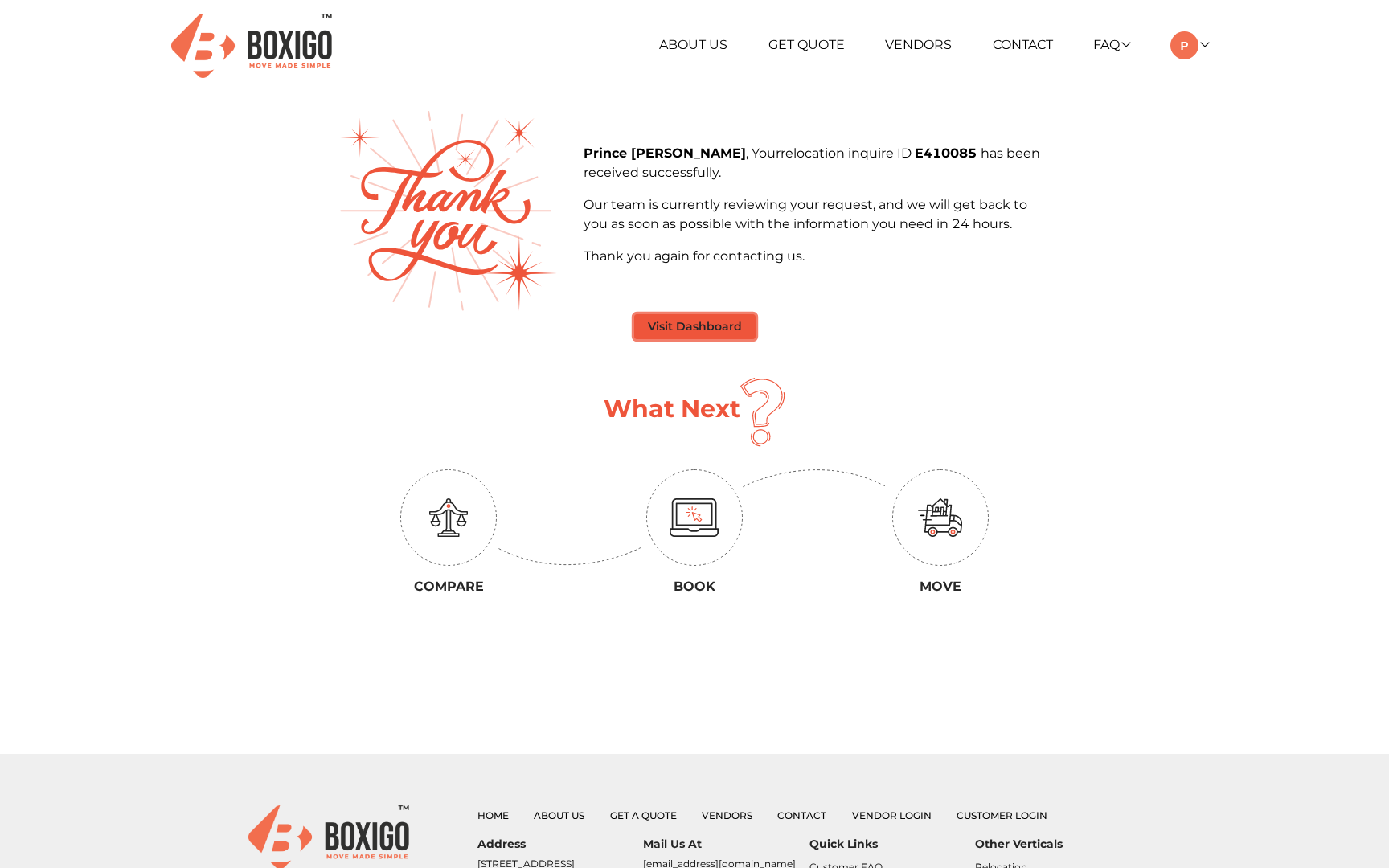
click at [659, 330] on button "Visit Dashboard" at bounding box center [694, 326] width 121 height 25
